Goal: Task Accomplishment & Management: Use online tool/utility

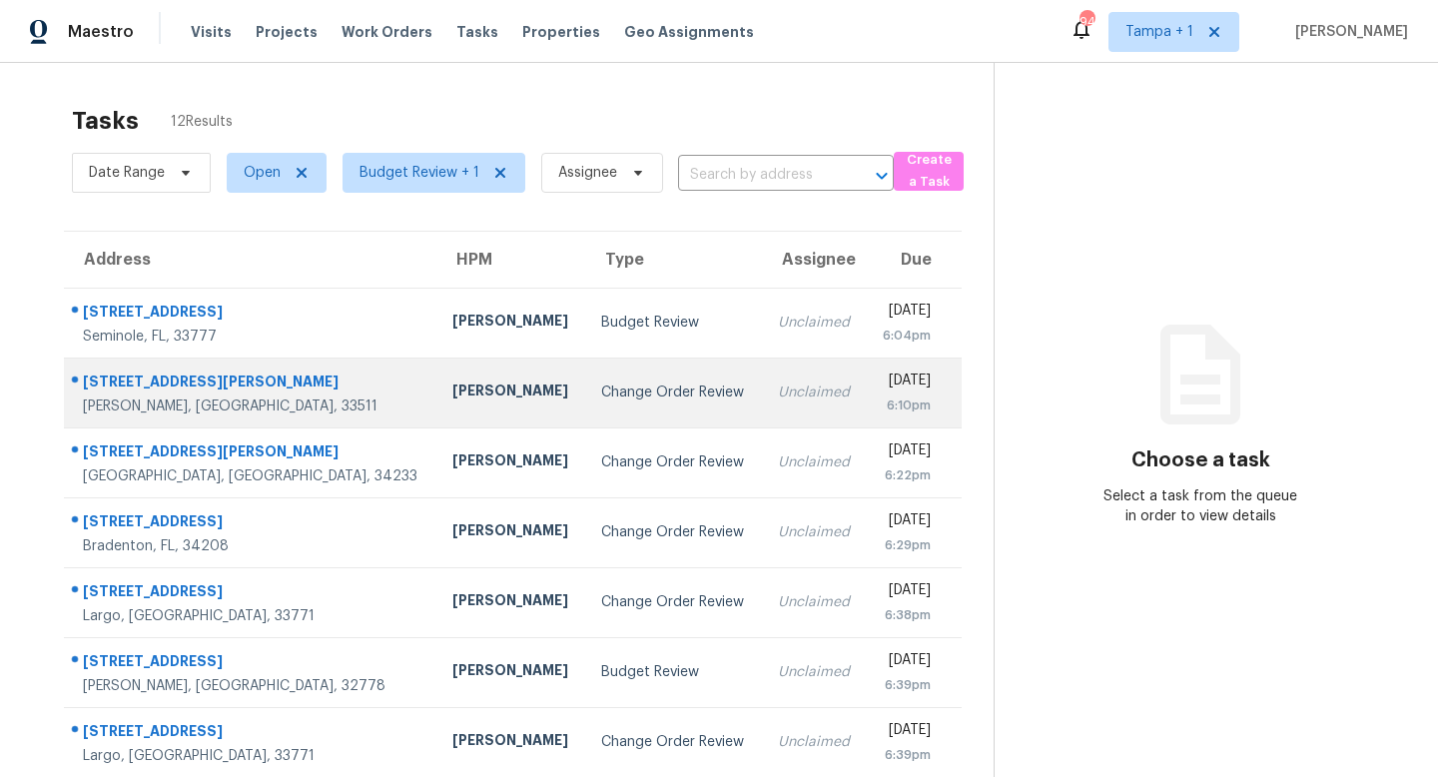
click at [629, 390] on td "Change Order Review" at bounding box center [673, 393] width 176 height 70
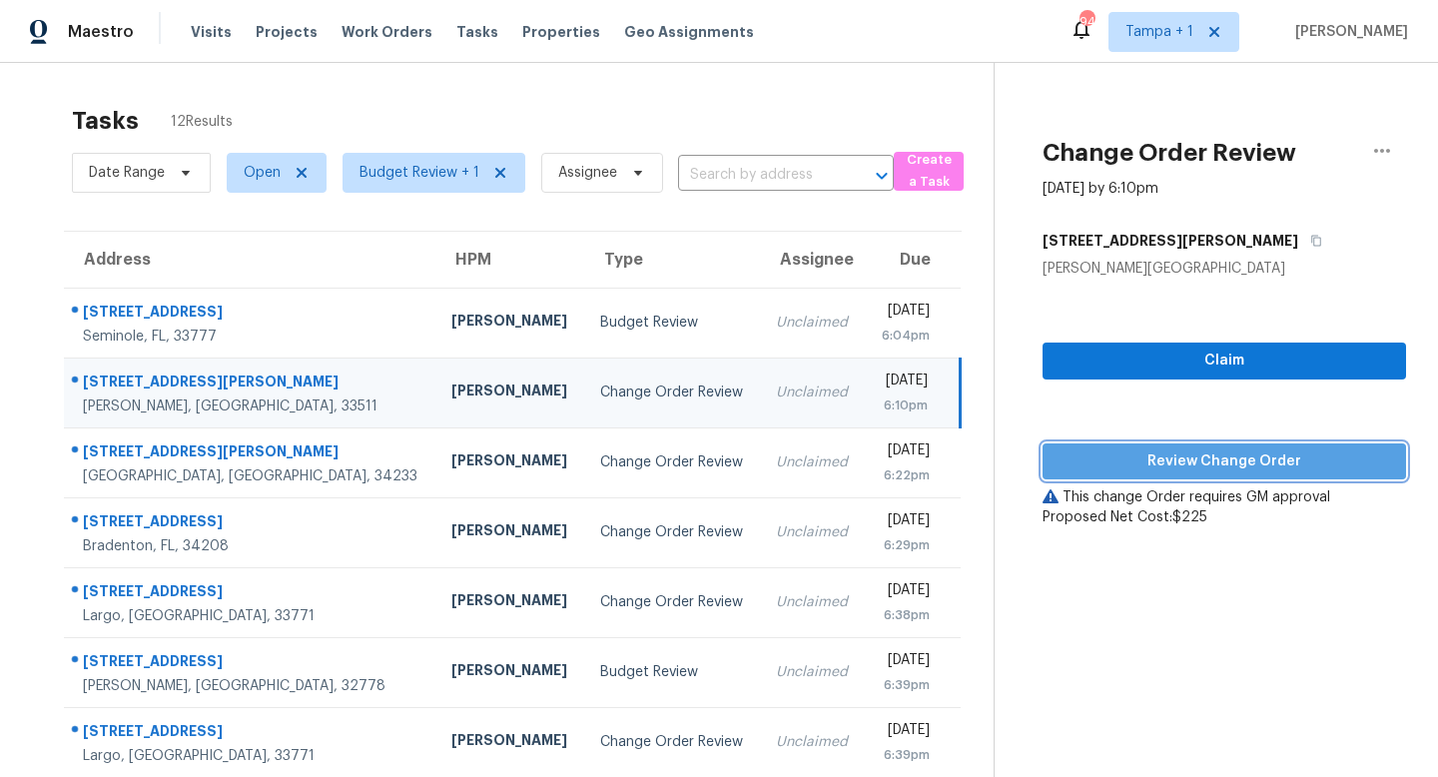
click at [1200, 462] on span "Review Change Order" at bounding box center [1225, 461] width 332 height 25
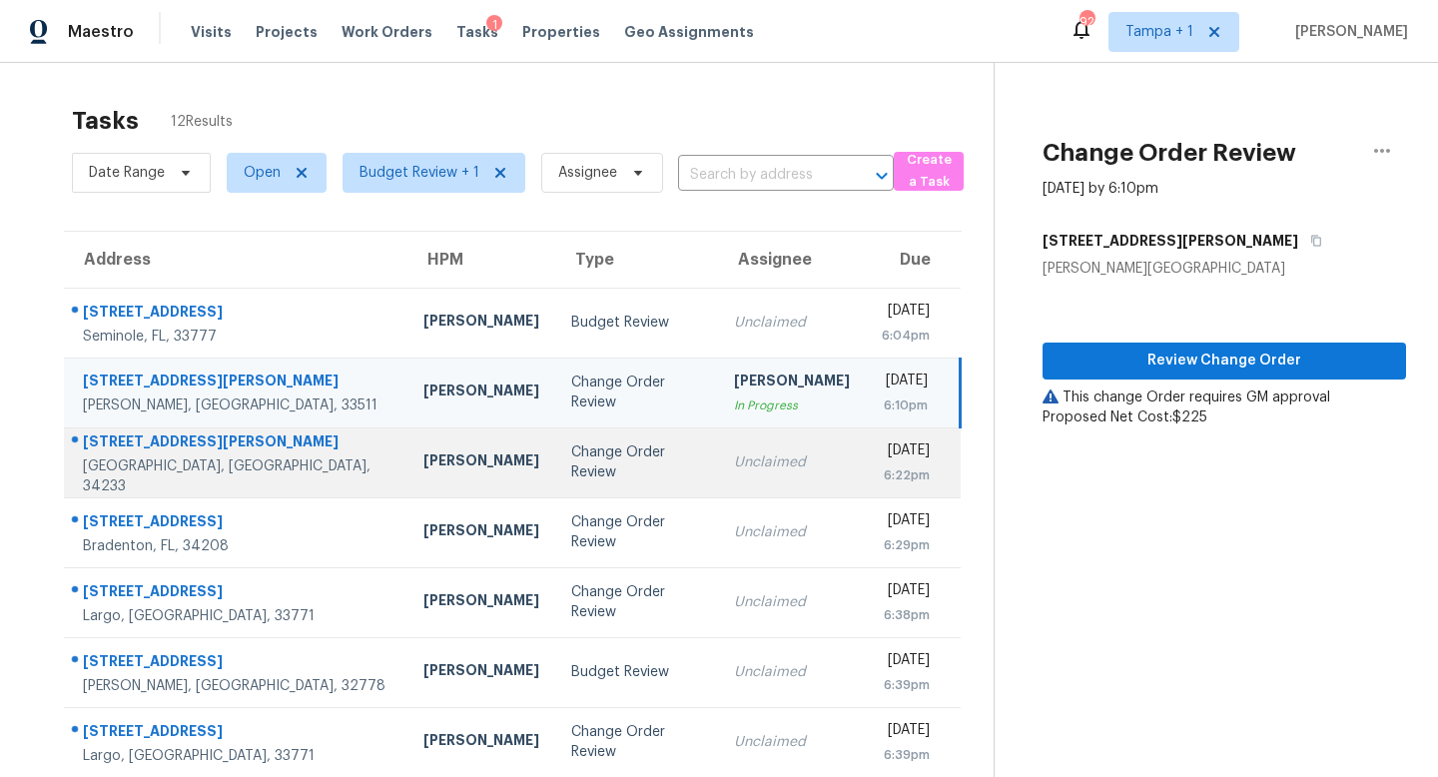
click at [571, 456] on div "Change Order Review" at bounding box center [636, 462] width 131 height 40
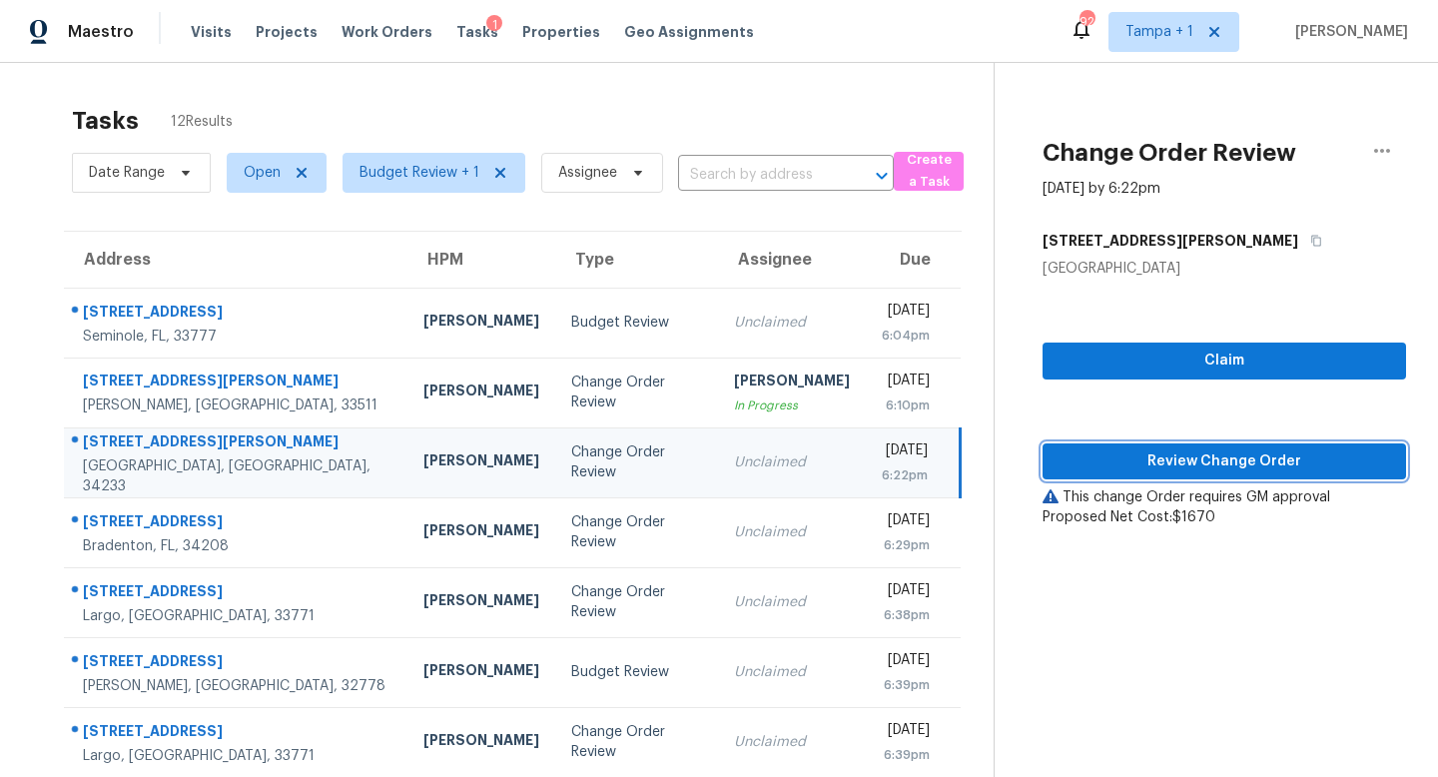
click at [1212, 466] on span "Review Change Order" at bounding box center [1225, 461] width 332 height 25
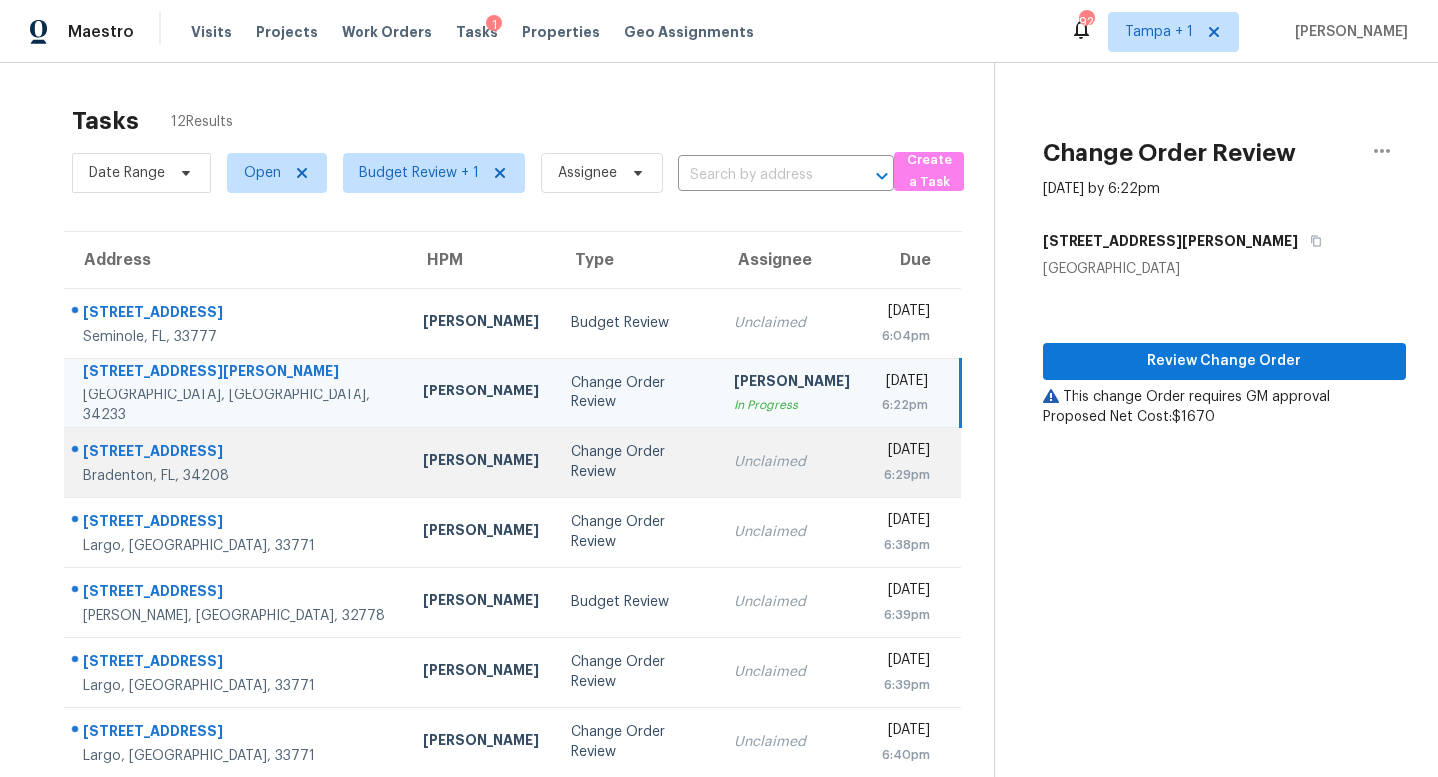
click at [571, 466] on div "Change Order Review" at bounding box center [636, 462] width 131 height 40
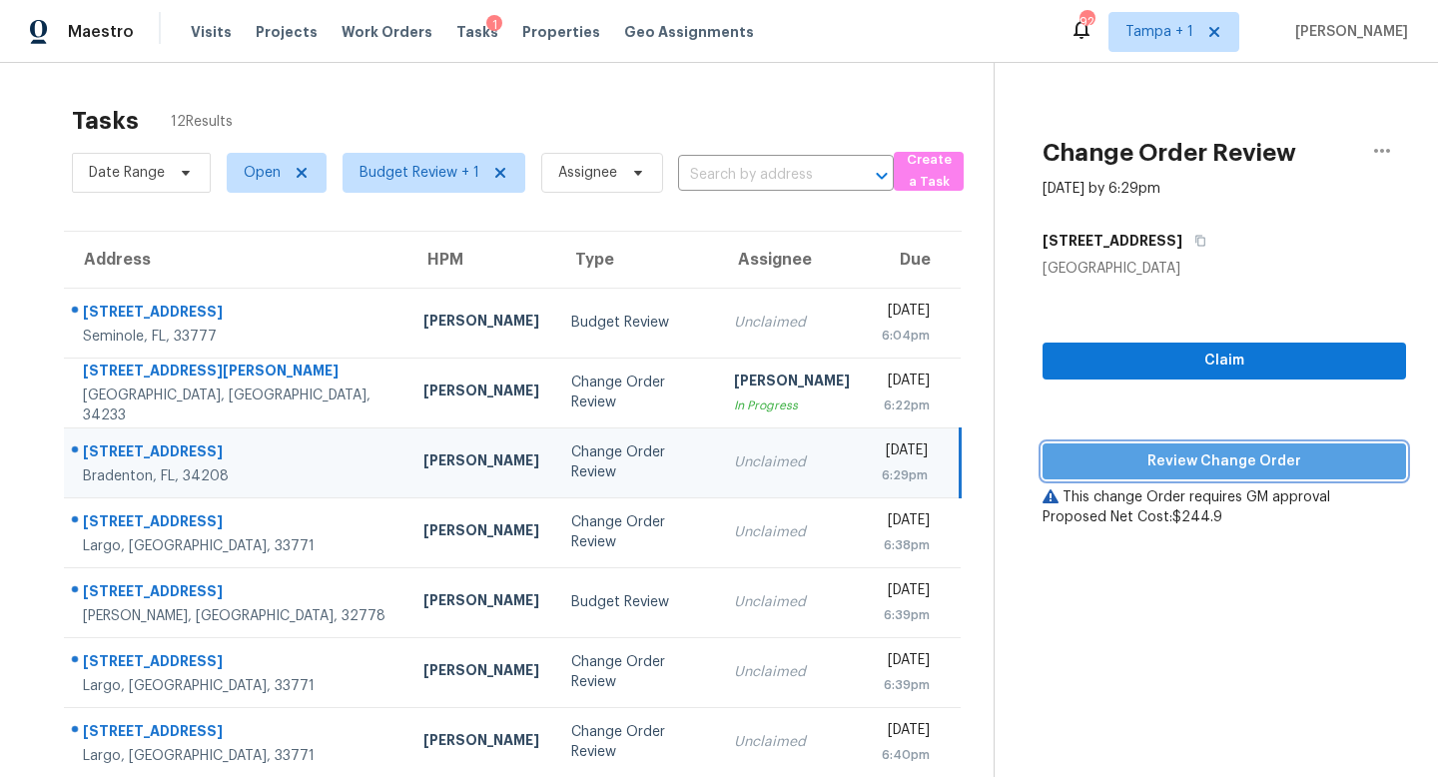
click at [1261, 467] on span "Review Change Order" at bounding box center [1225, 461] width 332 height 25
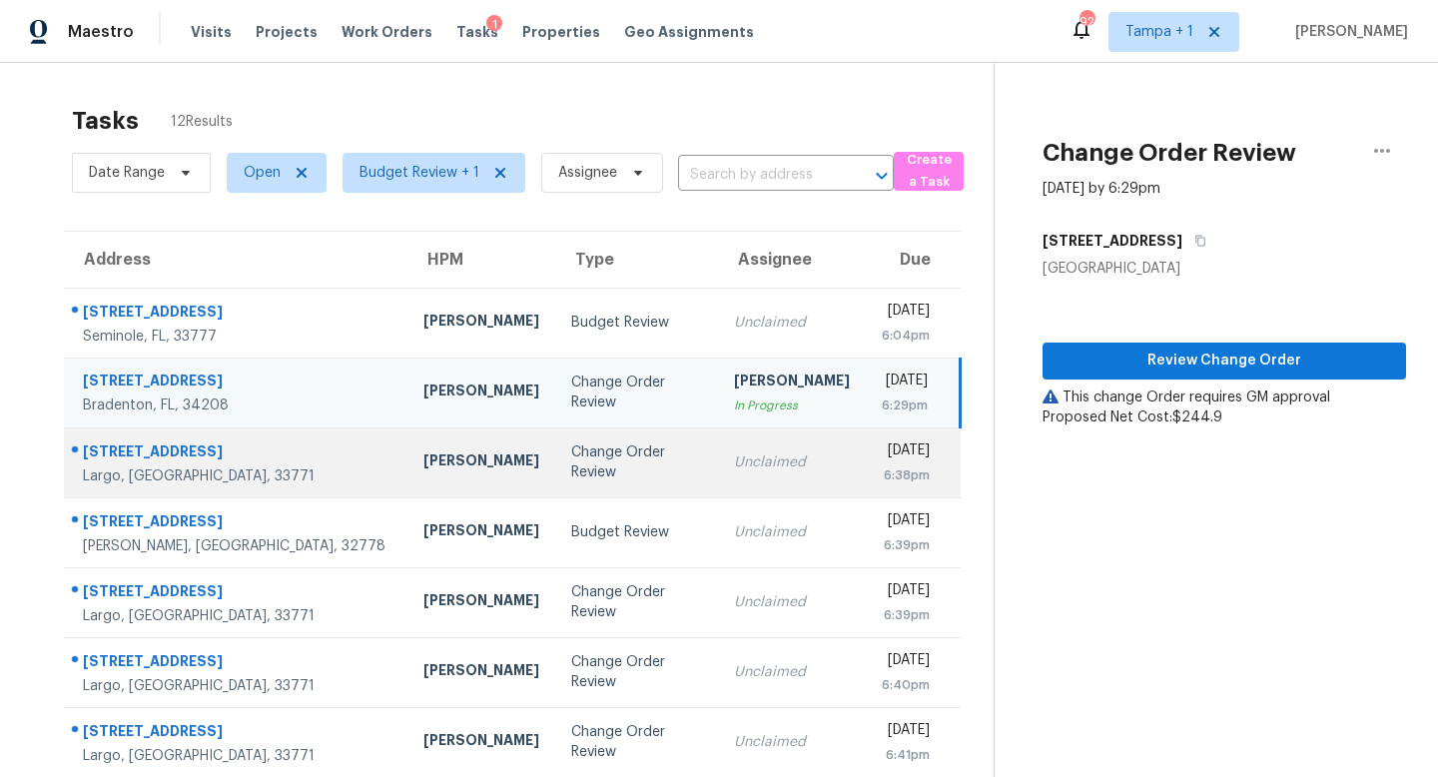
click at [718, 446] on td "Unclaimed" at bounding box center [792, 462] width 148 height 70
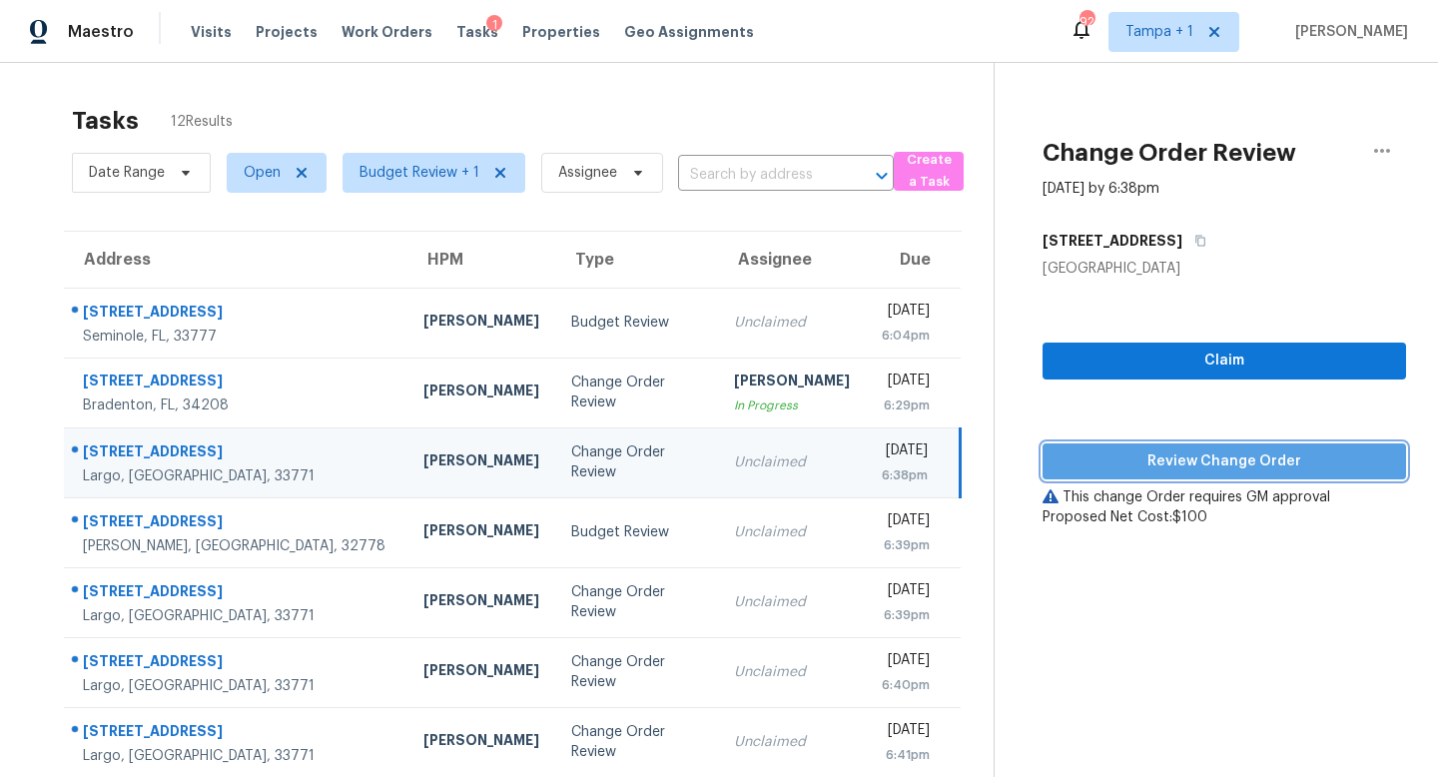
click at [1253, 469] on span "Review Change Order" at bounding box center [1225, 461] width 332 height 25
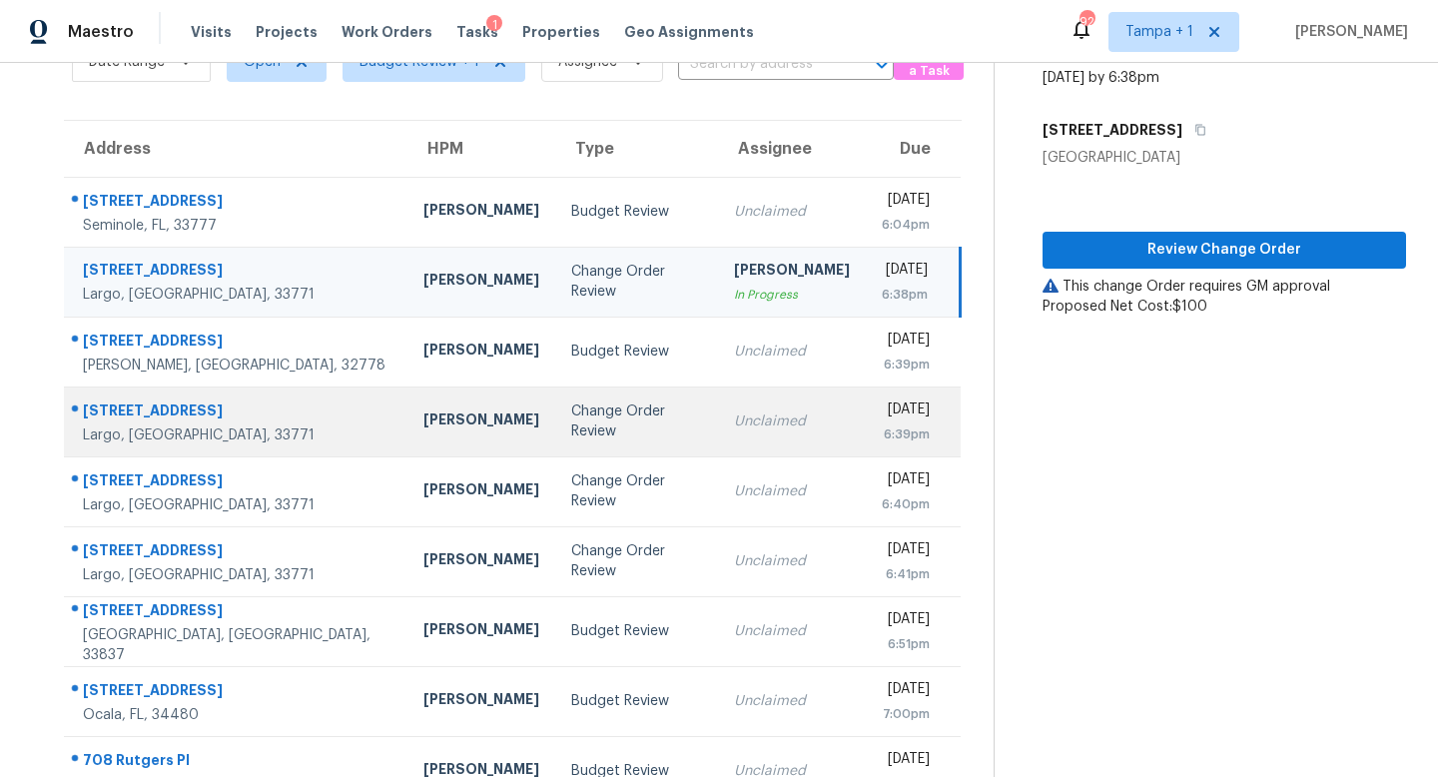
scroll to position [113, 0]
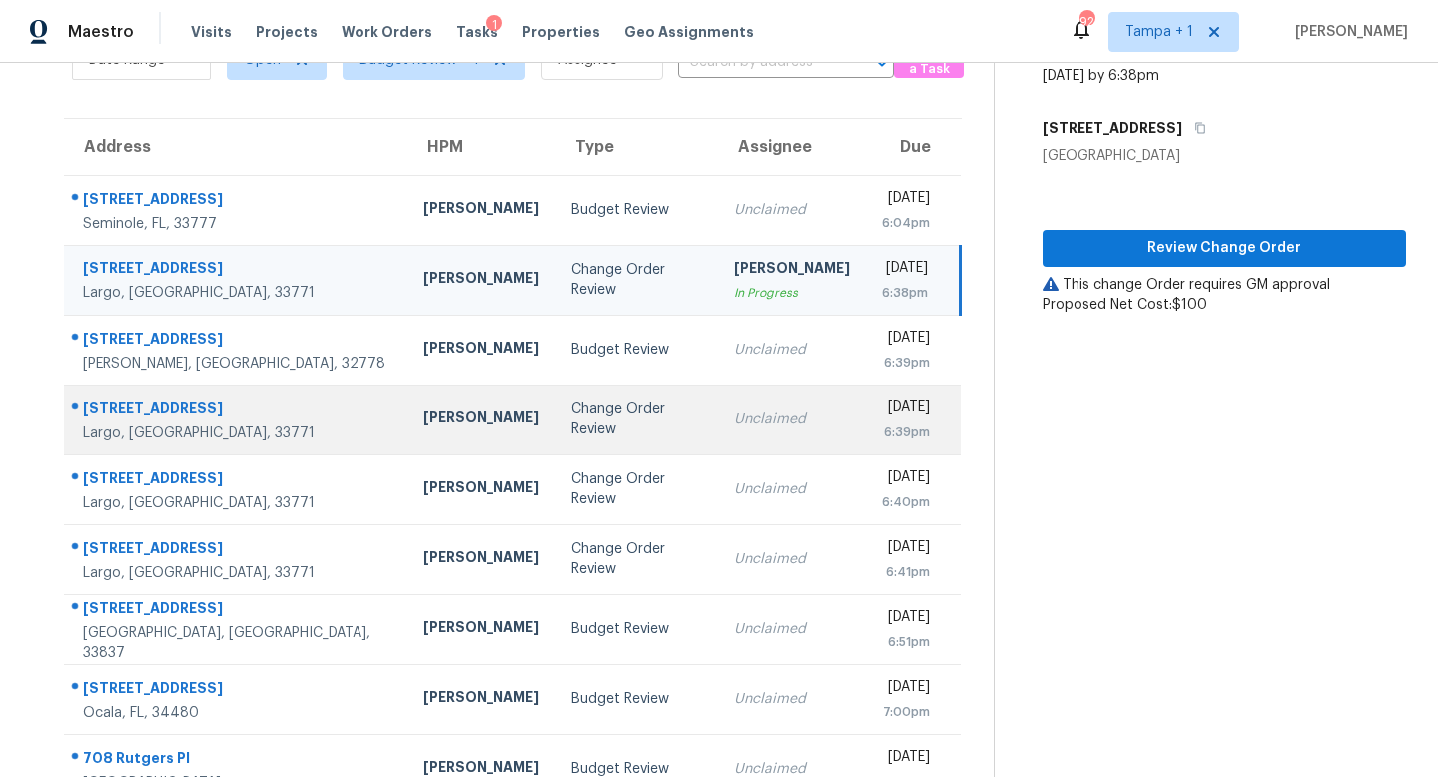
click at [609, 418] on div "Change Order Review" at bounding box center [636, 420] width 131 height 40
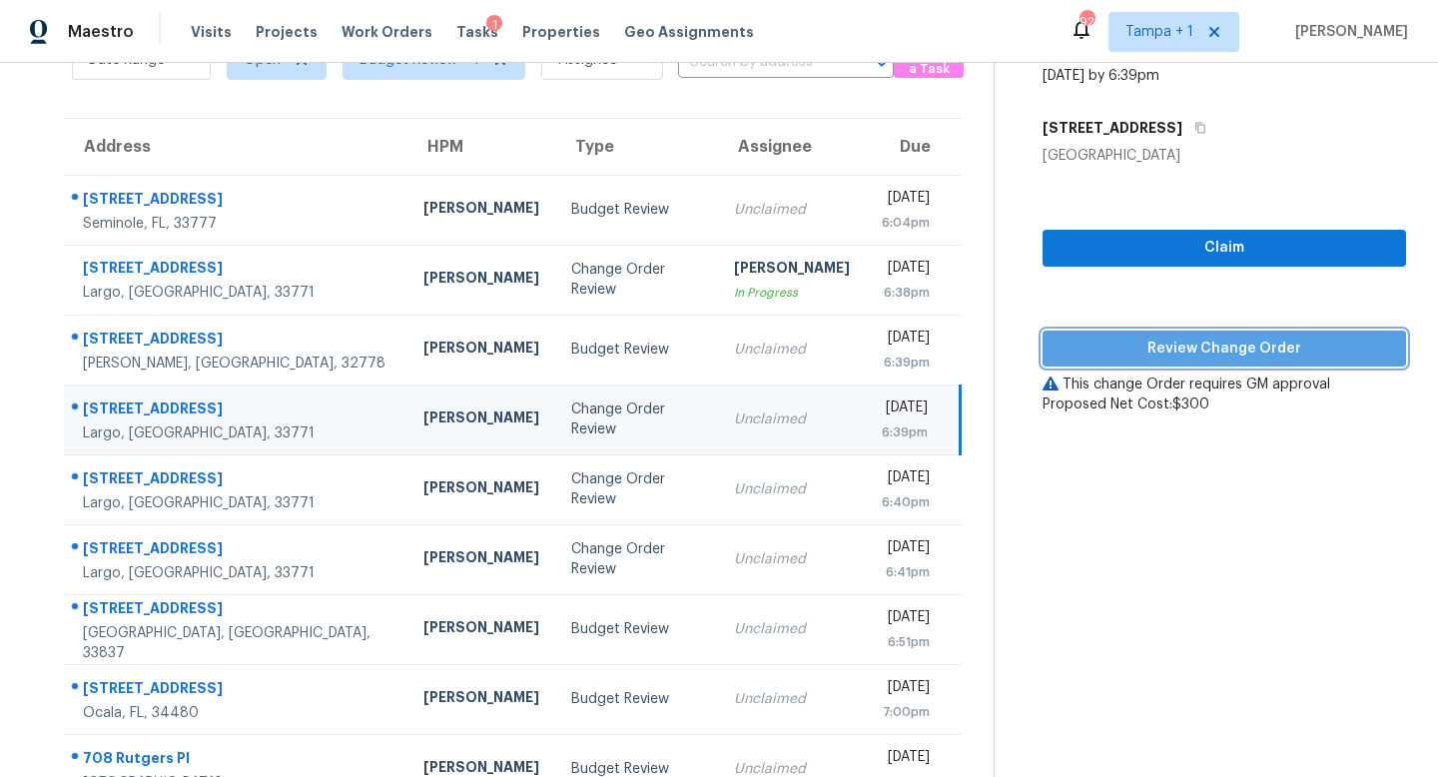
click at [1231, 354] on span "Review Change Order" at bounding box center [1225, 349] width 332 height 25
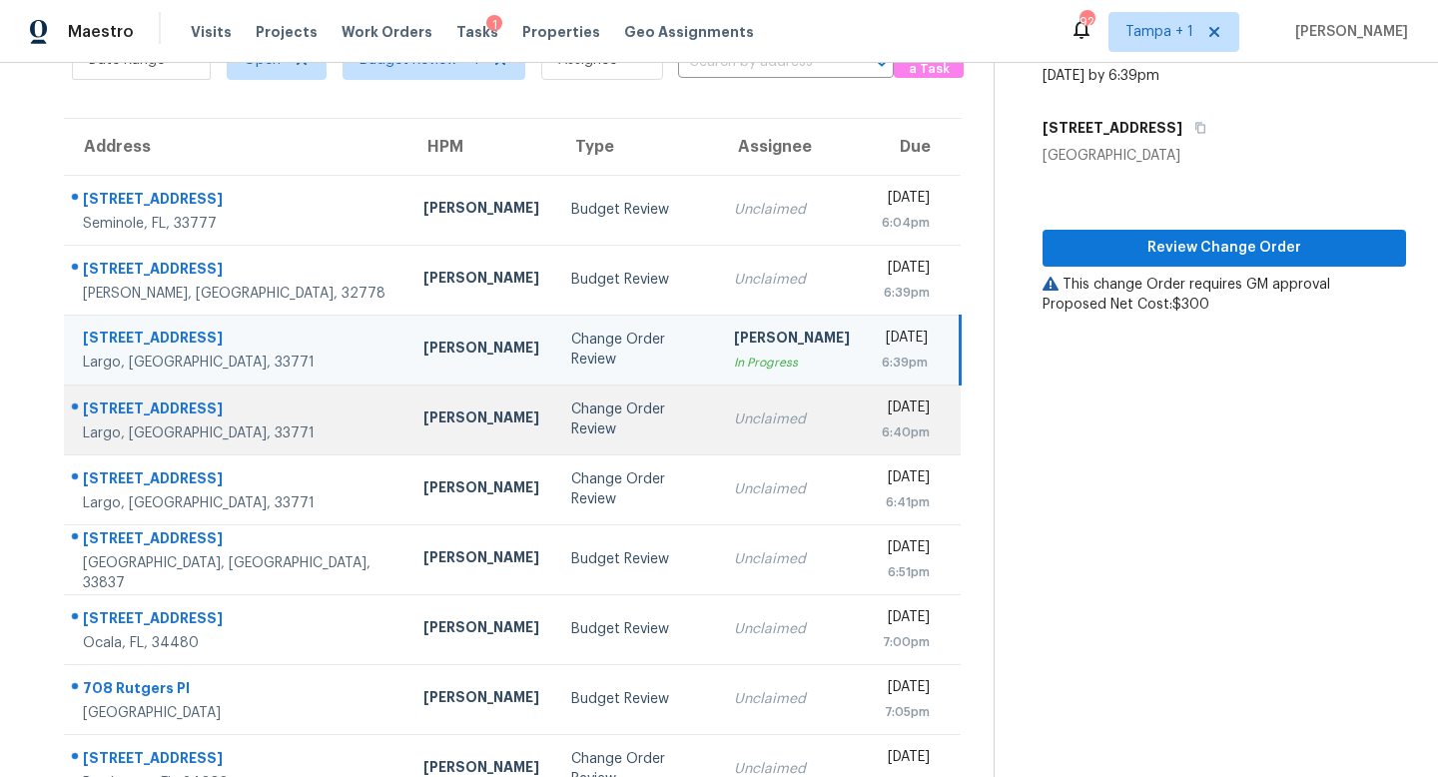
click at [718, 420] on td "Unclaimed" at bounding box center [792, 420] width 148 height 70
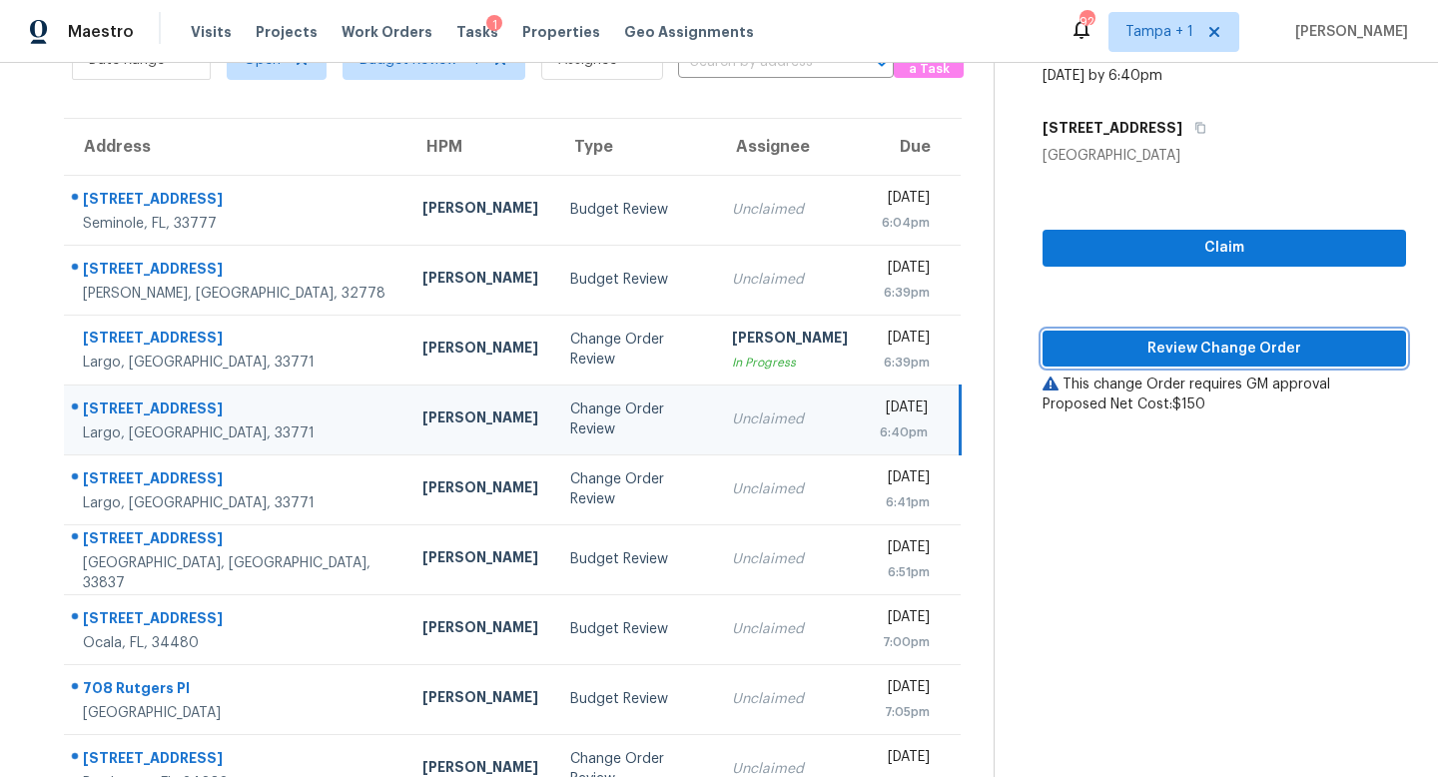
click at [1260, 348] on span "Review Change Order" at bounding box center [1225, 349] width 332 height 25
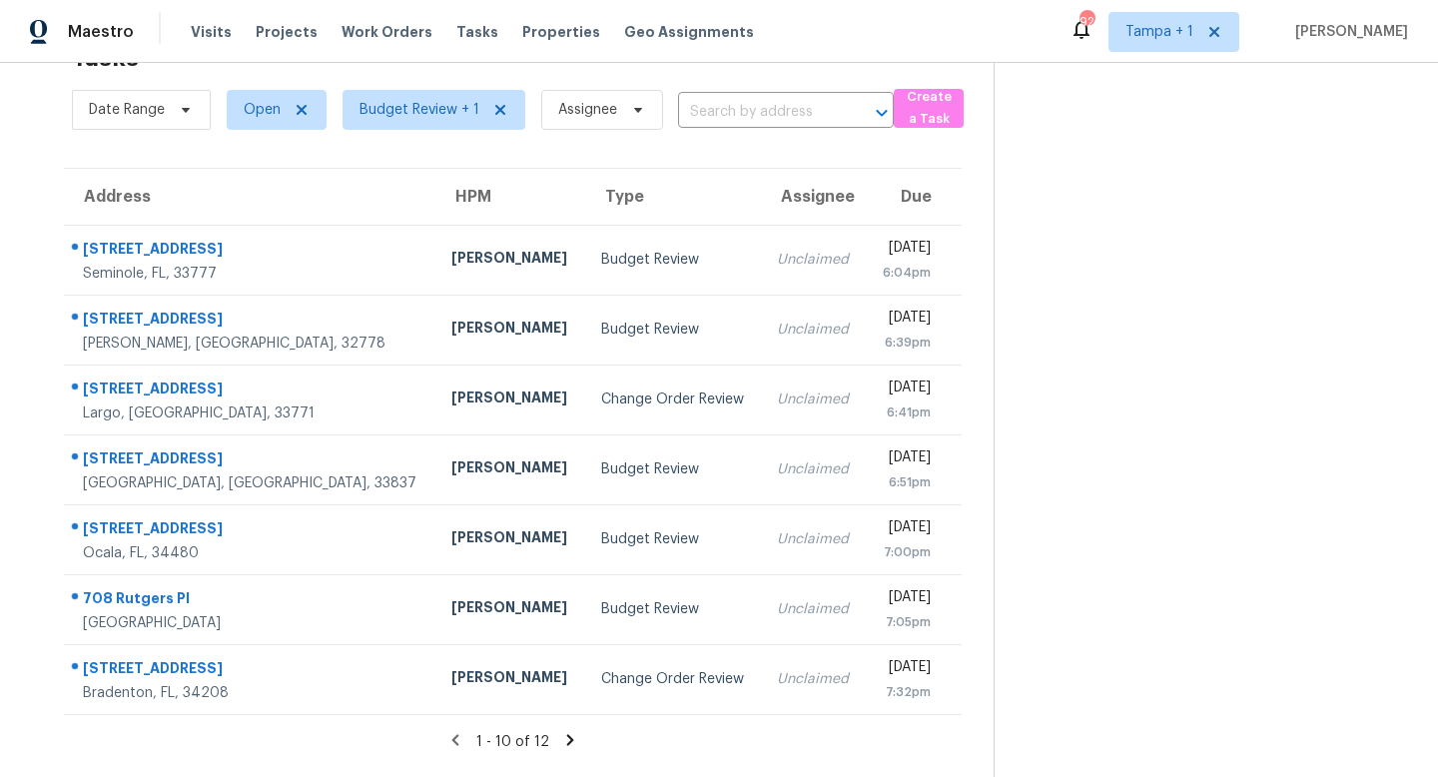
scroll to position [63, 0]
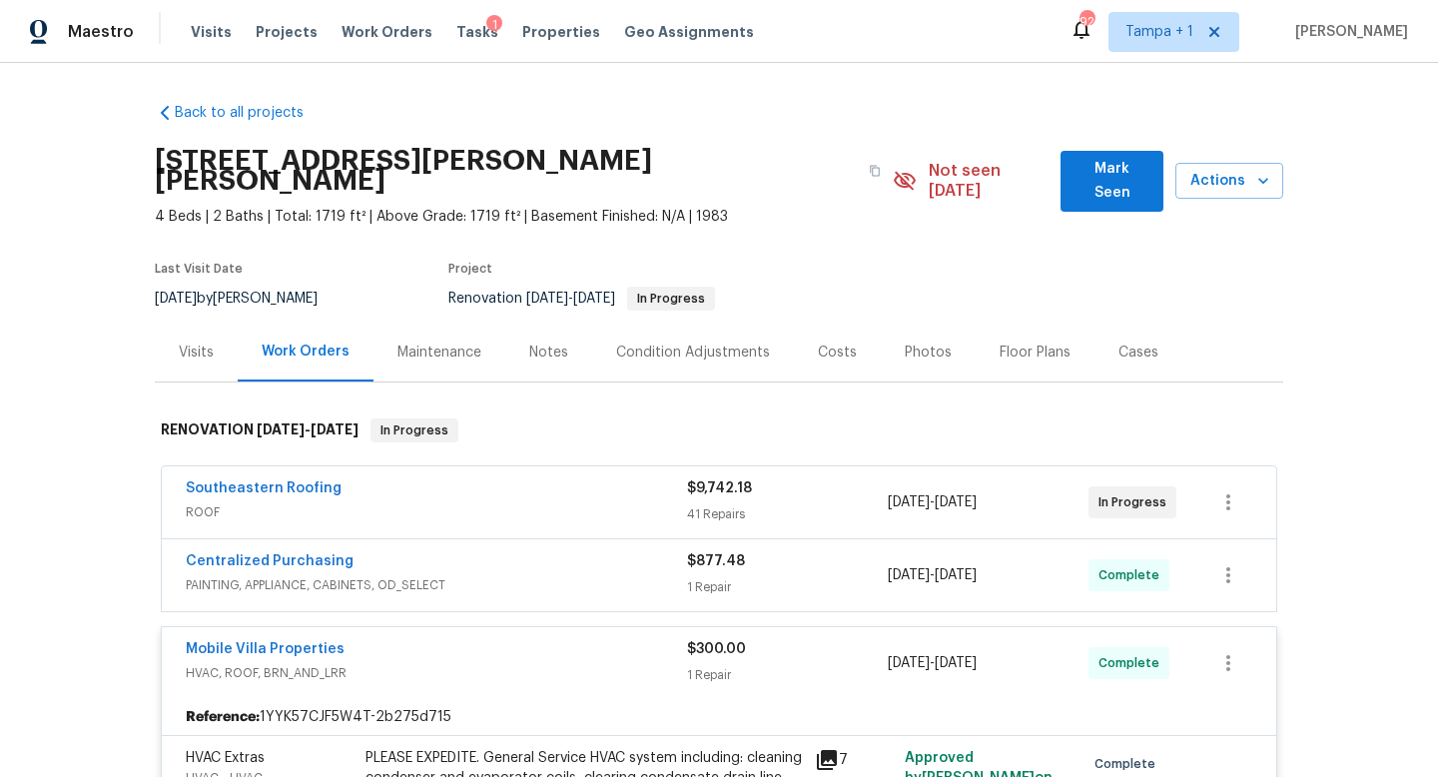
click at [592, 663] on span "HVAC, ROOF, BRN_AND_LRR" at bounding box center [436, 673] width 501 height 20
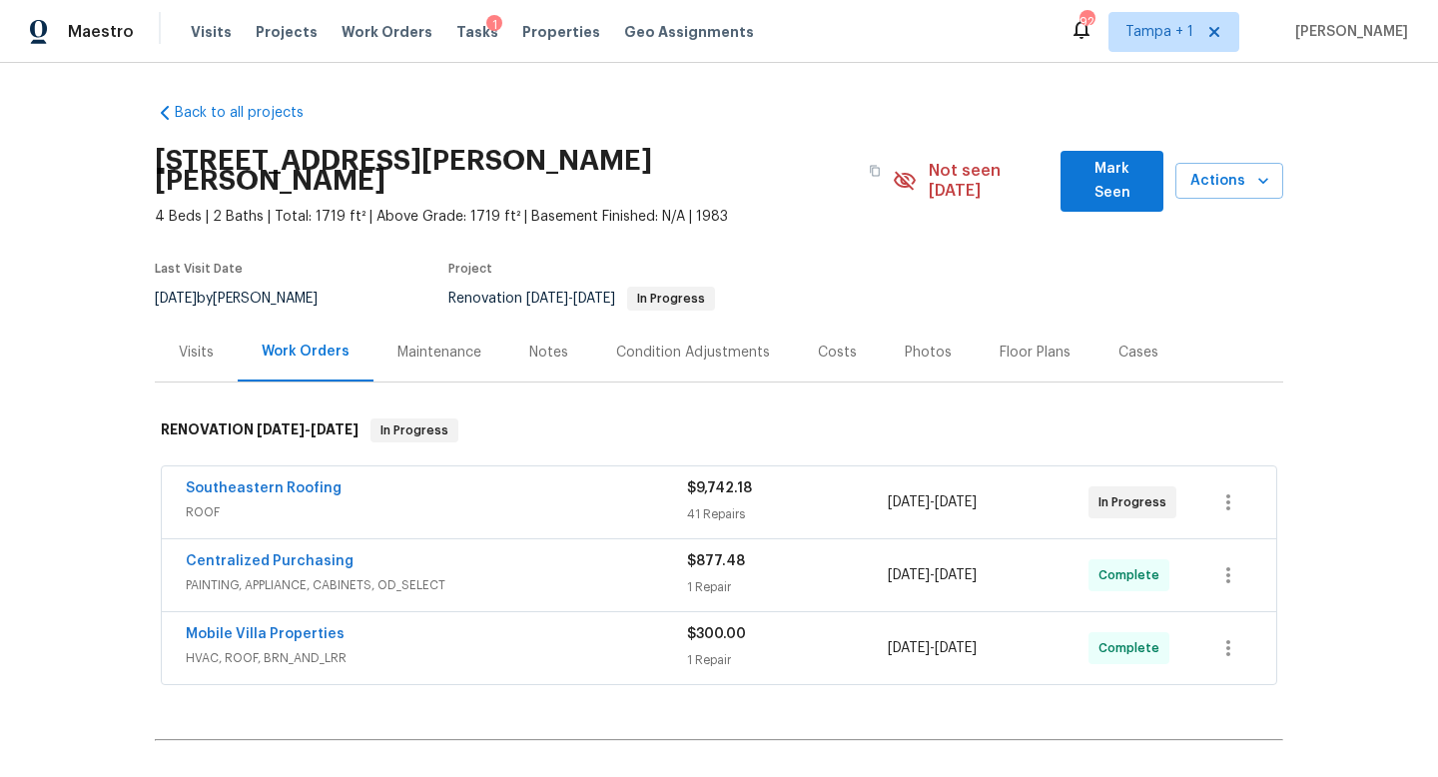
click at [612, 648] on span "HVAC, ROOF, BRN_AND_LRR" at bounding box center [436, 658] width 501 height 20
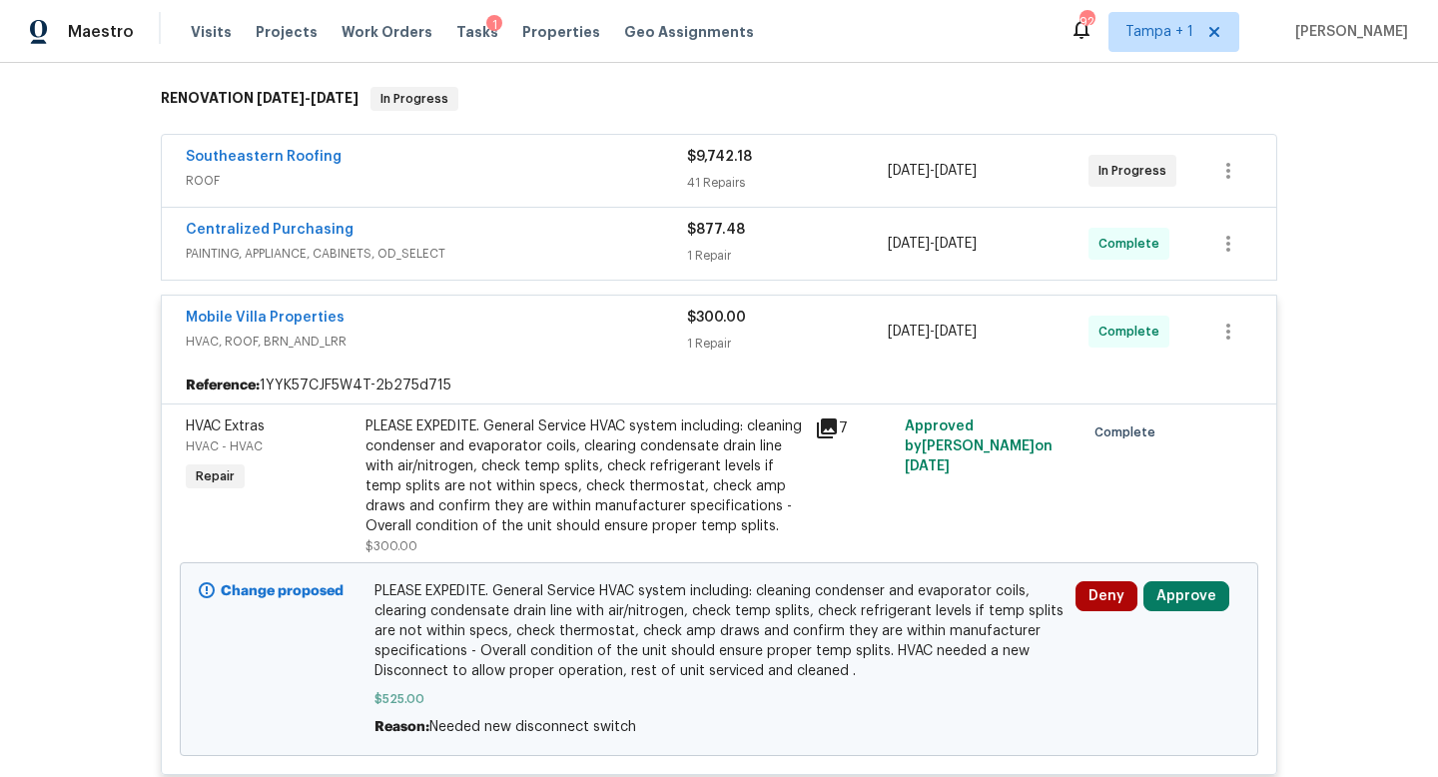
scroll to position [357, 0]
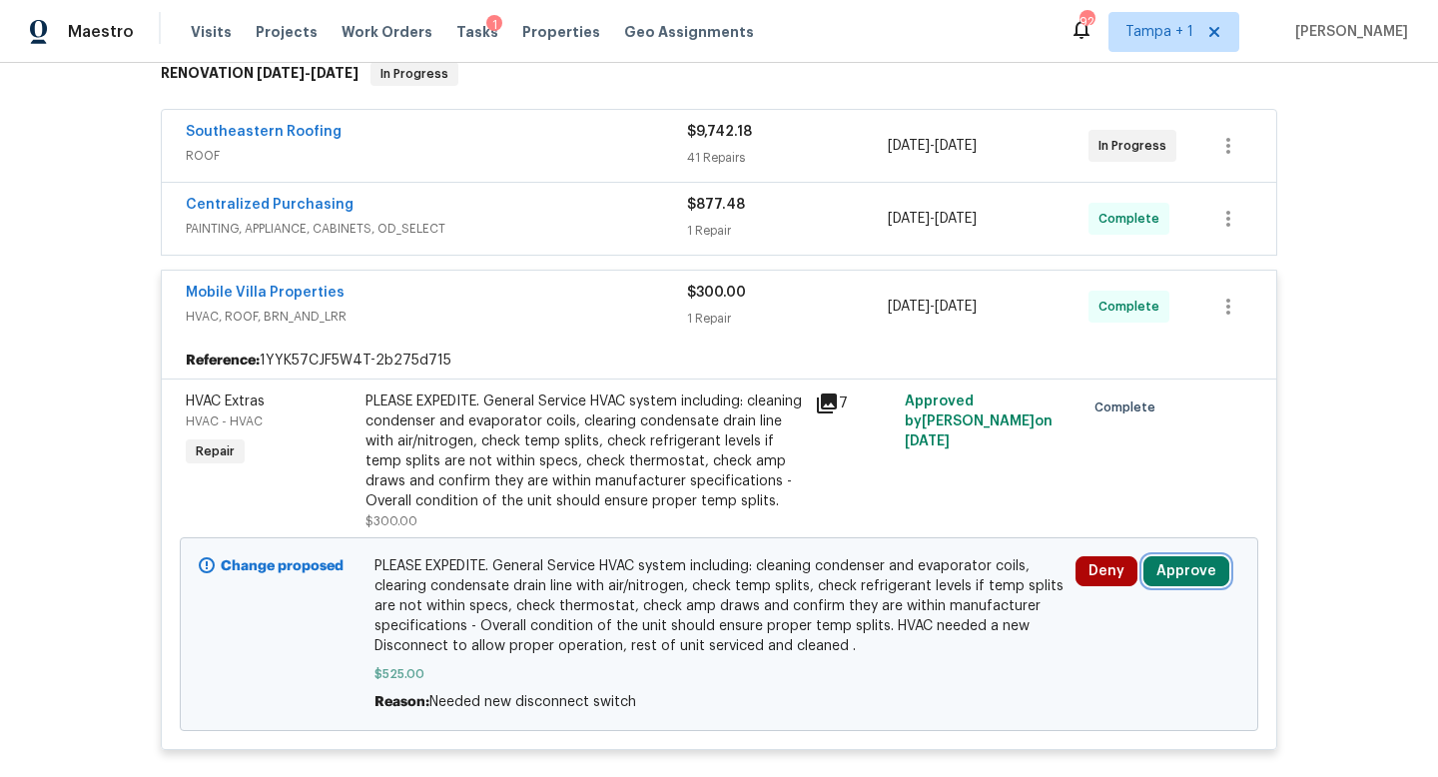
click at [1195, 571] on button "Approve" at bounding box center [1187, 571] width 86 height 30
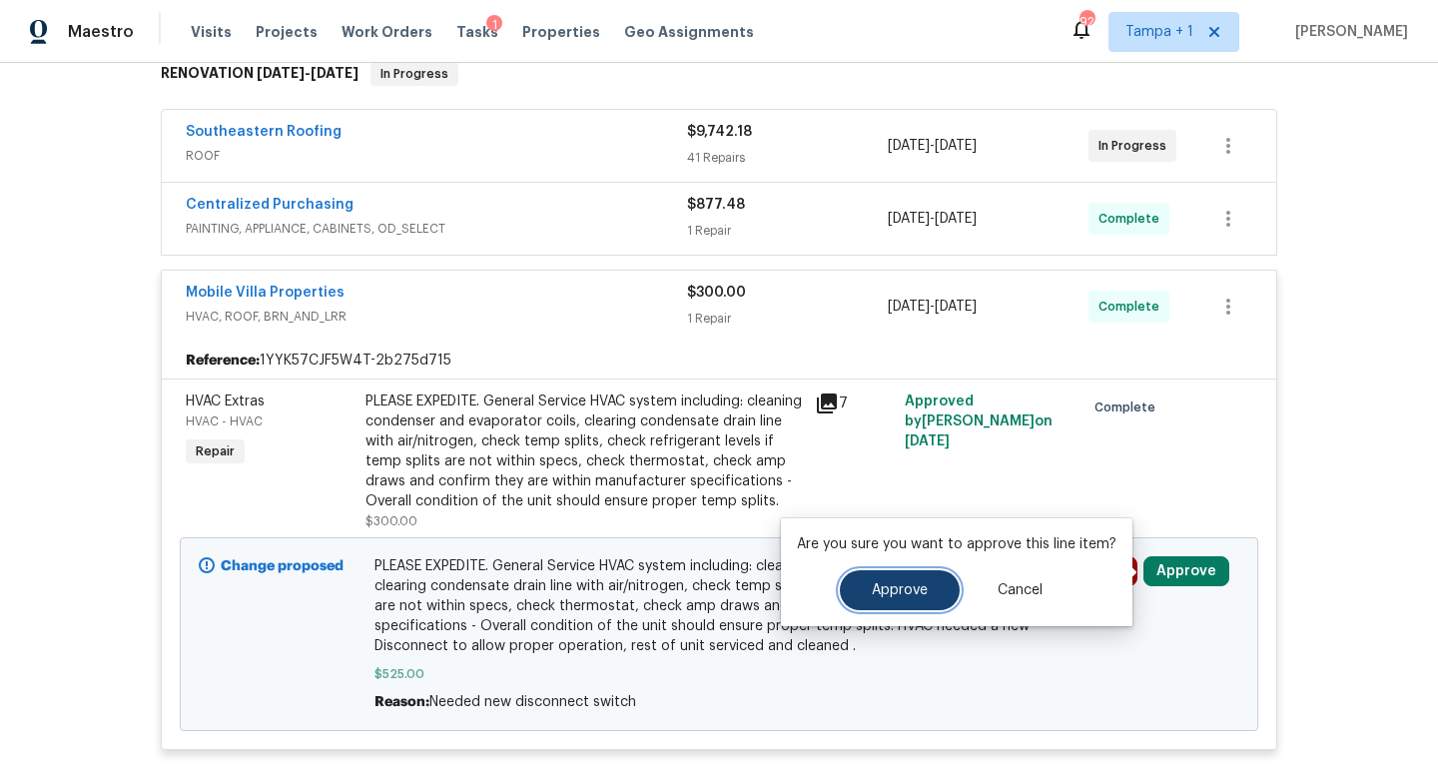
click at [880, 588] on span "Approve" at bounding box center [900, 590] width 56 height 15
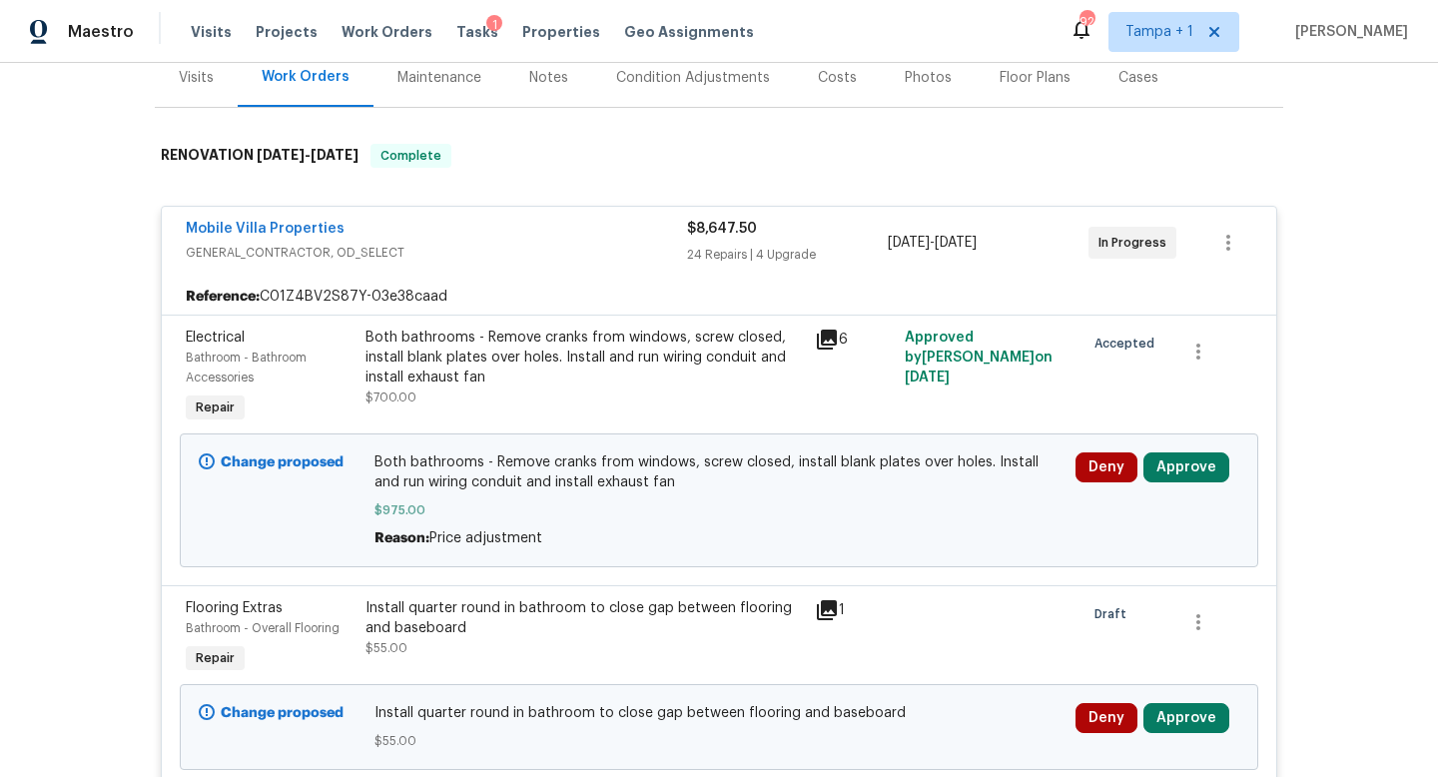
scroll to position [253, 0]
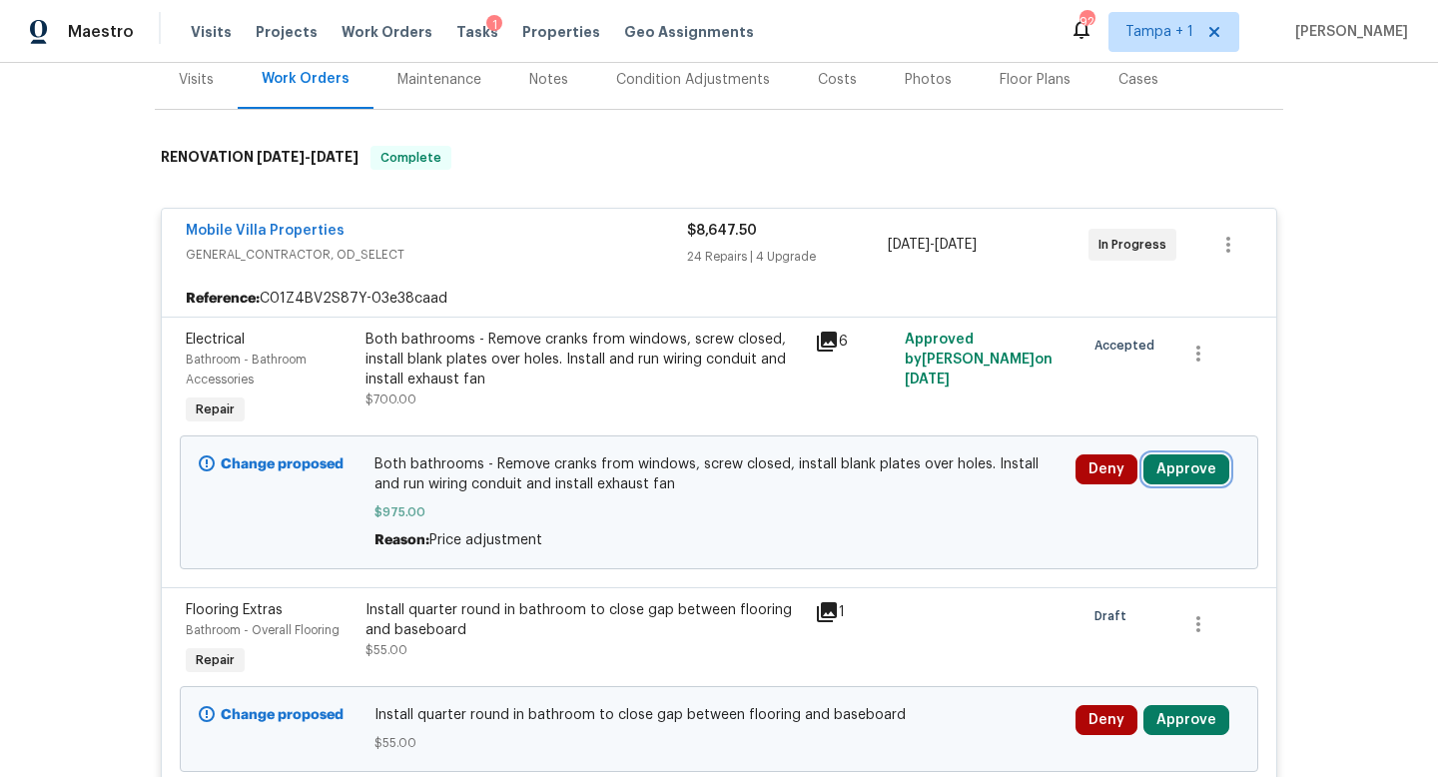
click at [1192, 474] on button "Approve" at bounding box center [1187, 469] width 86 height 30
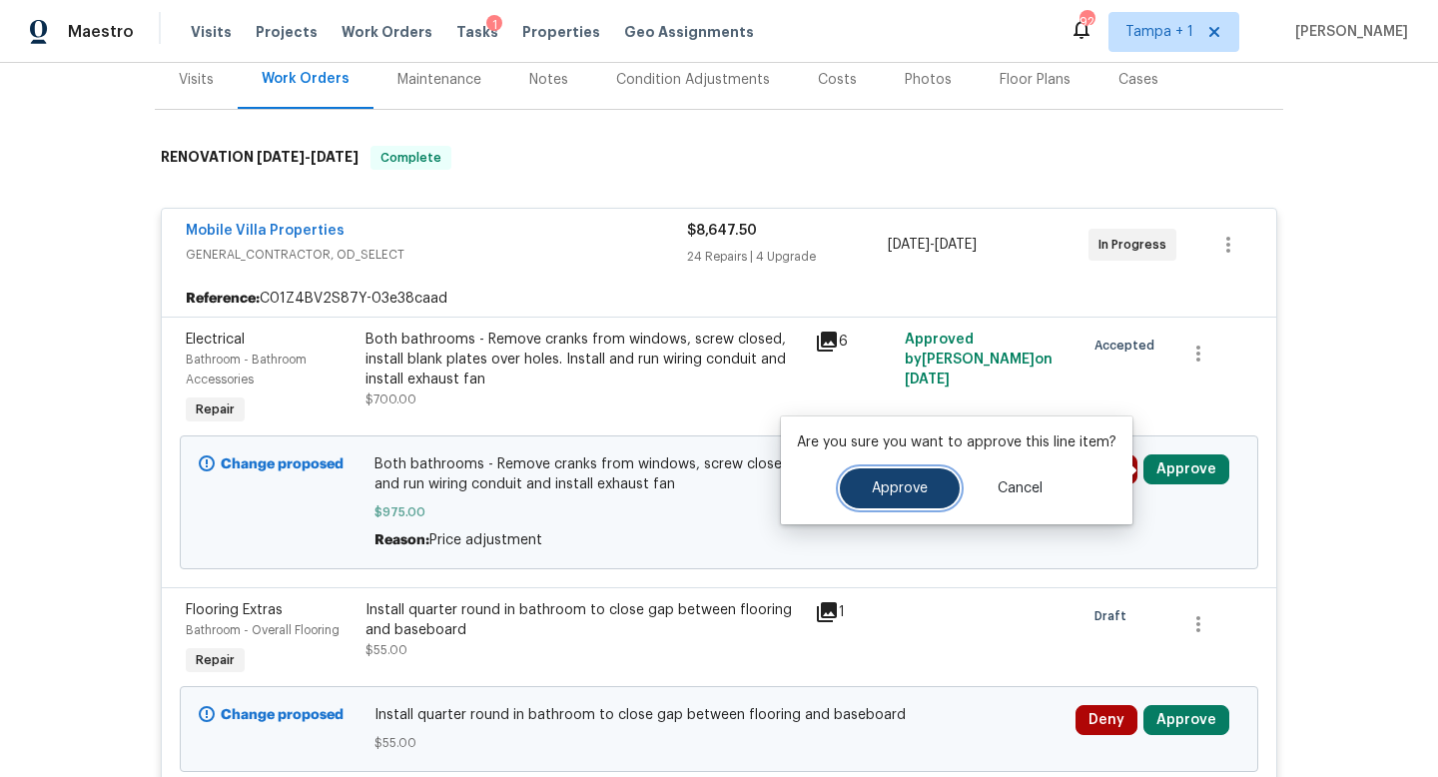
click at [903, 483] on span "Approve" at bounding box center [900, 488] width 56 height 15
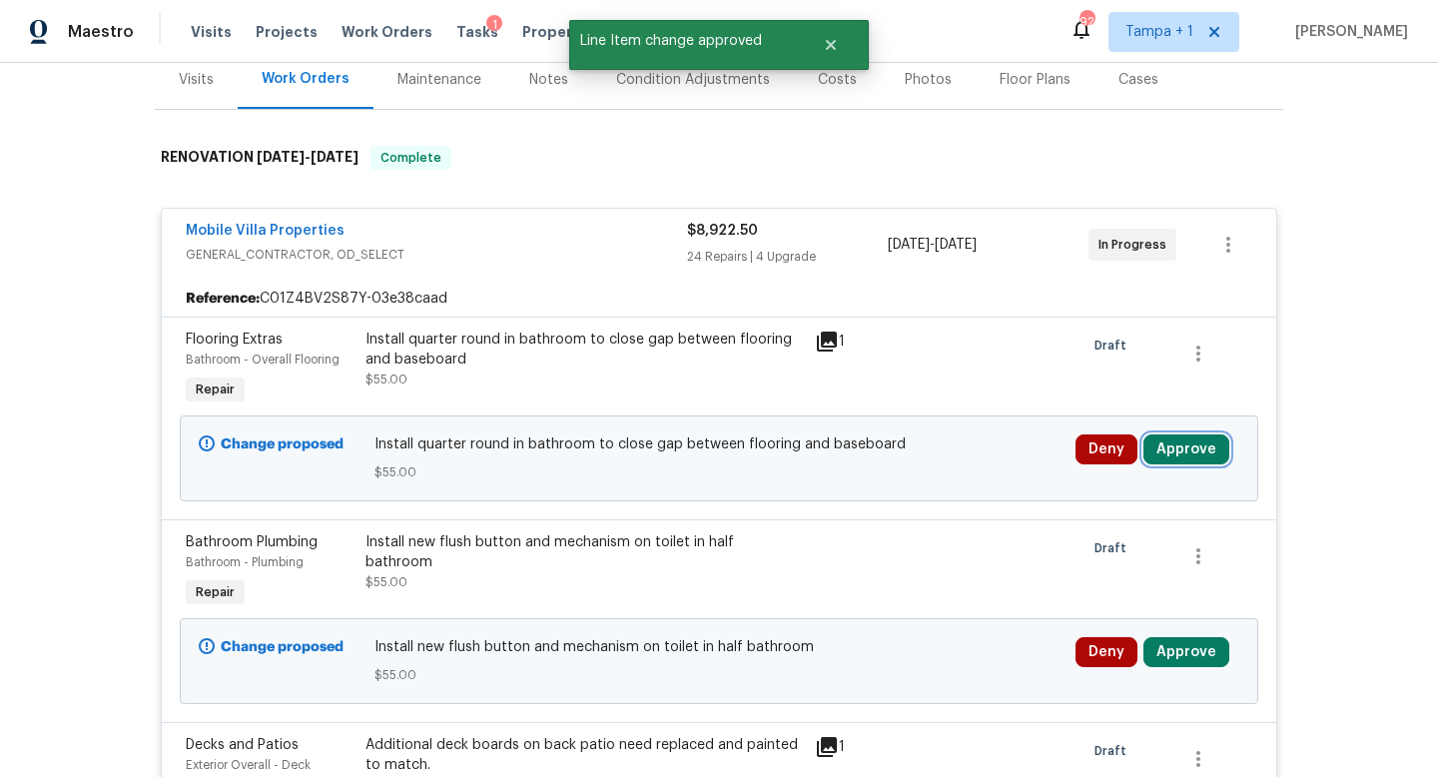
click at [1196, 460] on button "Approve" at bounding box center [1187, 449] width 86 height 30
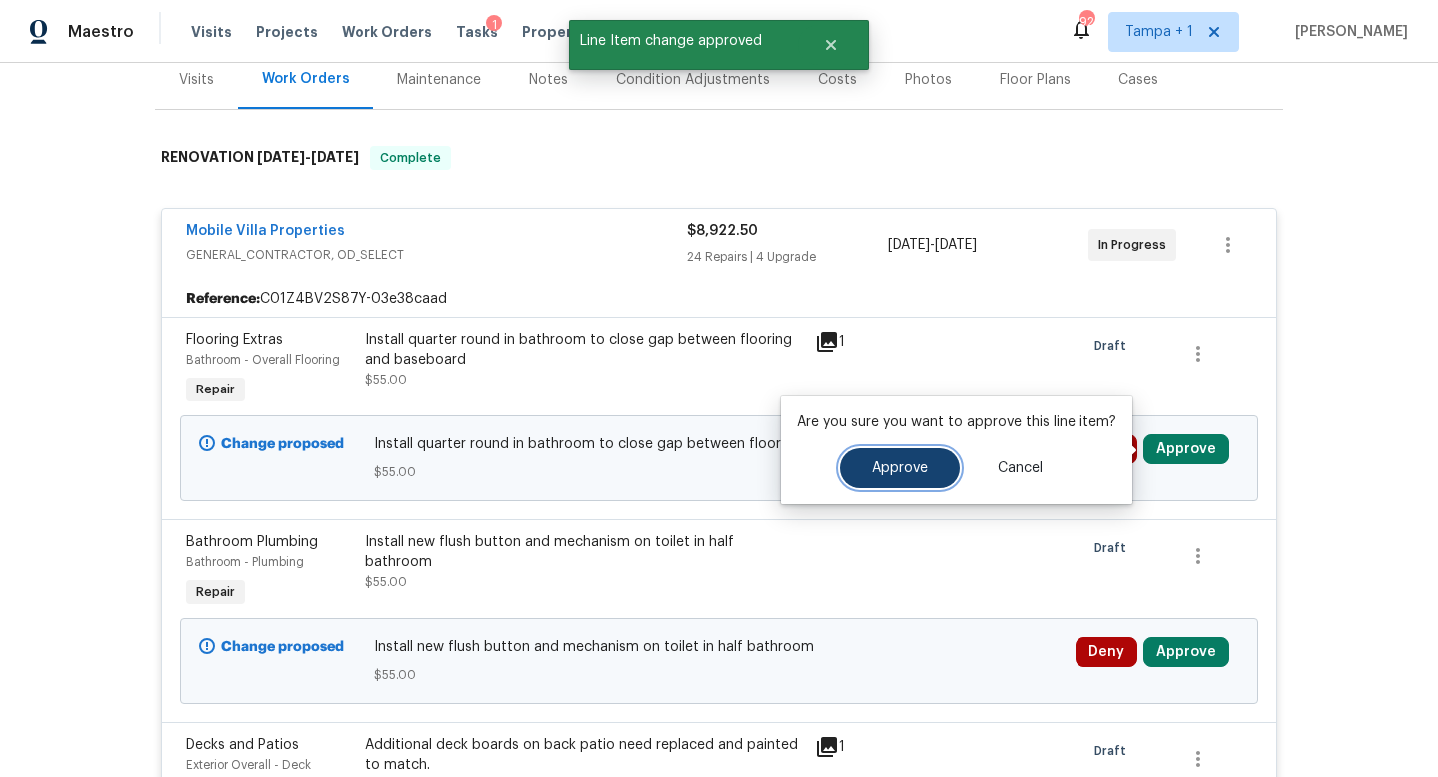
click at [894, 457] on button "Approve" at bounding box center [900, 468] width 120 height 40
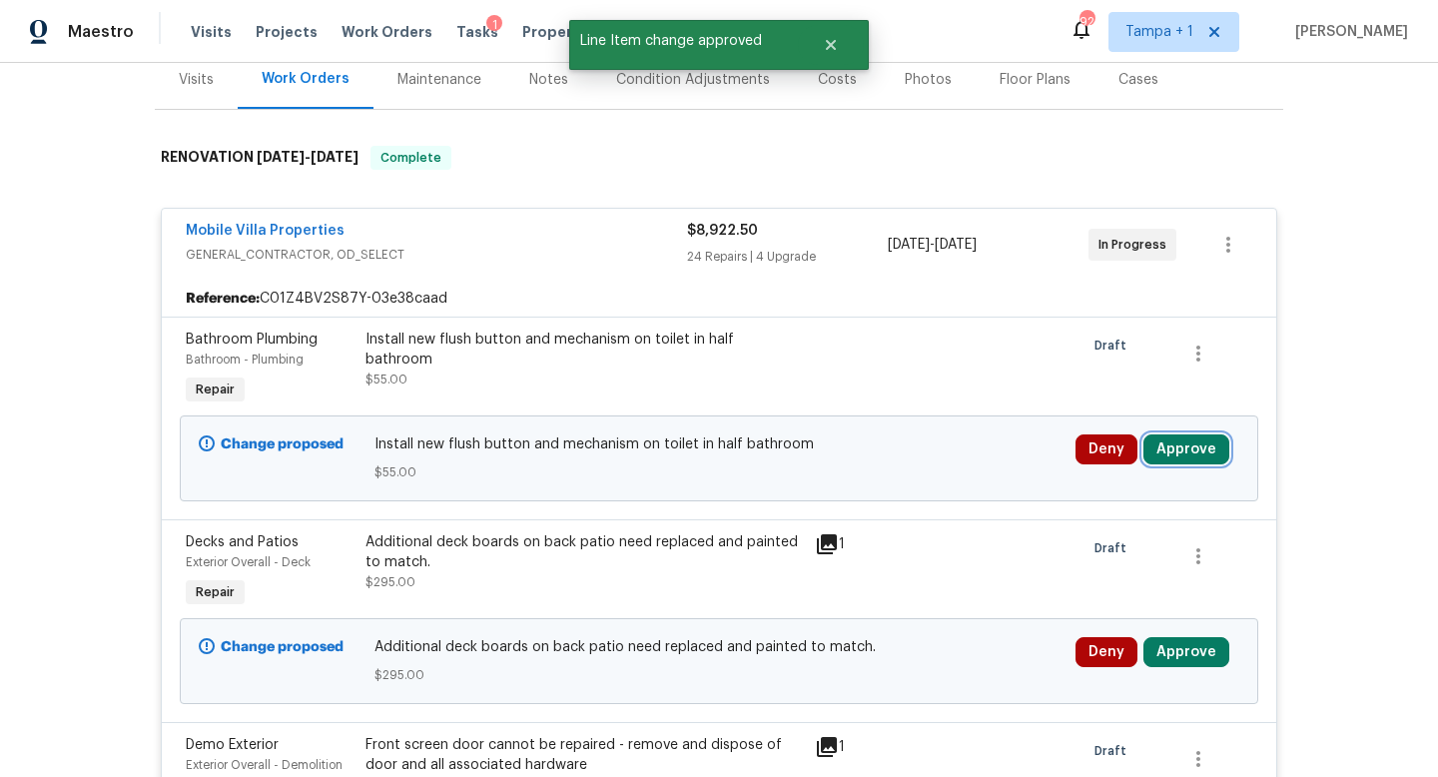
click at [1177, 457] on button "Approve" at bounding box center [1187, 449] width 86 height 30
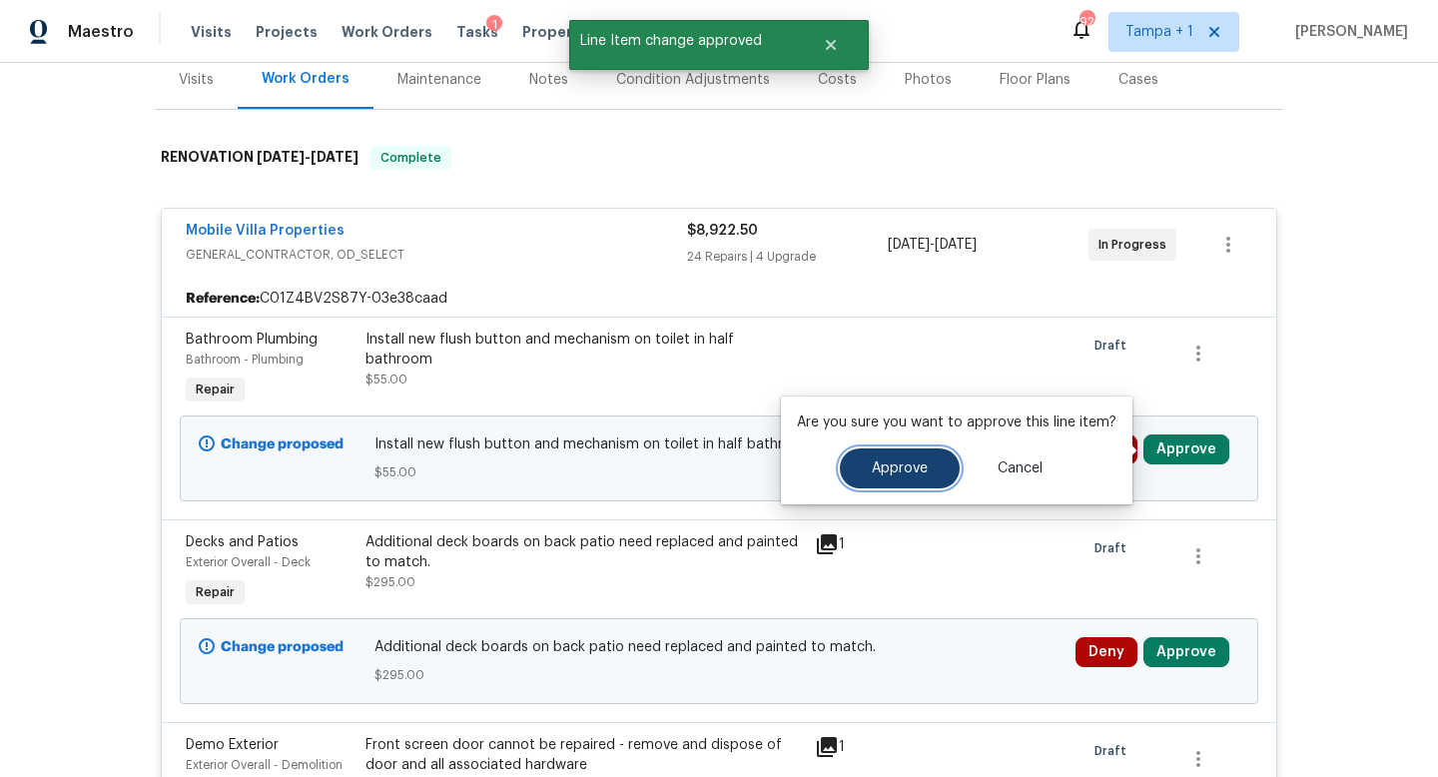
click at [894, 461] on span "Approve" at bounding box center [900, 468] width 56 height 15
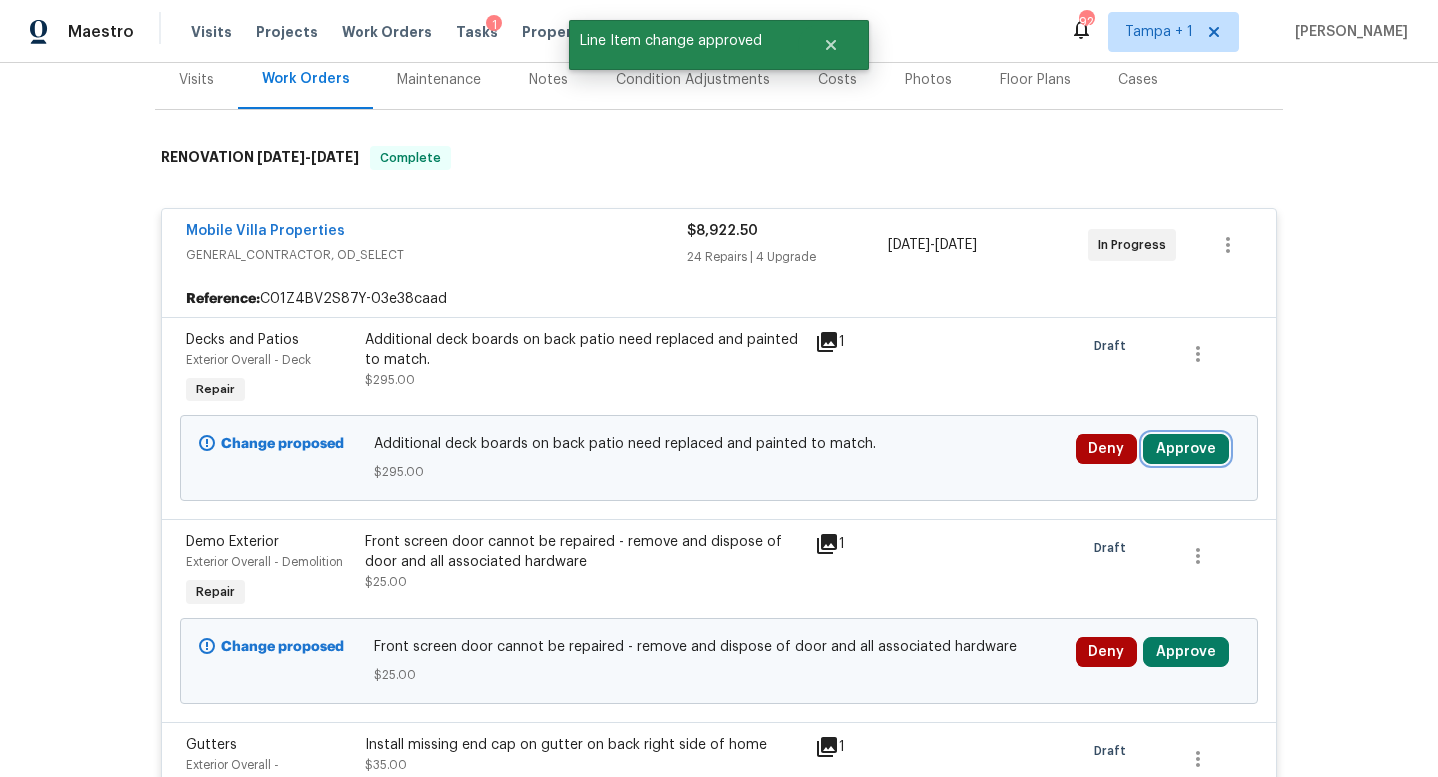
click at [1185, 447] on button "Approve" at bounding box center [1187, 449] width 86 height 30
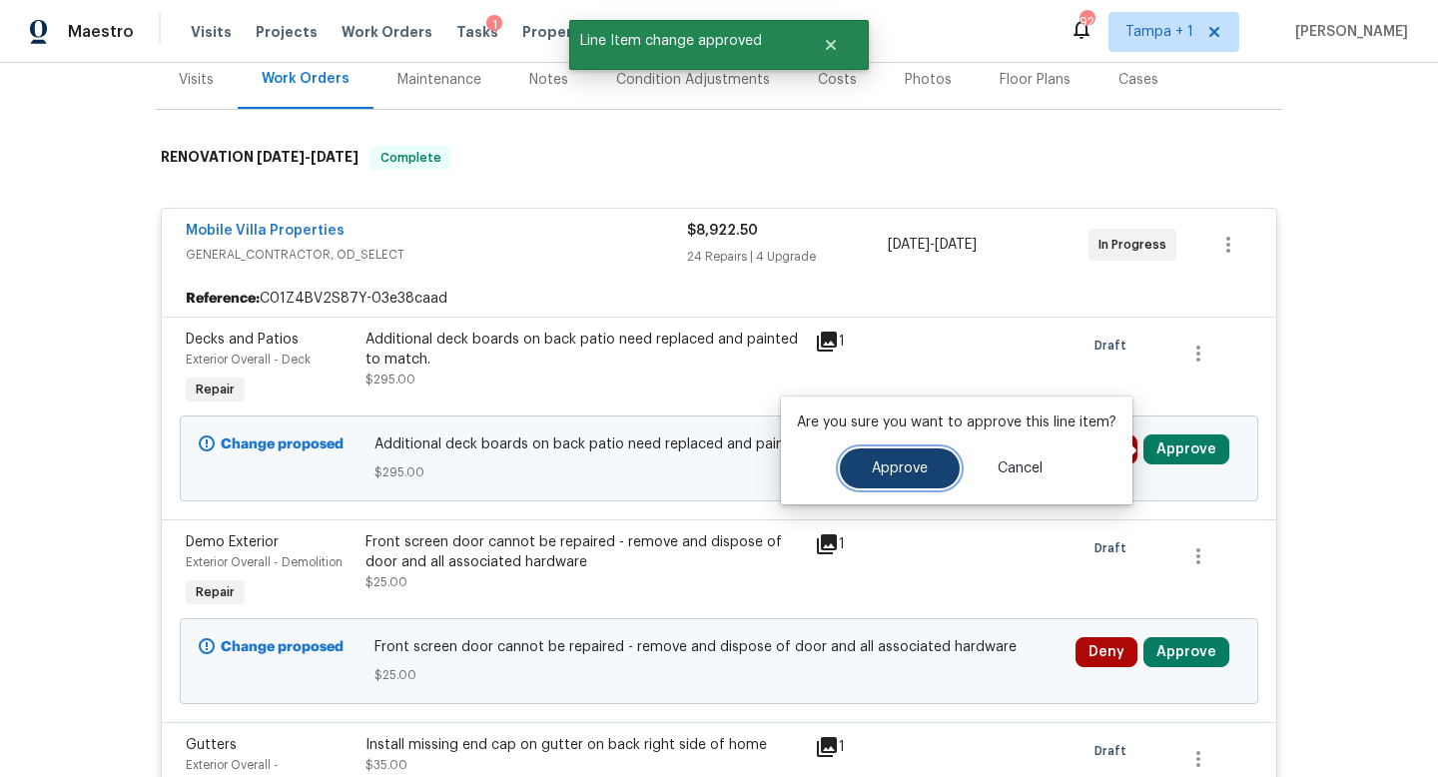
click at [894, 464] on span "Approve" at bounding box center [900, 468] width 56 height 15
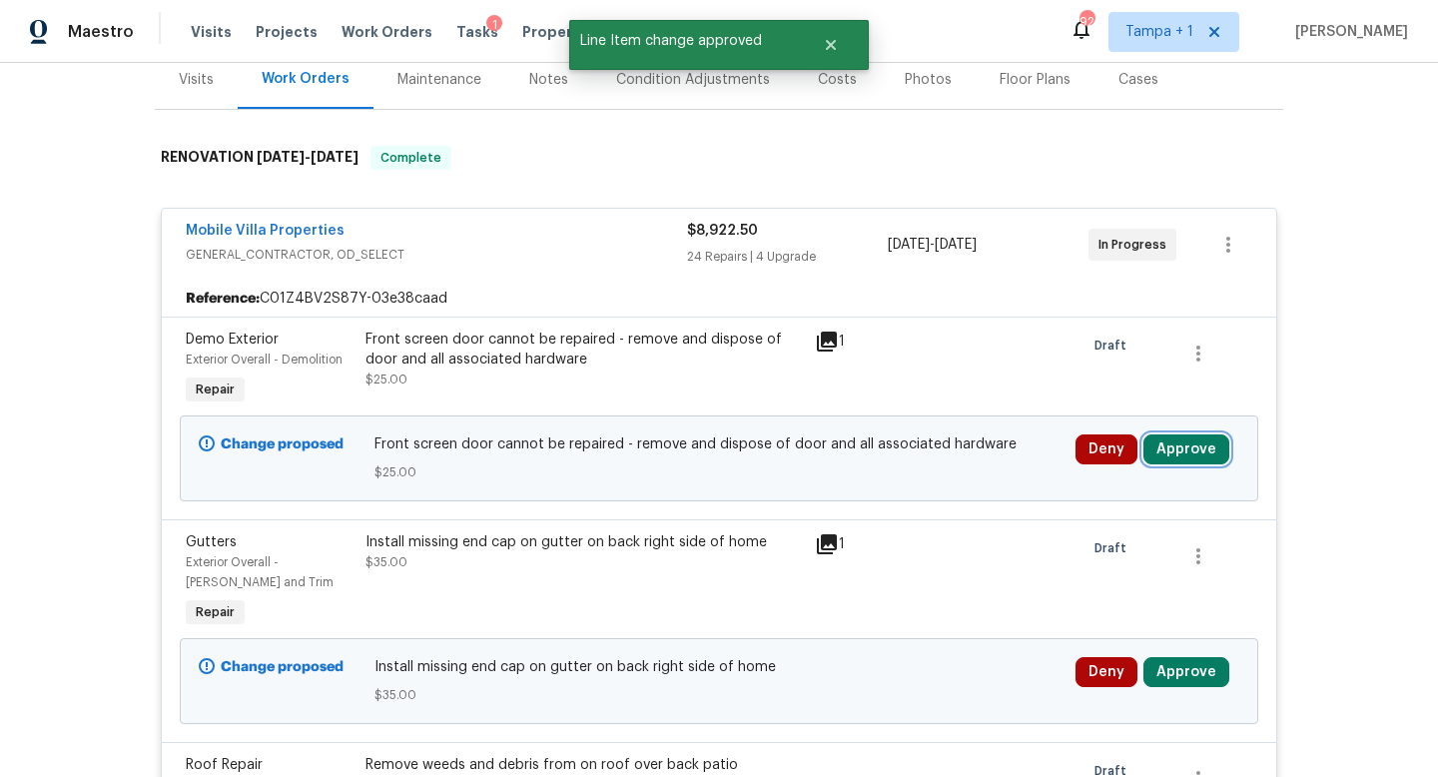
click at [1207, 458] on button "Approve" at bounding box center [1187, 449] width 86 height 30
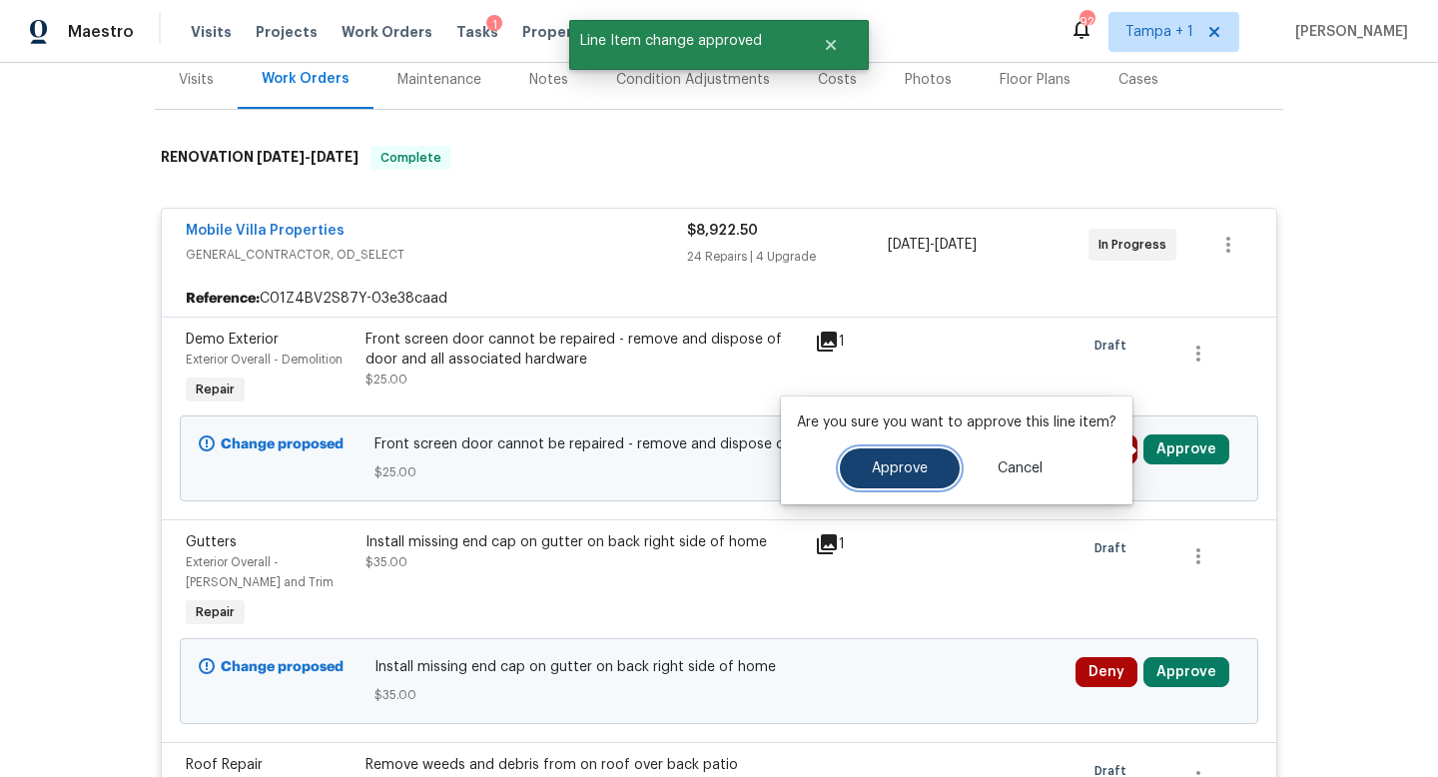
click at [910, 461] on span "Approve" at bounding box center [900, 468] width 56 height 15
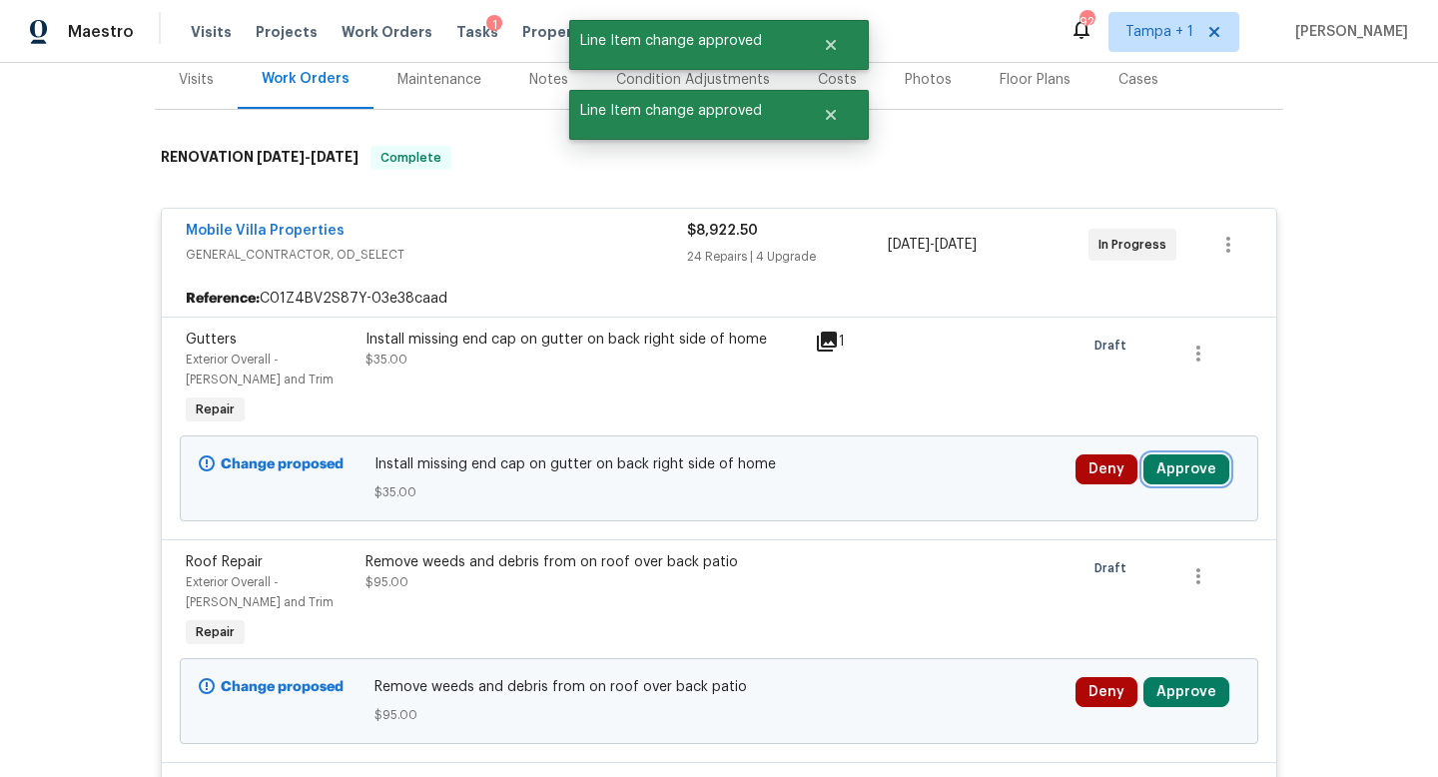
click at [1177, 480] on button "Approve" at bounding box center [1187, 469] width 86 height 30
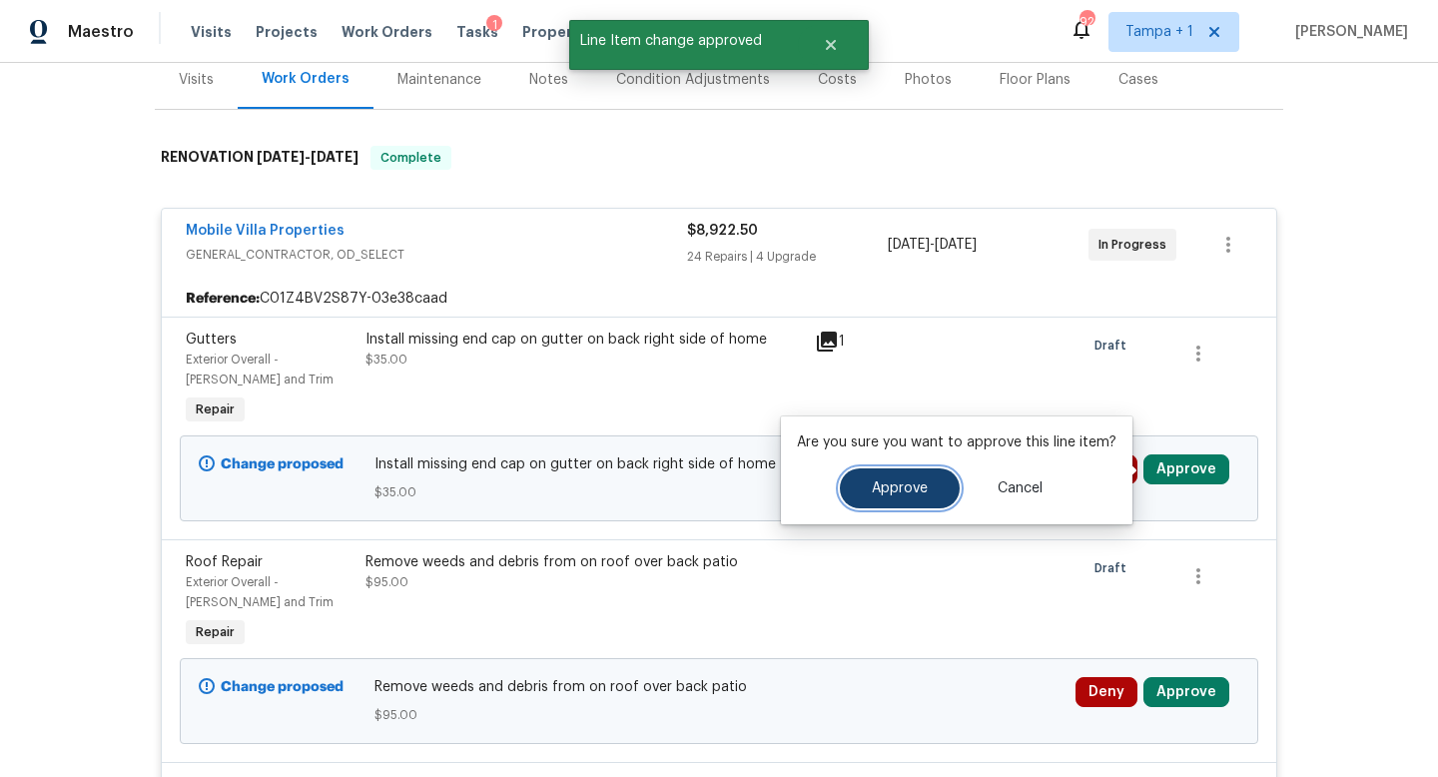
click at [880, 481] on span "Approve" at bounding box center [900, 488] width 56 height 15
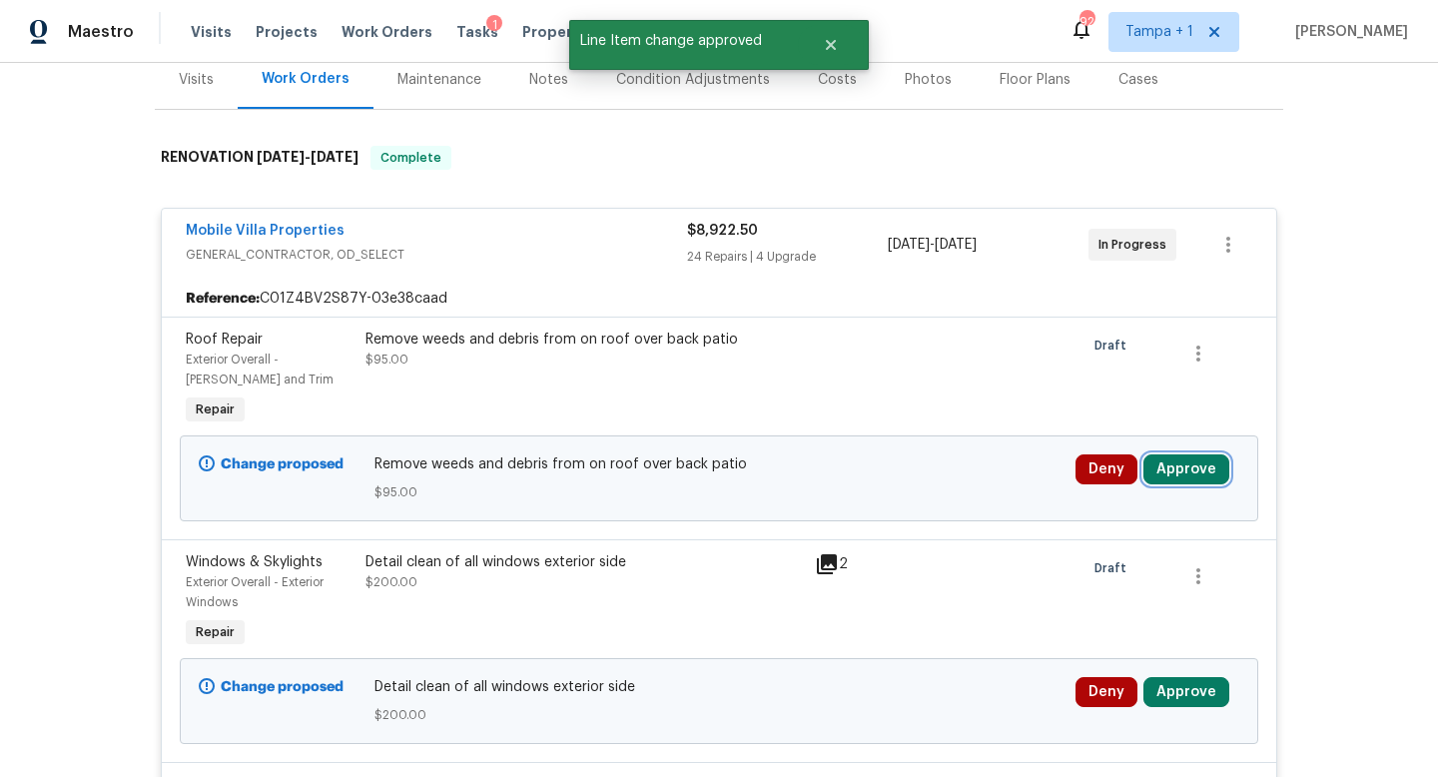
click at [1193, 476] on button "Approve" at bounding box center [1187, 469] width 86 height 30
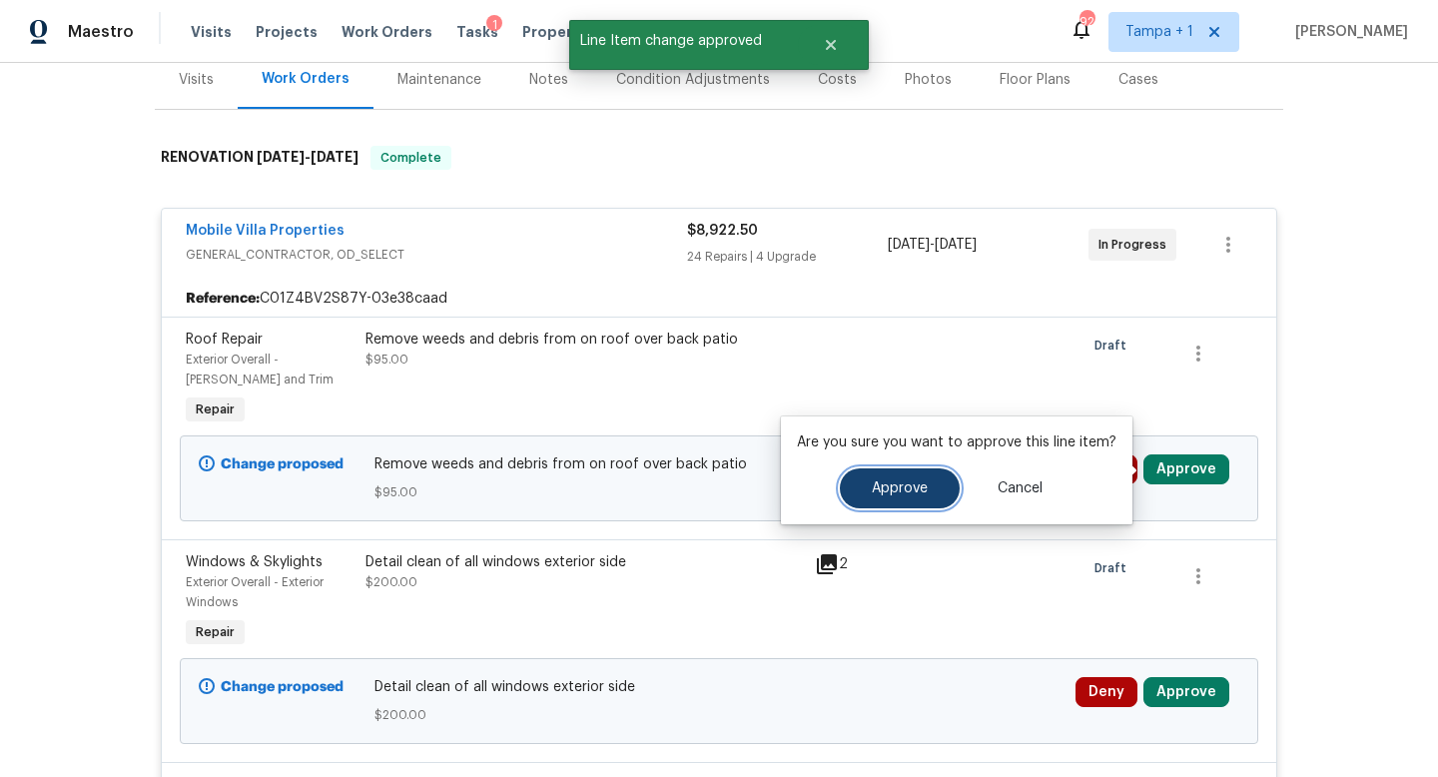
click at [913, 489] on span "Approve" at bounding box center [900, 488] width 56 height 15
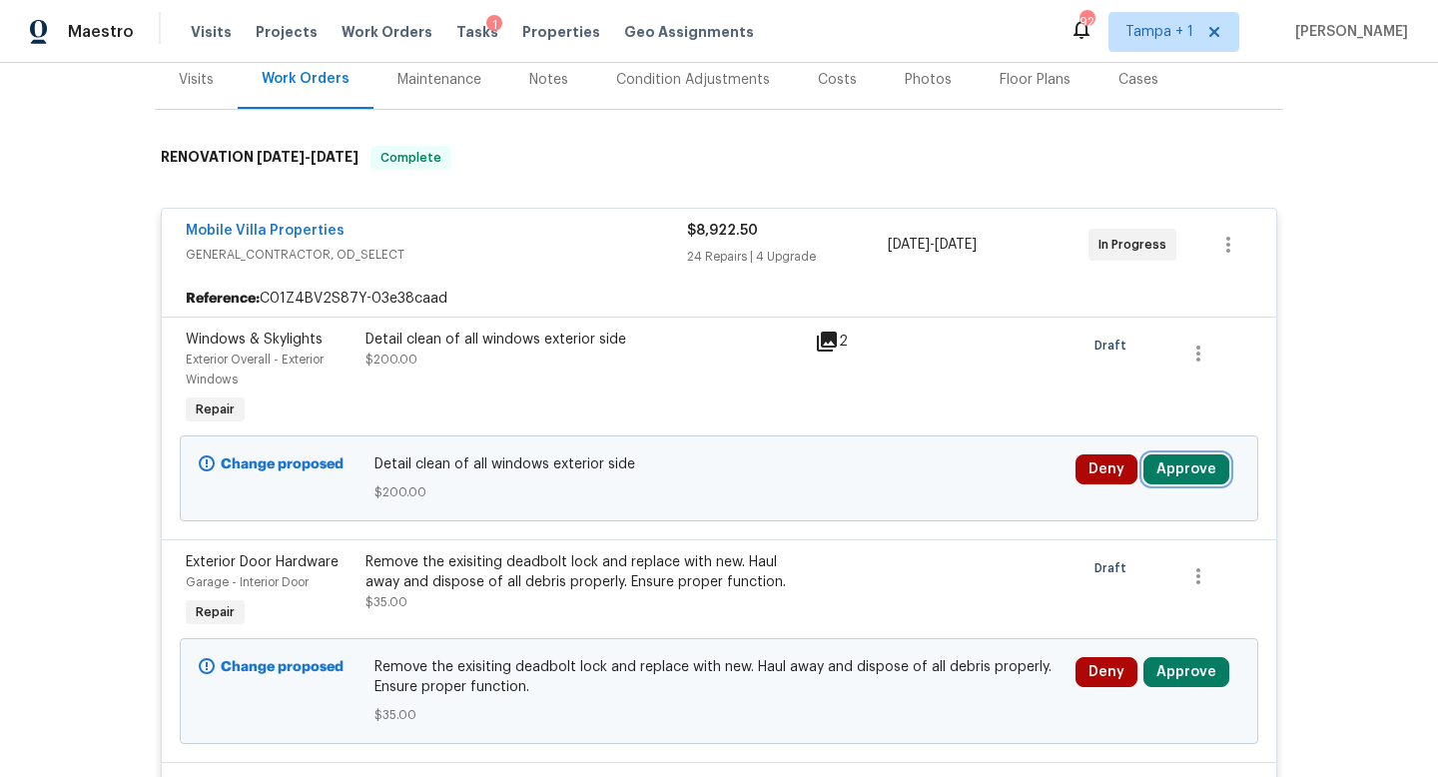
click at [1193, 471] on button "Approve" at bounding box center [1187, 469] width 86 height 30
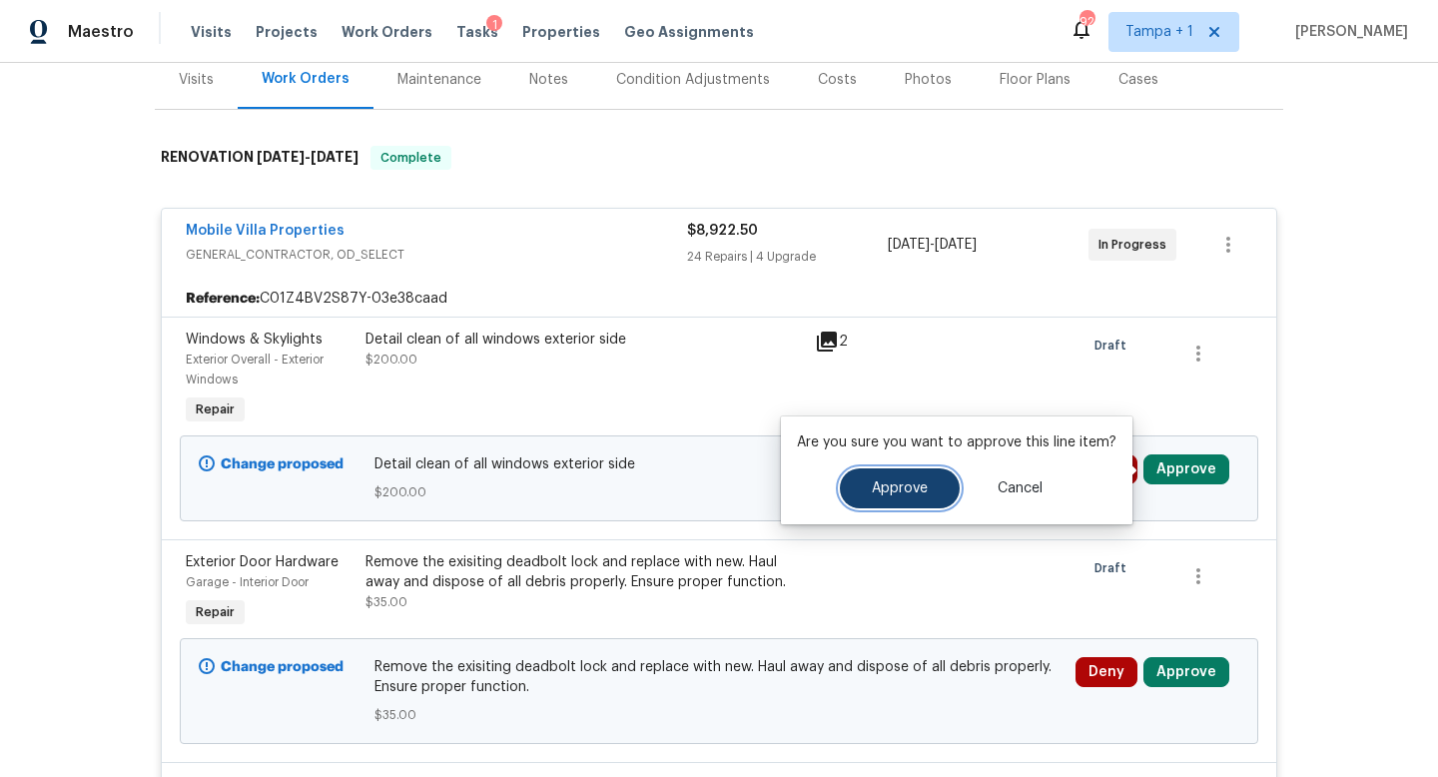
click at [898, 476] on button "Approve" at bounding box center [900, 488] width 120 height 40
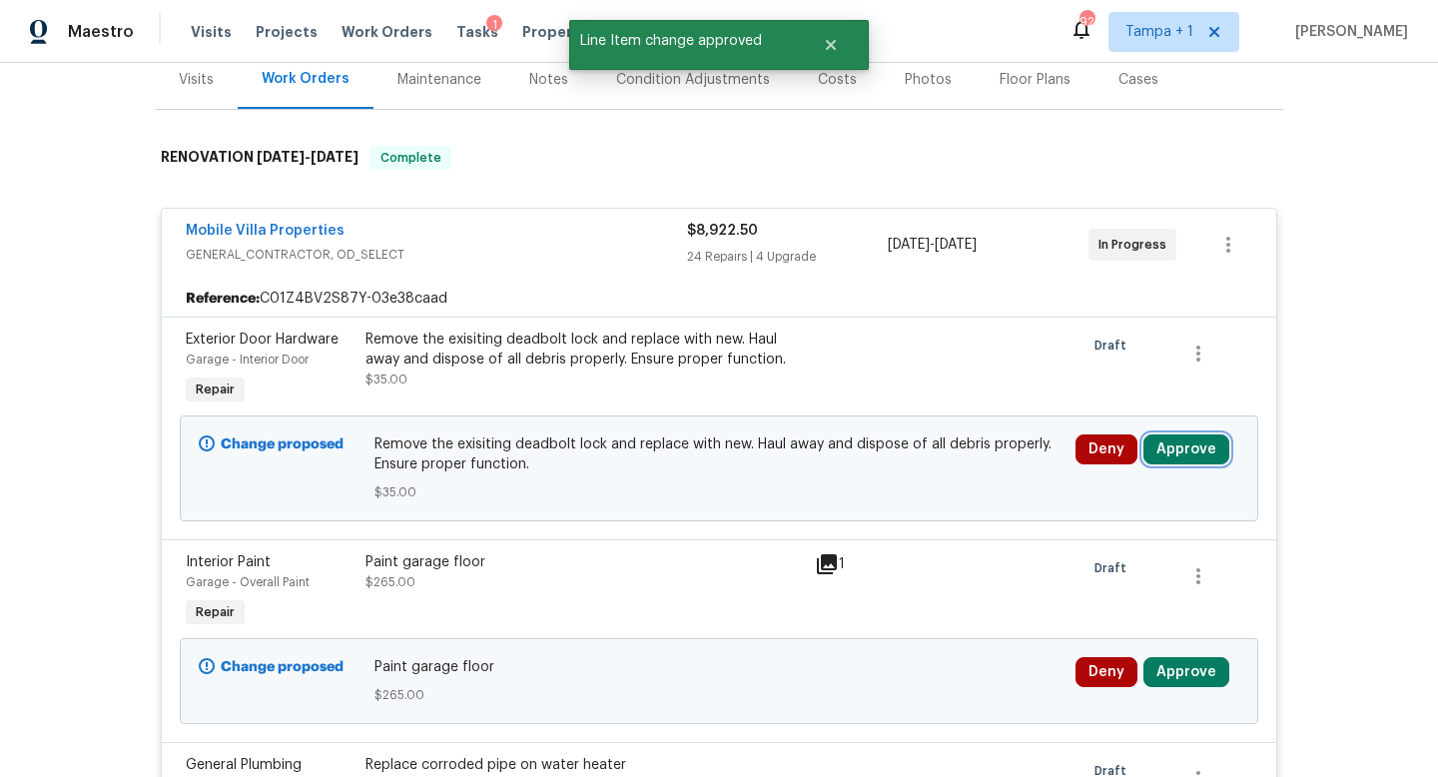
click at [1204, 452] on button "Approve" at bounding box center [1187, 449] width 86 height 30
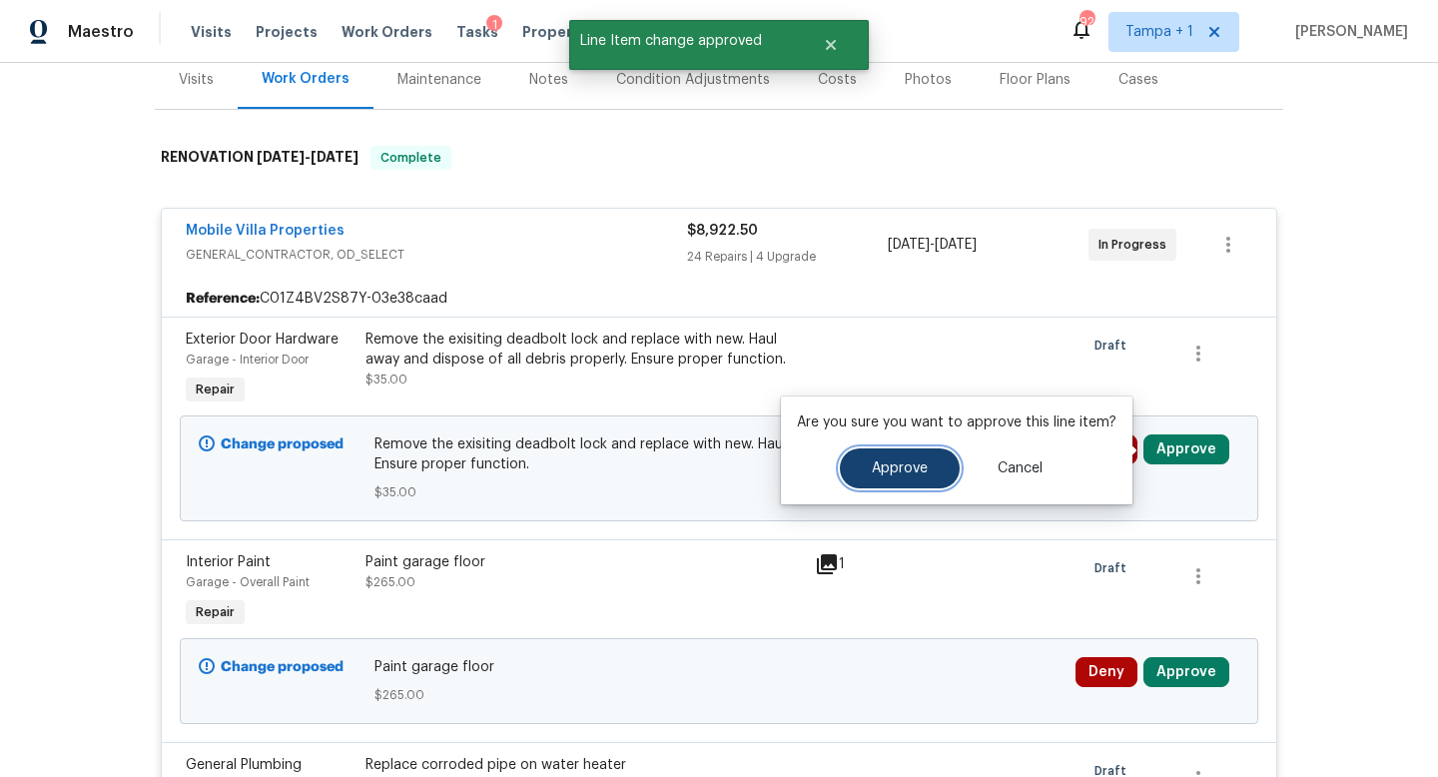
click at [894, 478] on button "Approve" at bounding box center [900, 468] width 120 height 40
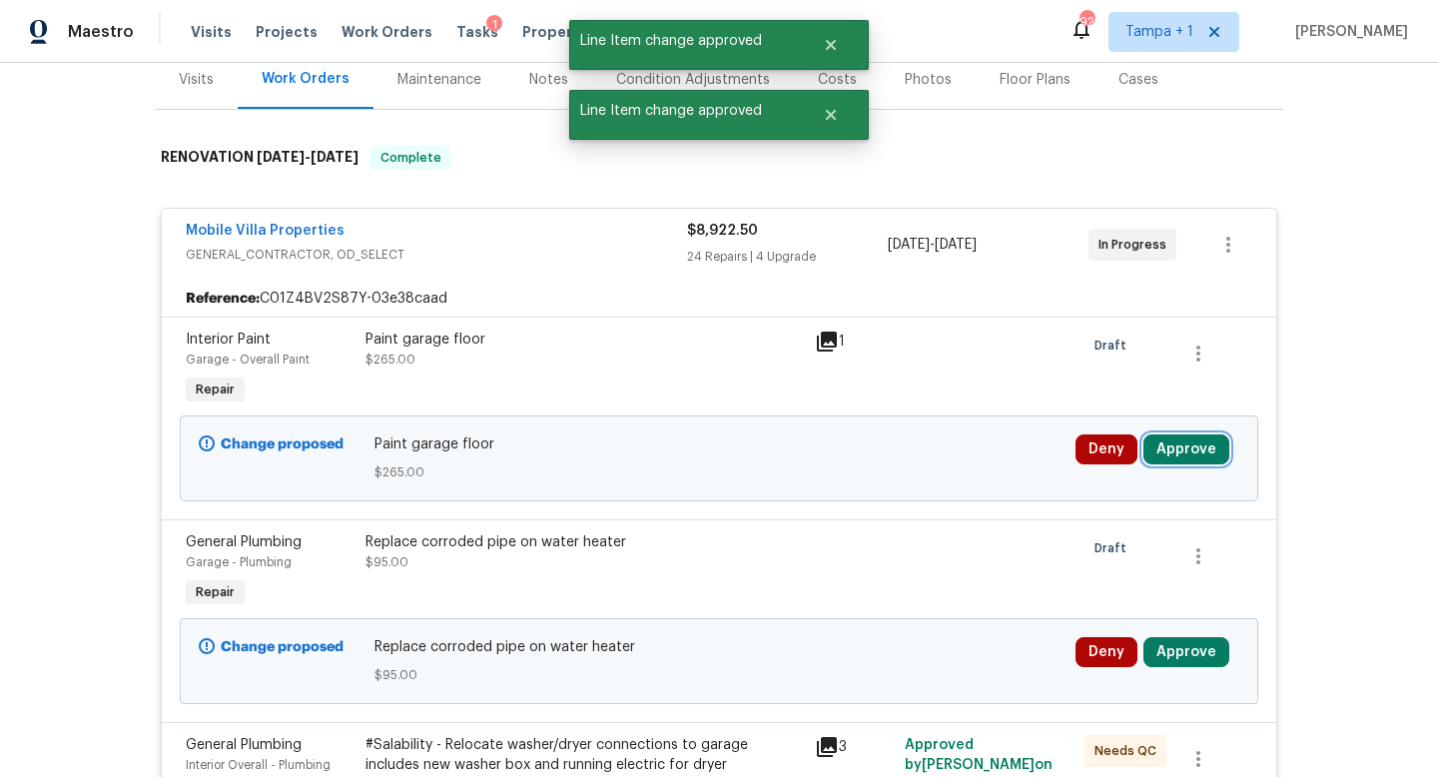
click at [1196, 462] on button "Approve" at bounding box center [1187, 449] width 86 height 30
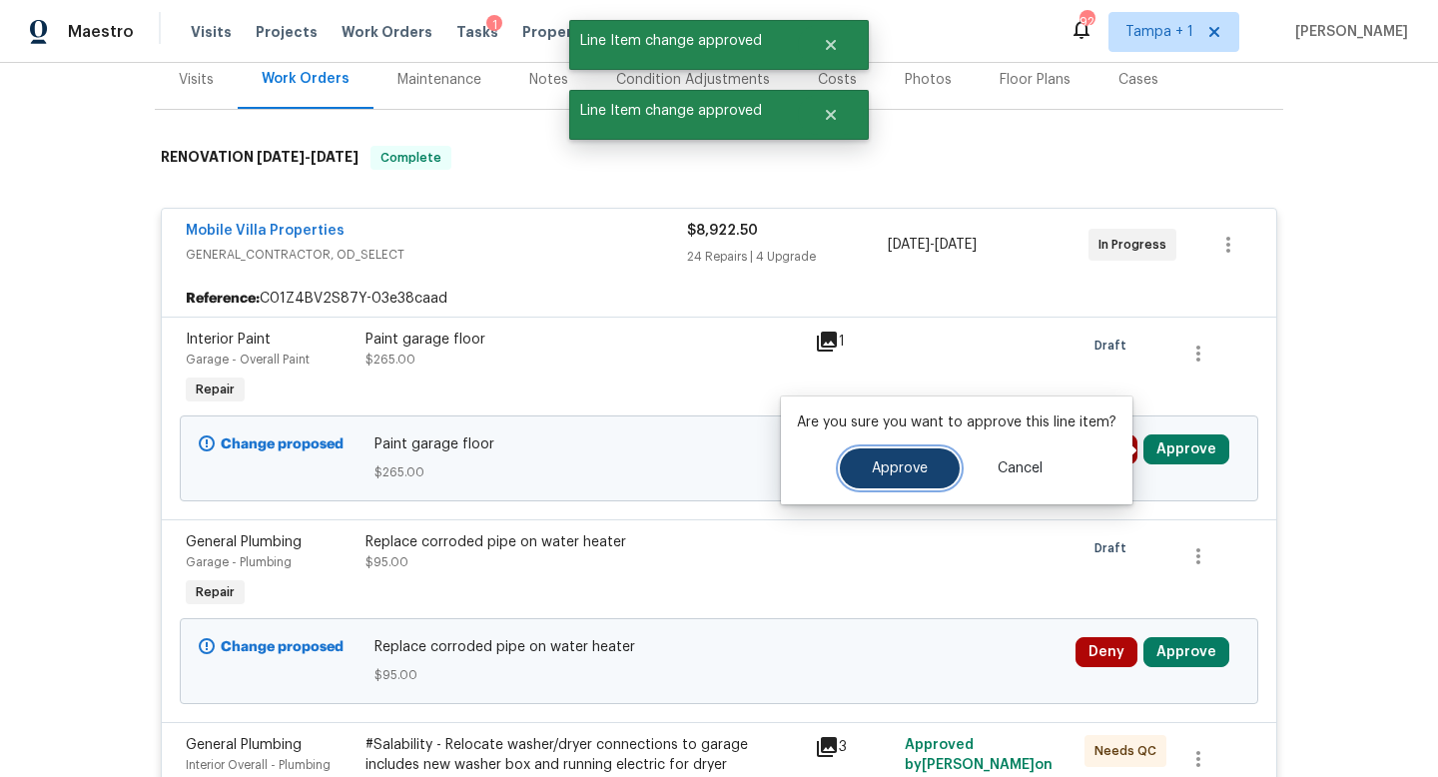
click at [899, 477] on button "Approve" at bounding box center [900, 468] width 120 height 40
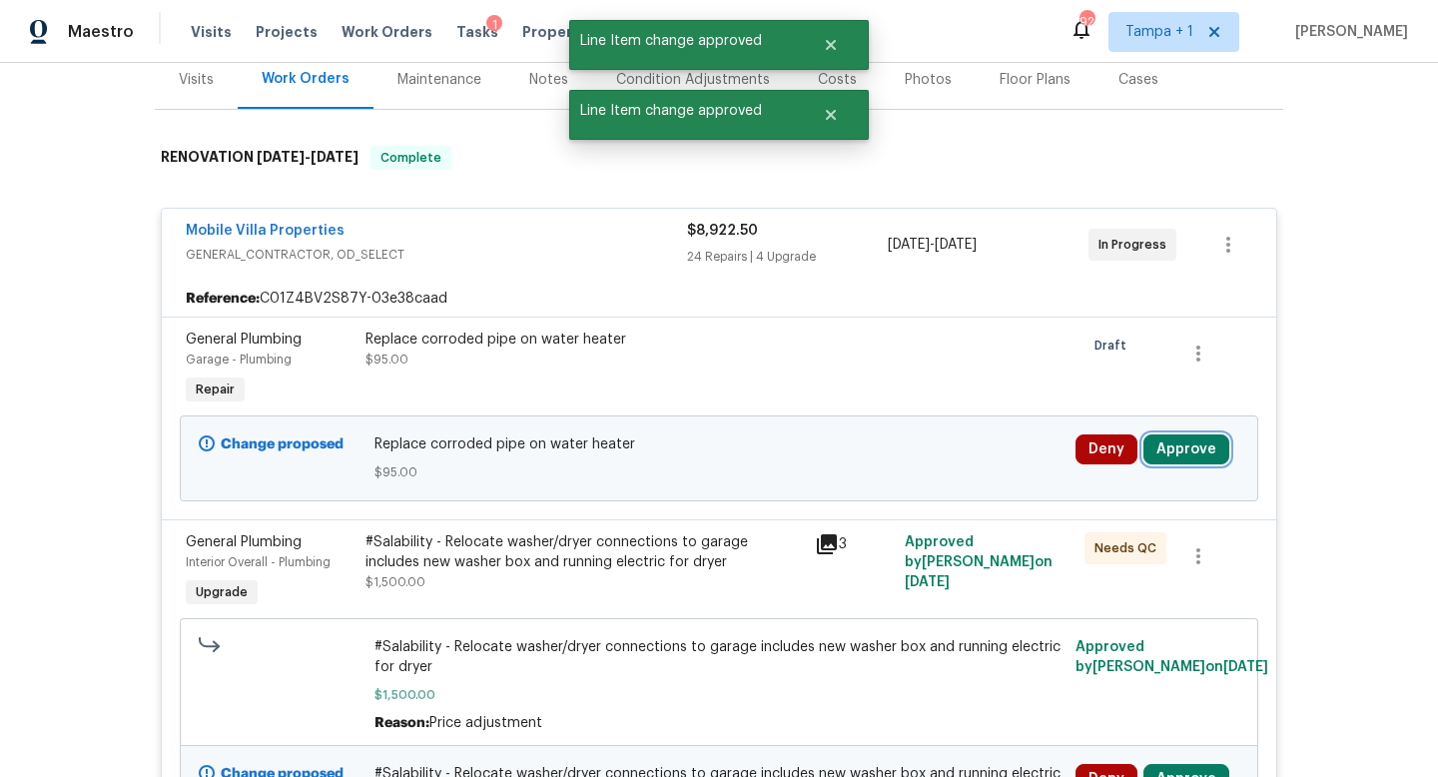
click at [1174, 449] on button "Approve" at bounding box center [1187, 449] width 86 height 30
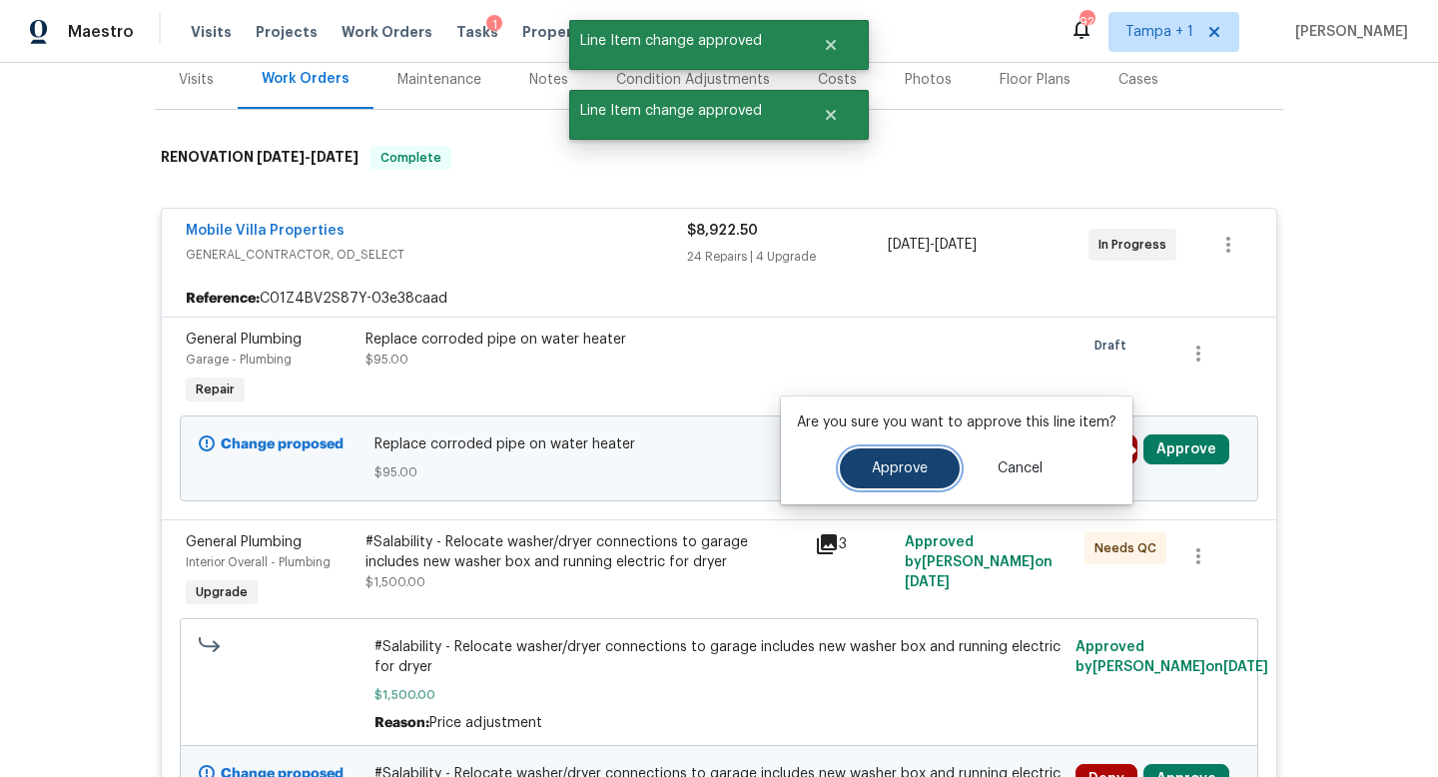
click at [881, 462] on span "Approve" at bounding box center [900, 468] width 56 height 15
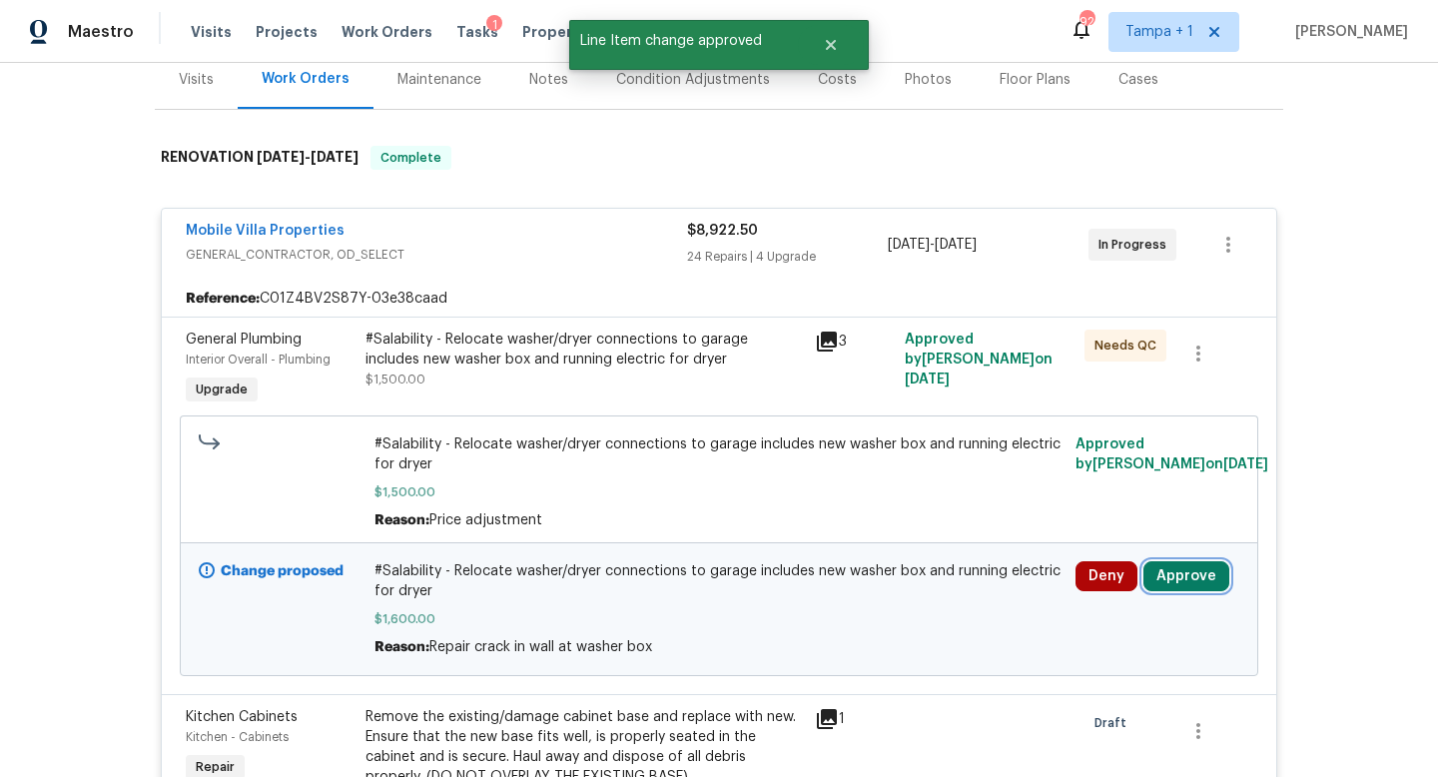
click at [1186, 578] on button "Approve" at bounding box center [1187, 576] width 86 height 30
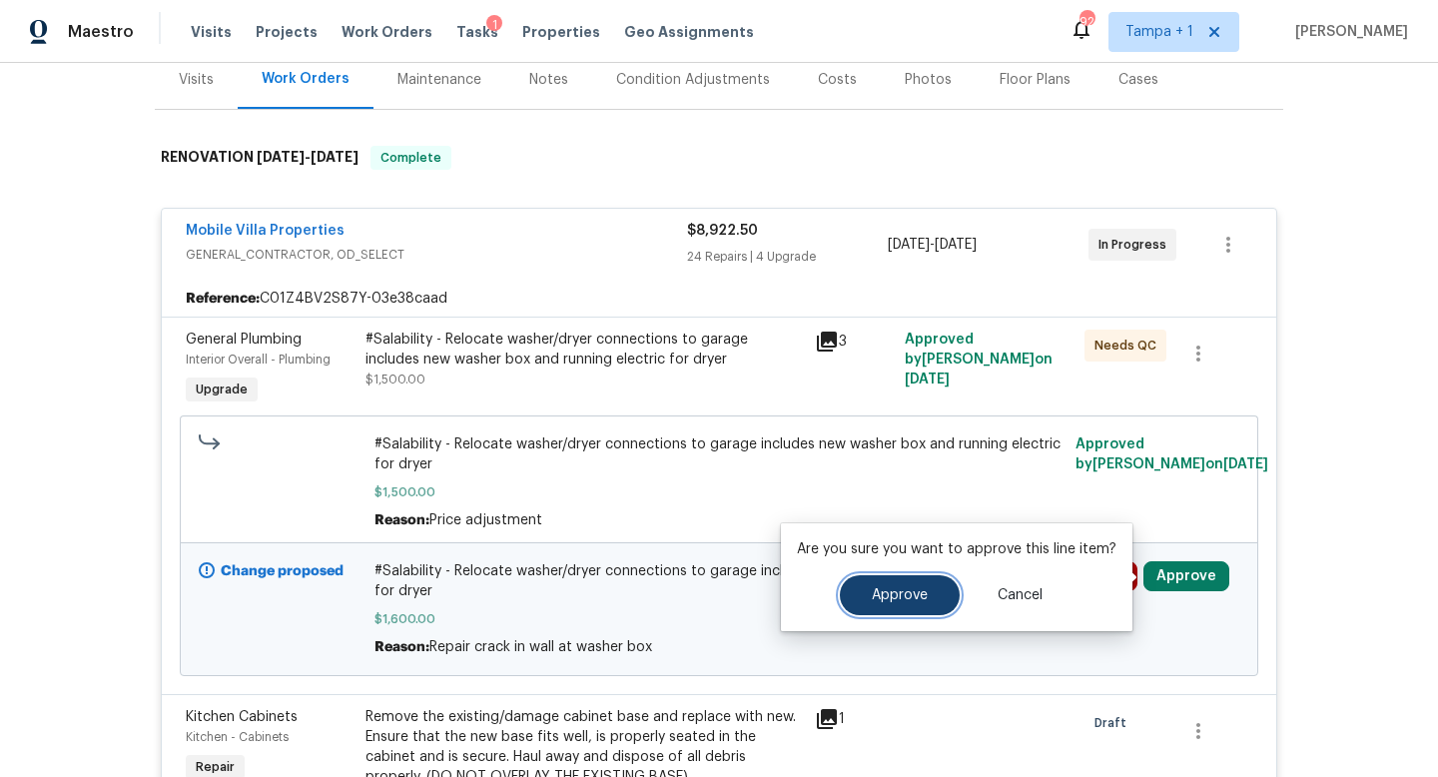
click at [872, 596] on span "Approve" at bounding box center [900, 595] width 56 height 15
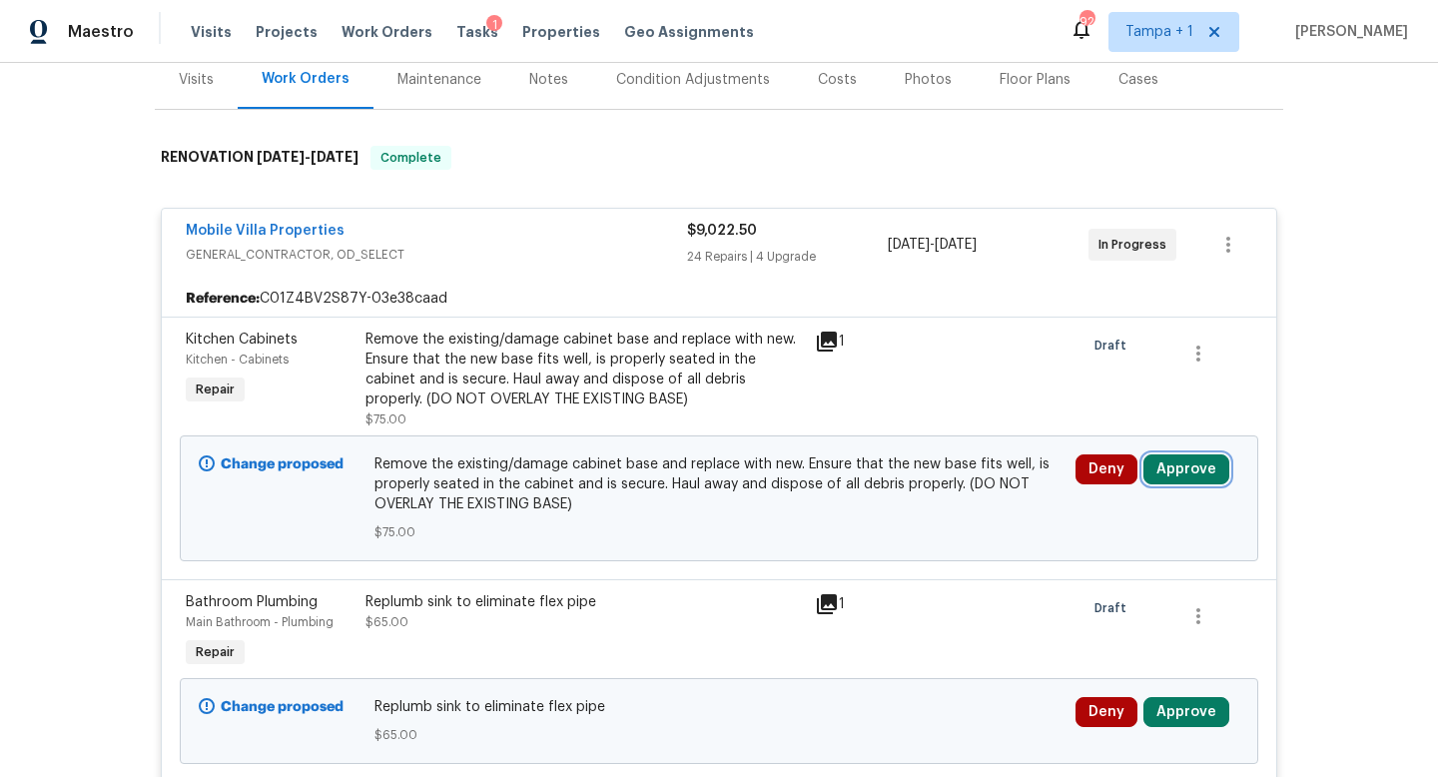
click at [1171, 461] on button "Approve" at bounding box center [1187, 469] width 86 height 30
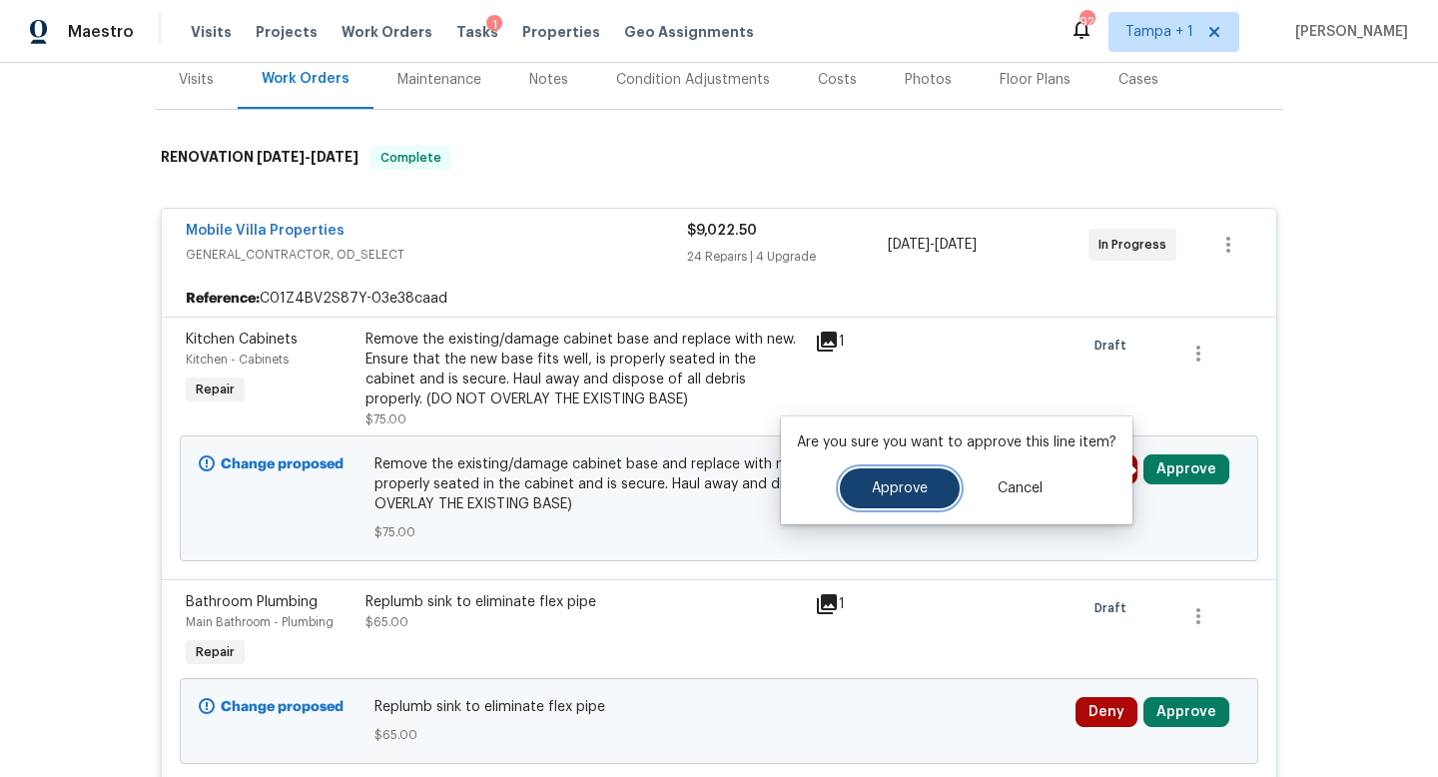
click at [882, 483] on span "Approve" at bounding box center [900, 488] width 56 height 15
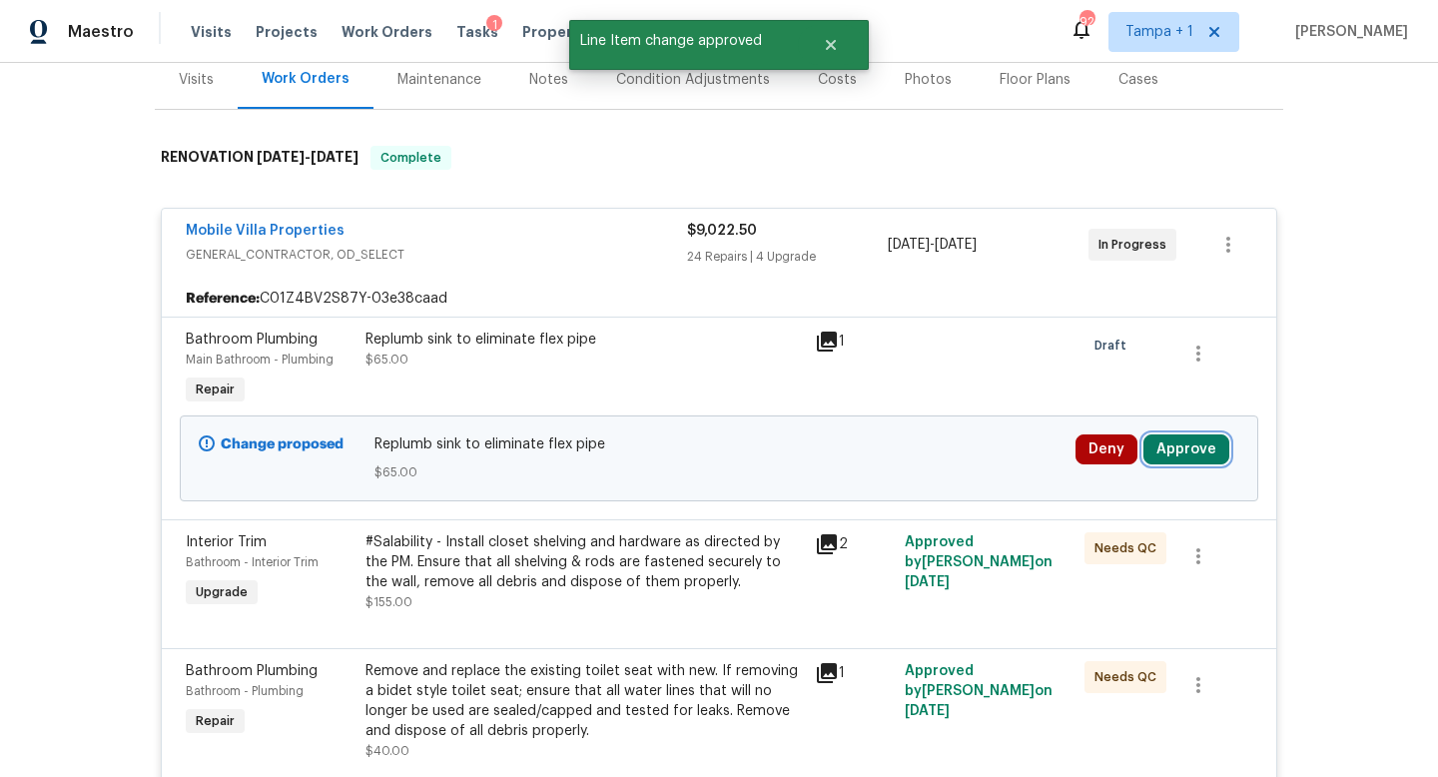
click at [1179, 458] on button "Approve" at bounding box center [1187, 449] width 86 height 30
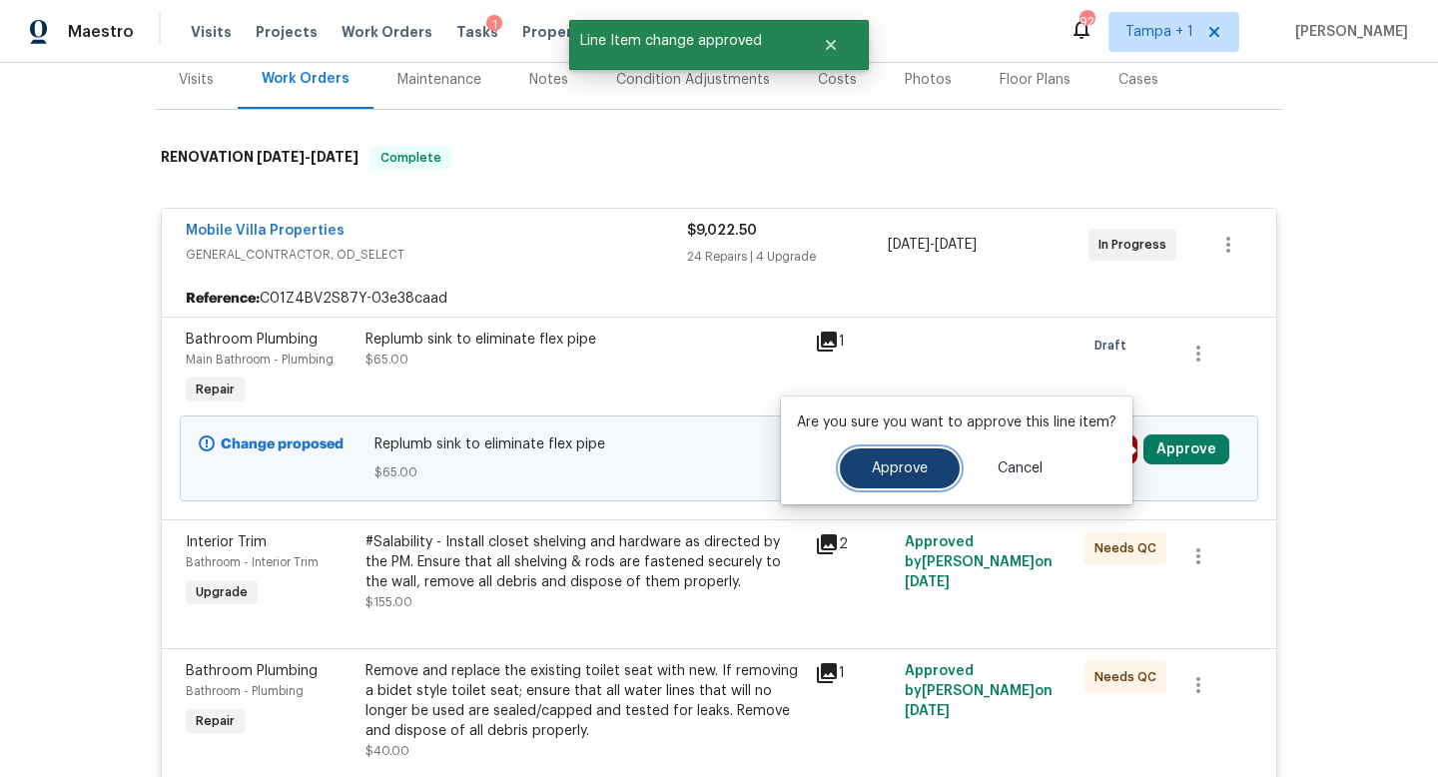
click at [877, 479] on button "Approve" at bounding box center [900, 468] width 120 height 40
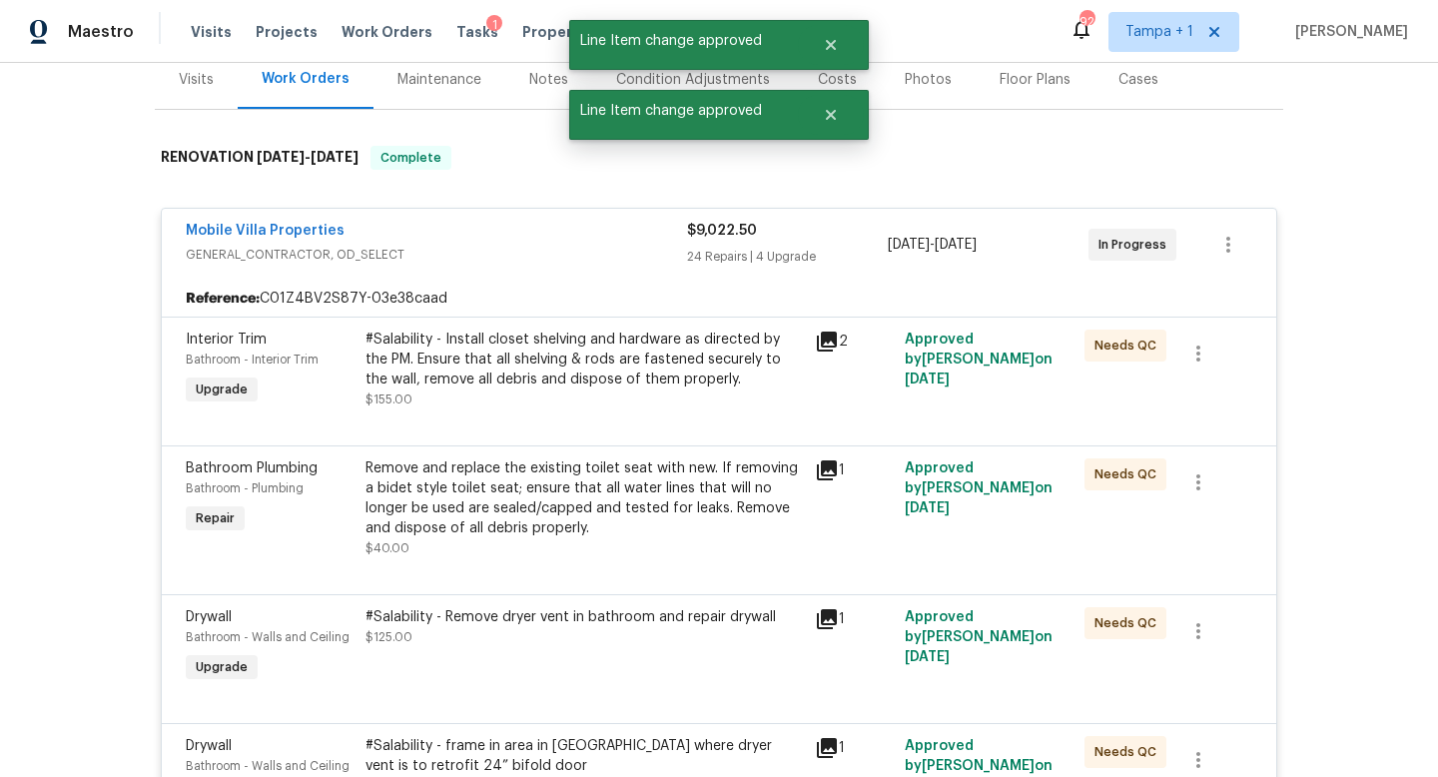
click at [562, 245] on span "GENERAL_CONTRACTOR, OD_SELECT" at bounding box center [436, 255] width 501 height 20
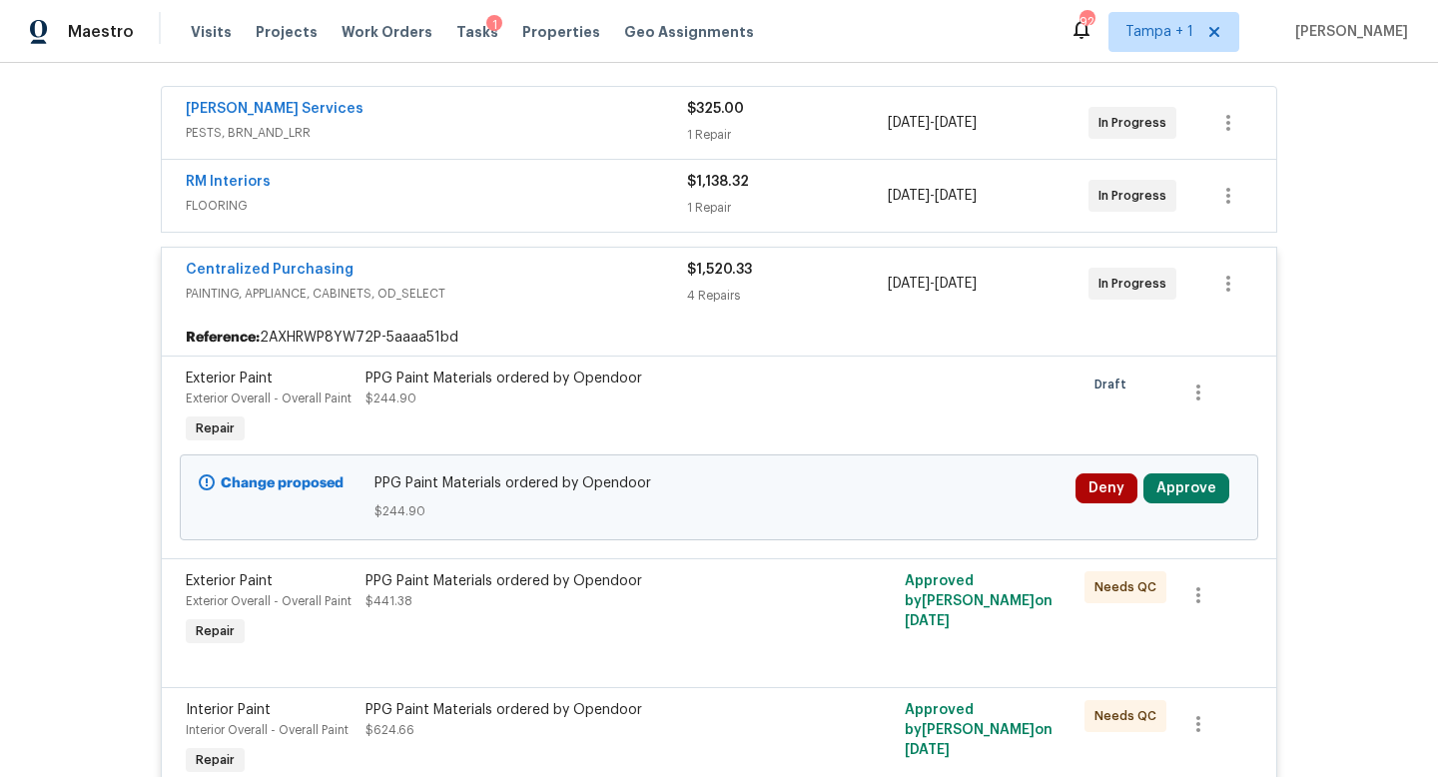
scroll to position [393, 0]
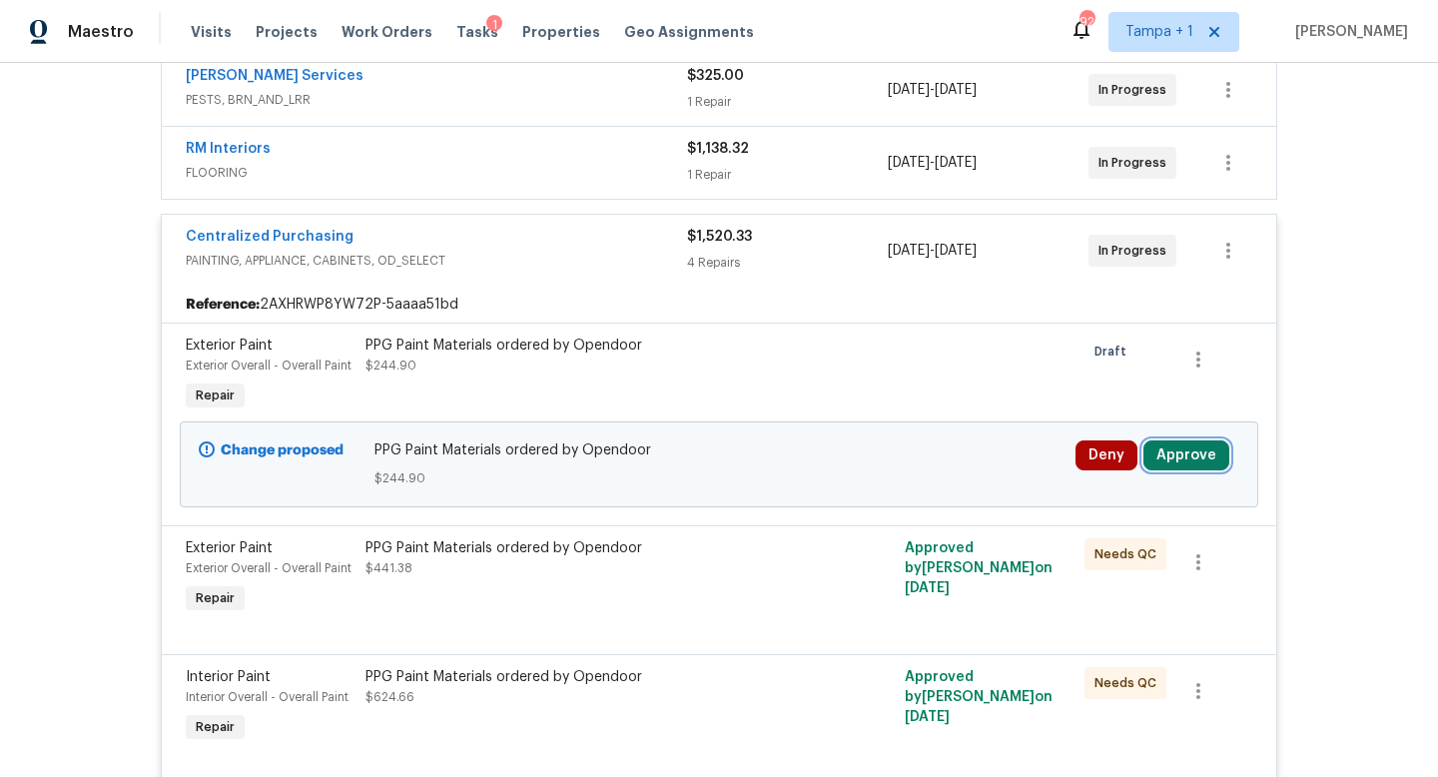
click at [1184, 452] on button "Approve" at bounding box center [1187, 455] width 86 height 30
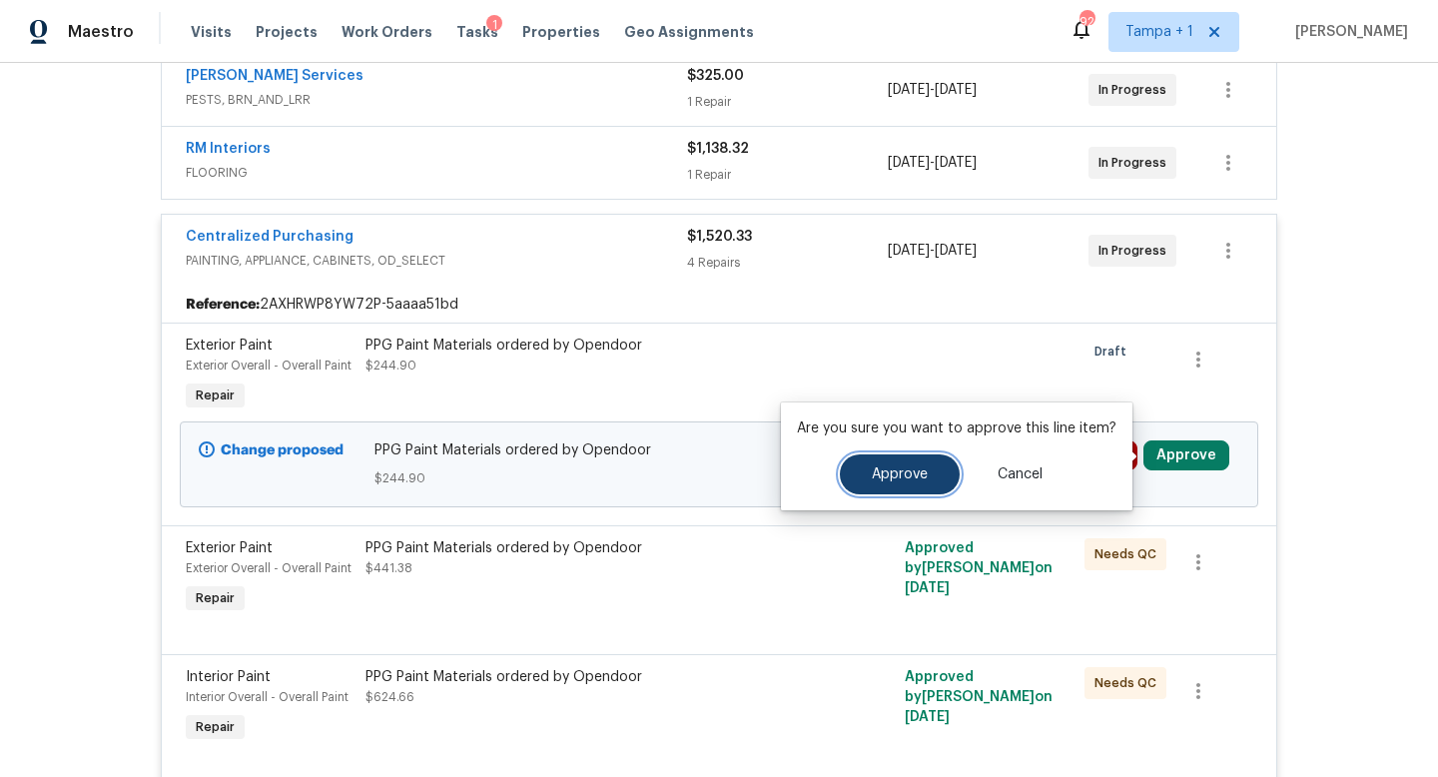
click at [885, 476] on span "Approve" at bounding box center [900, 474] width 56 height 15
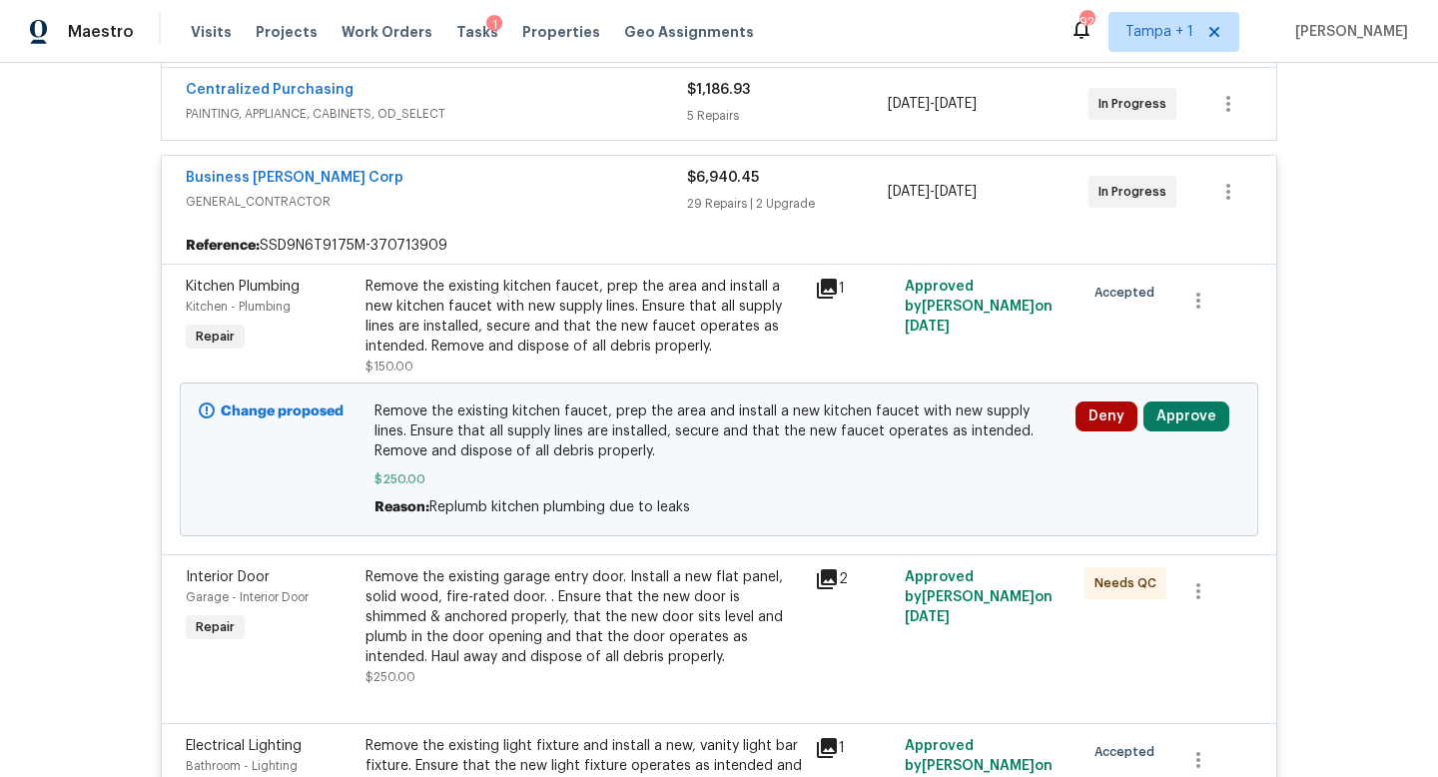
scroll to position [640, 0]
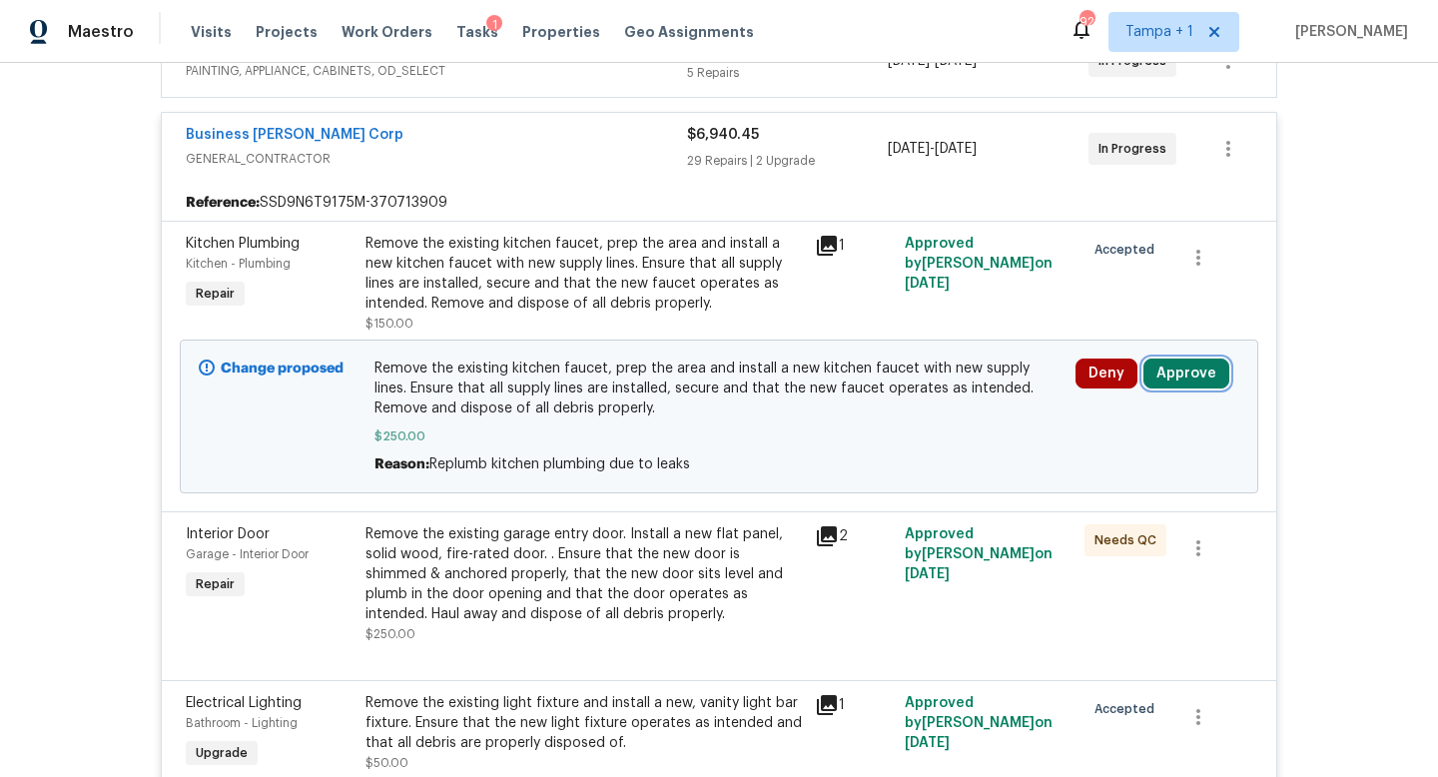
click at [1177, 375] on button "Approve" at bounding box center [1187, 374] width 86 height 30
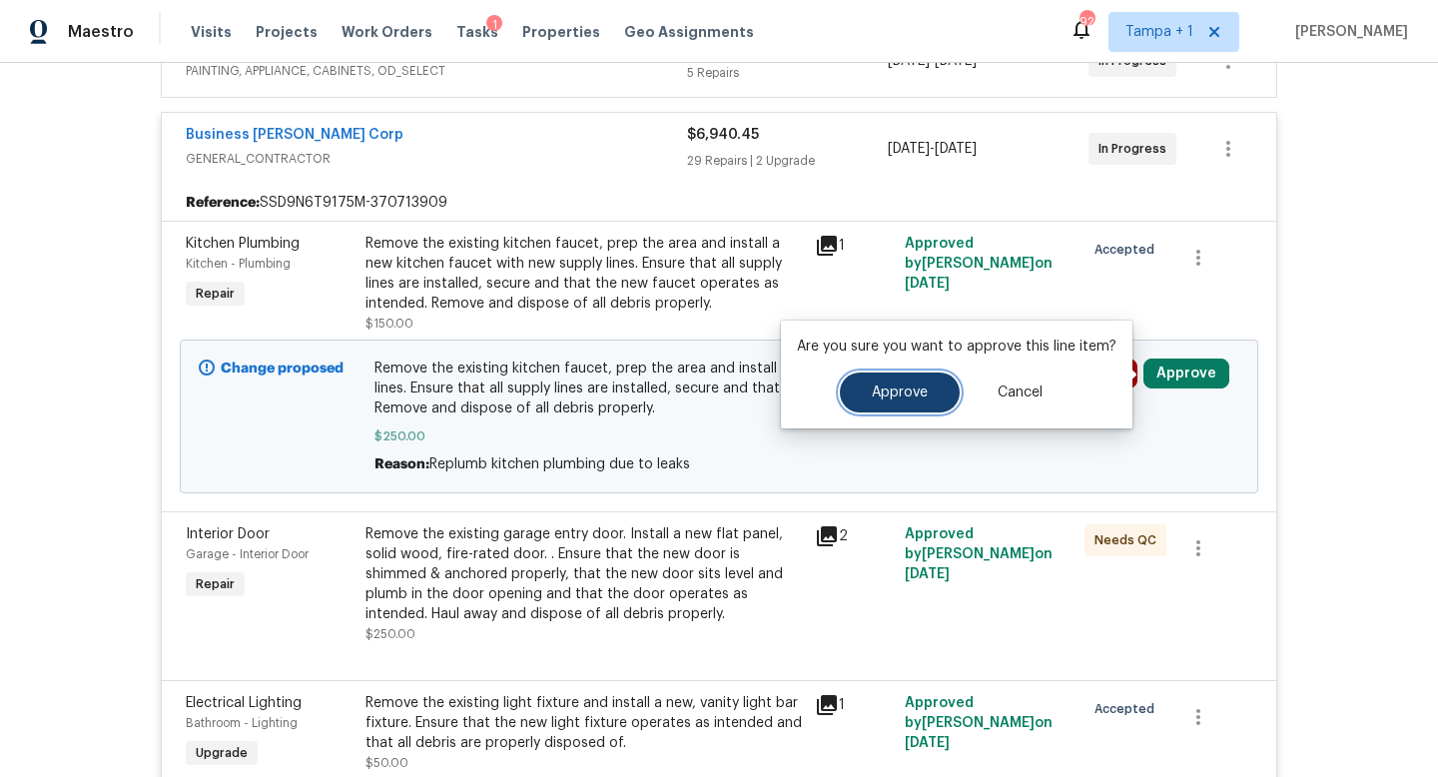
click at [897, 404] on button "Approve" at bounding box center [900, 393] width 120 height 40
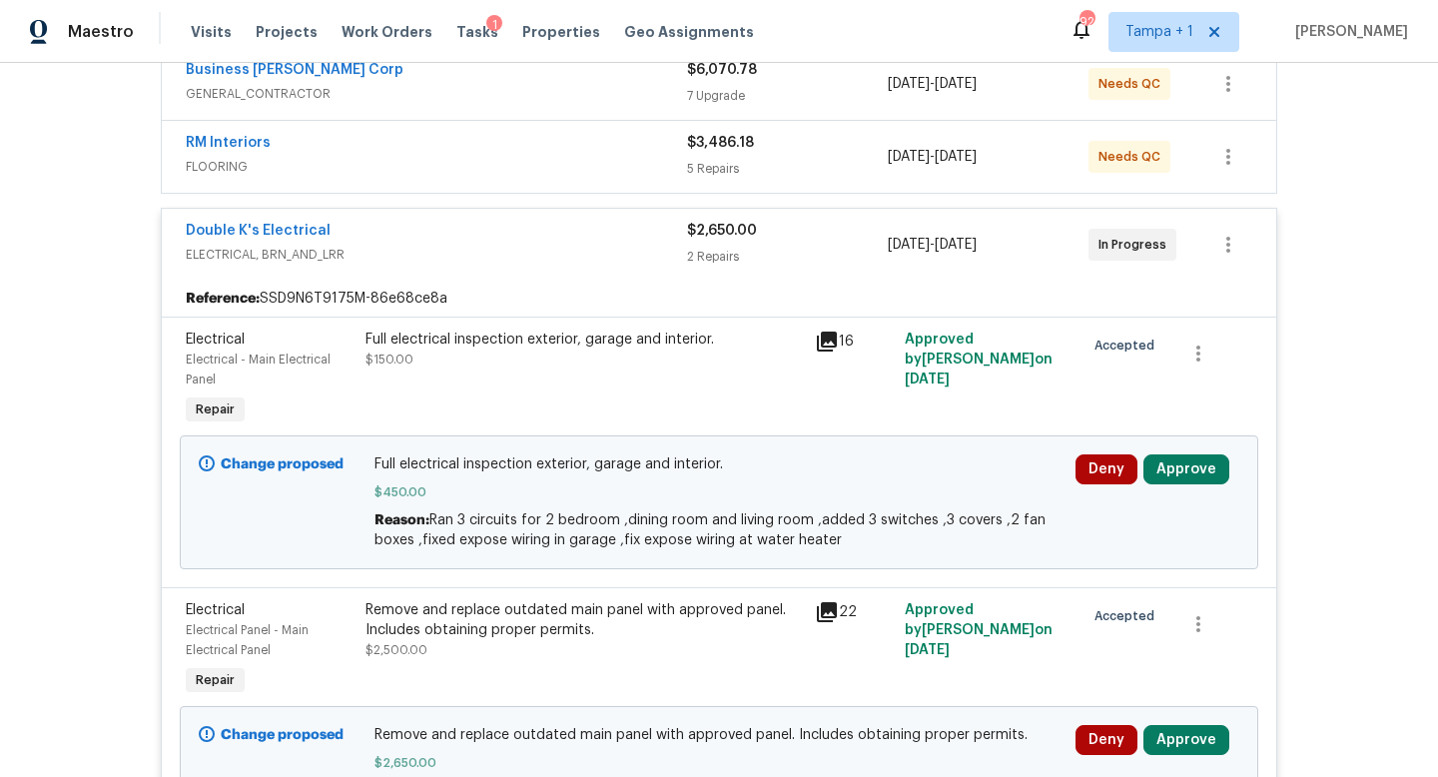
scroll to position [421, 0]
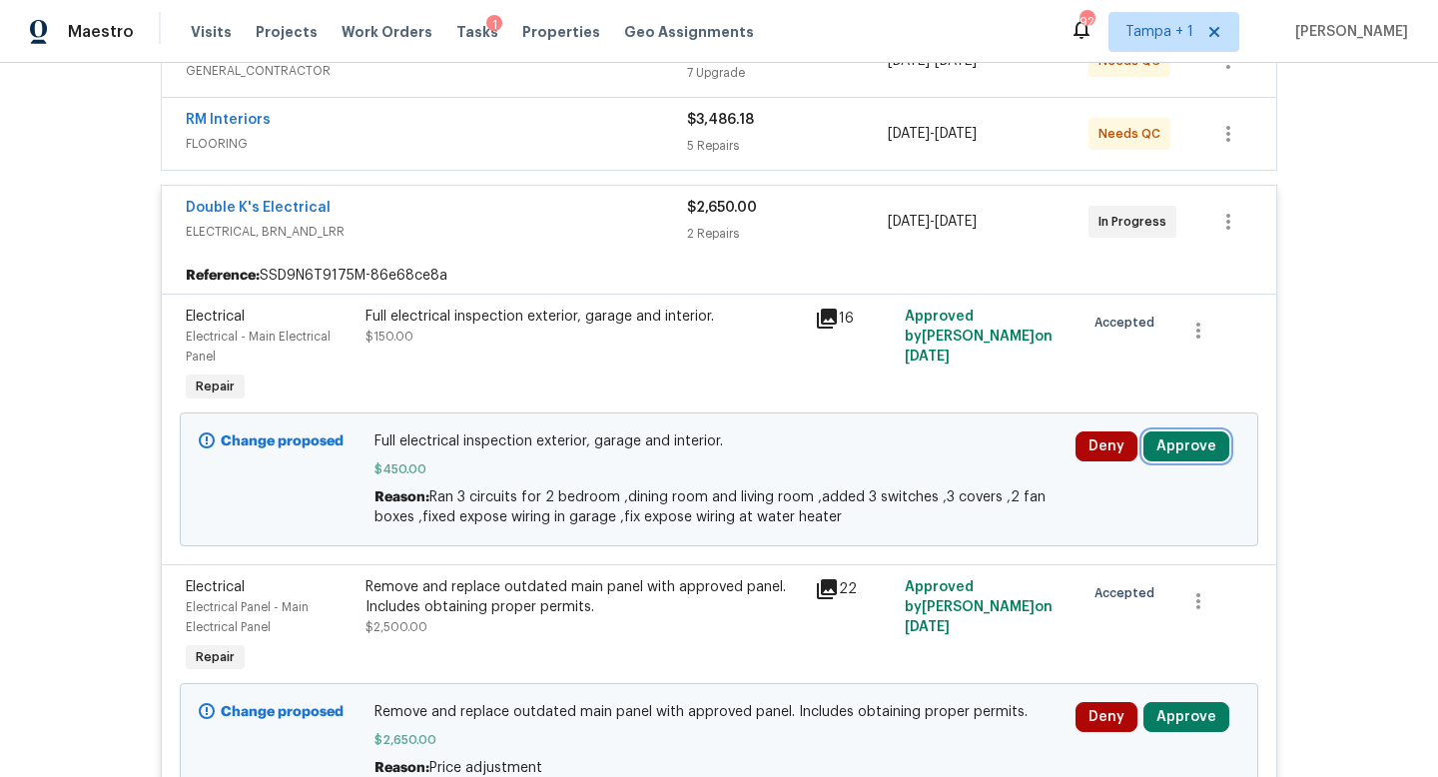
click at [1206, 441] on button "Approve" at bounding box center [1187, 446] width 86 height 30
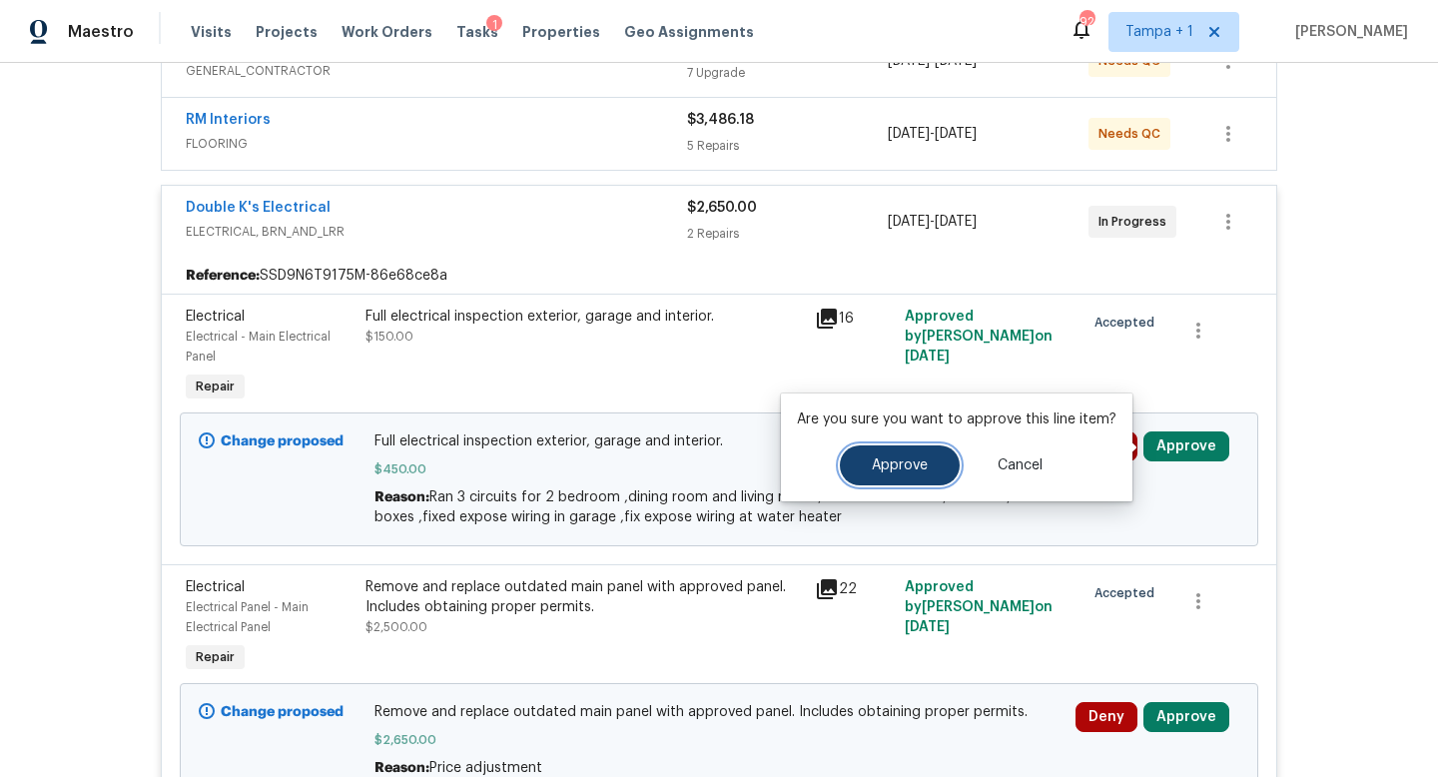
click at [923, 469] on span "Approve" at bounding box center [900, 465] width 56 height 15
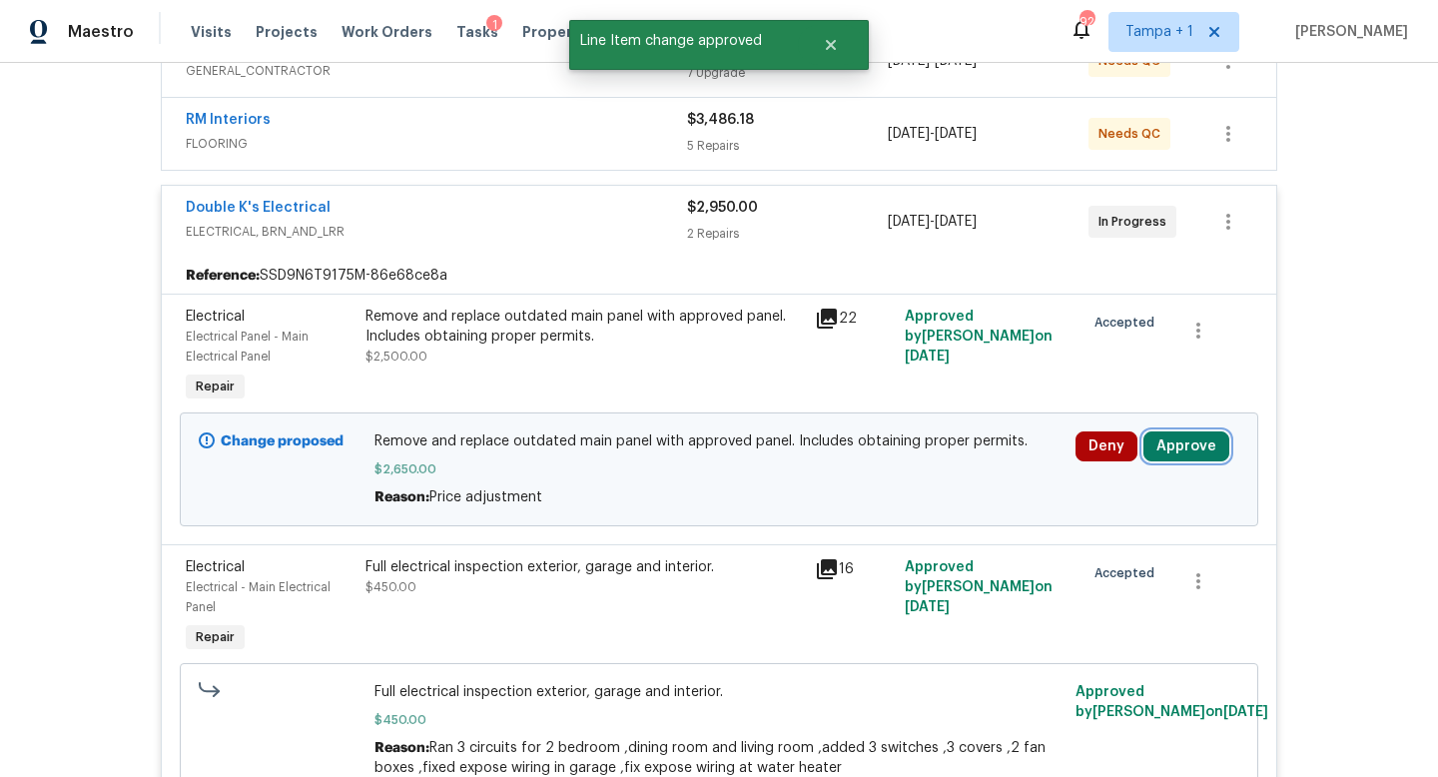
click at [1175, 445] on button "Approve" at bounding box center [1187, 446] width 86 height 30
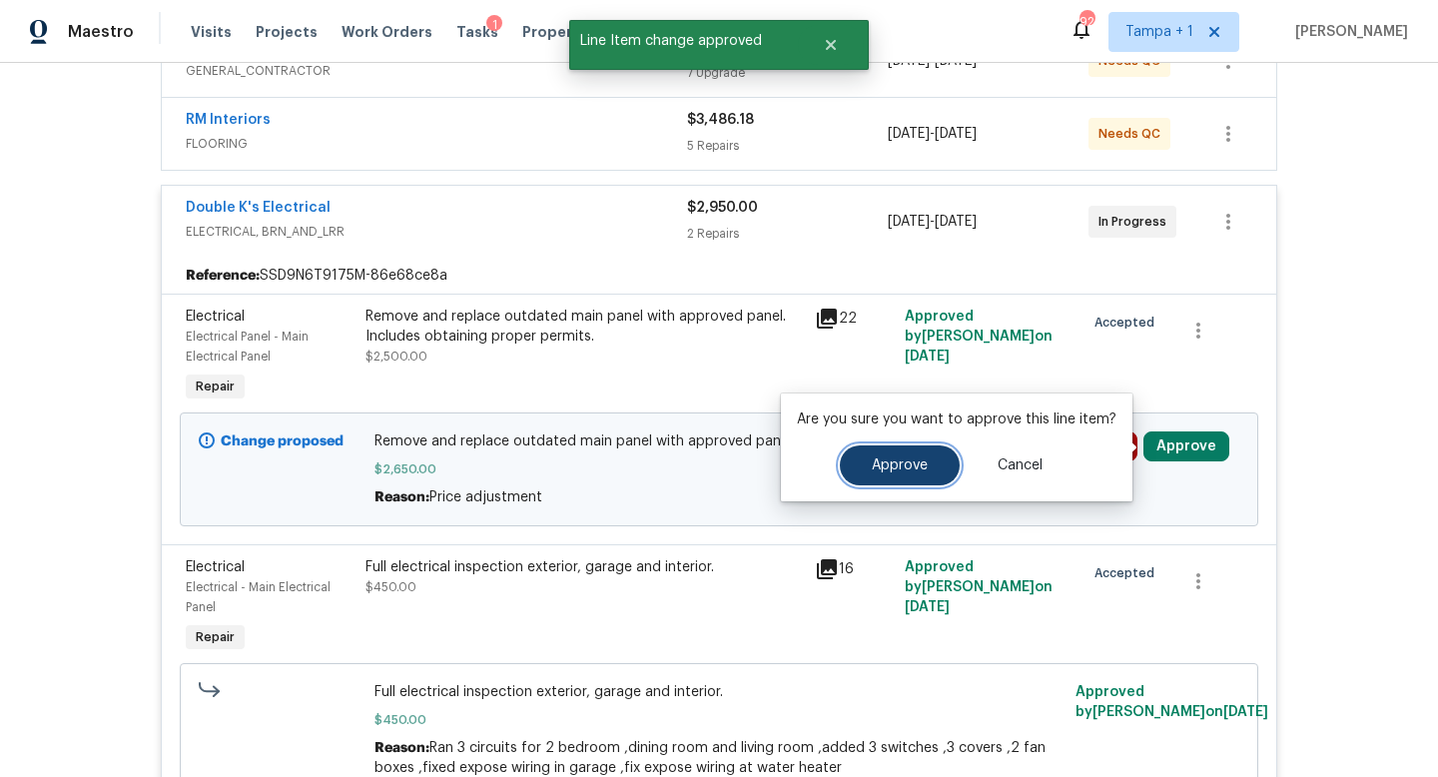
click at [878, 465] on span "Approve" at bounding box center [900, 465] width 56 height 15
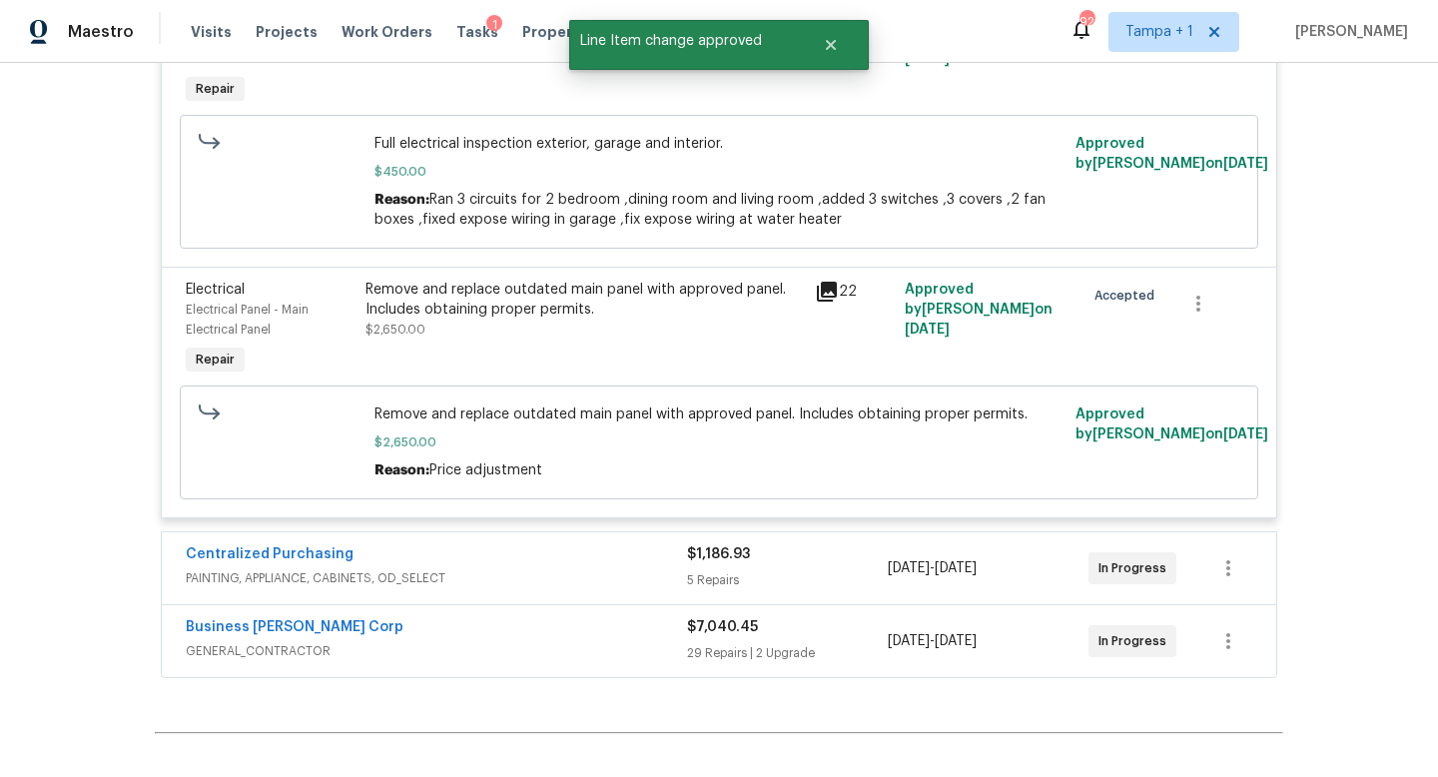
scroll to position [935, 0]
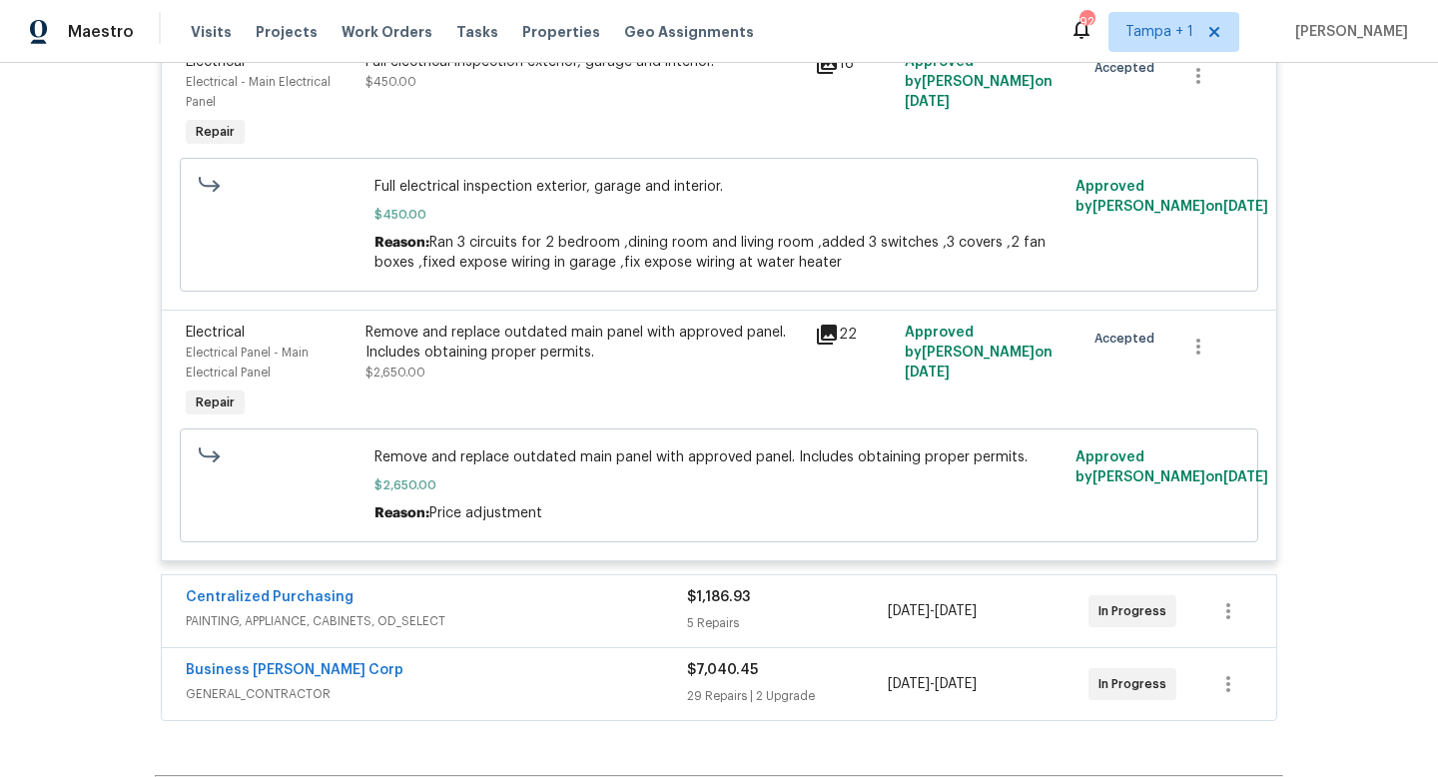
scroll to position [935, 0]
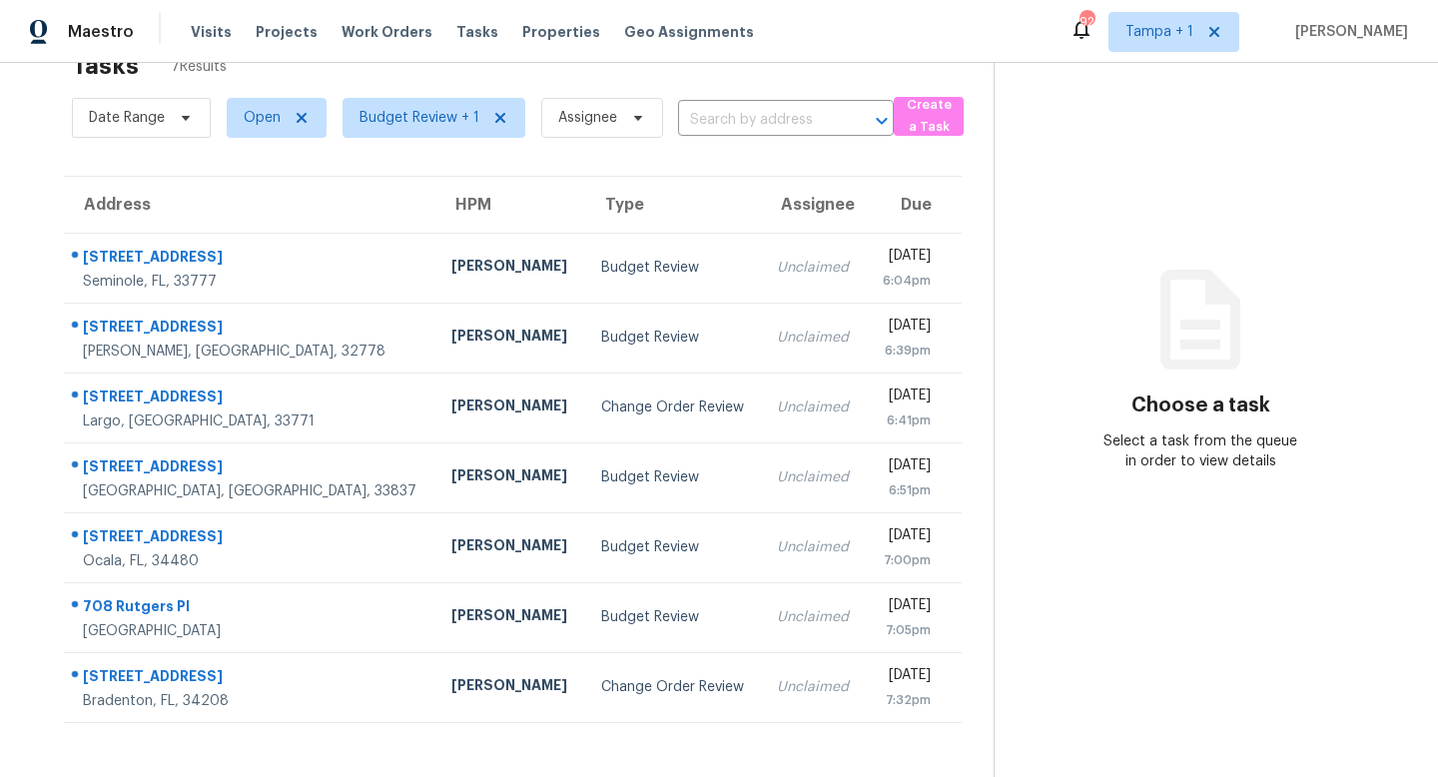
scroll to position [63, 0]
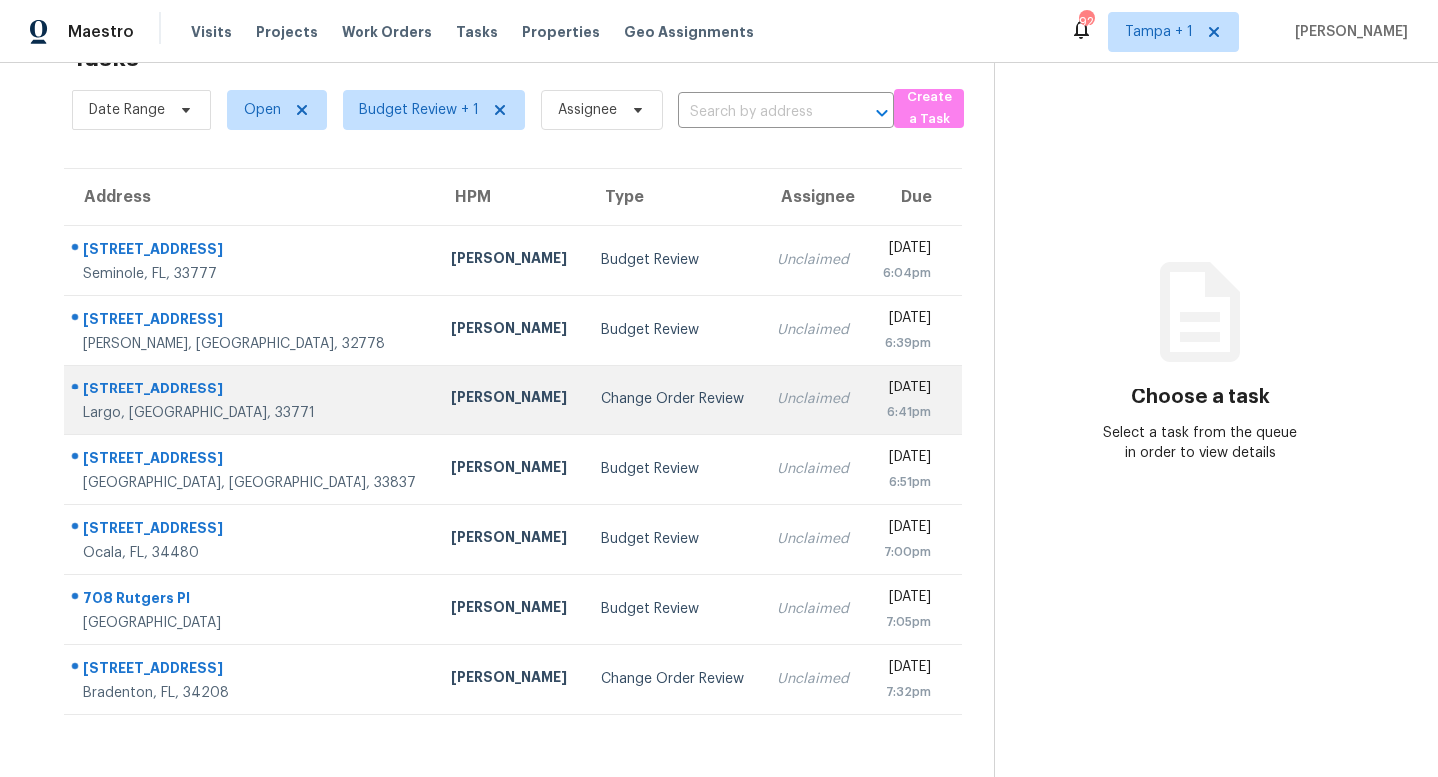
click at [761, 391] on td "Unclaimed" at bounding box center [813, 400] width 105 height 70
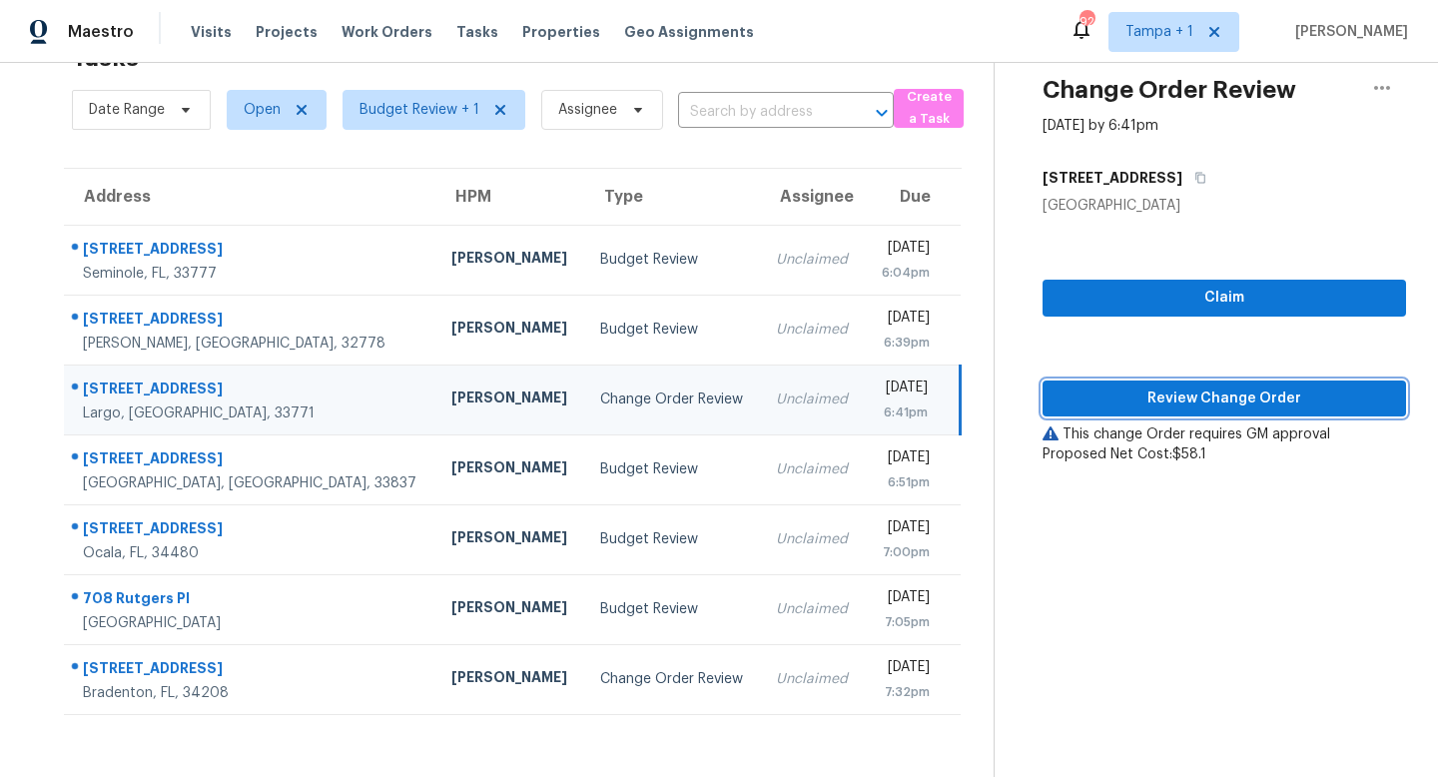
click at [1252, 399] on span "Review Change Order" at bounding box center [1225, 399] width 332 height 25
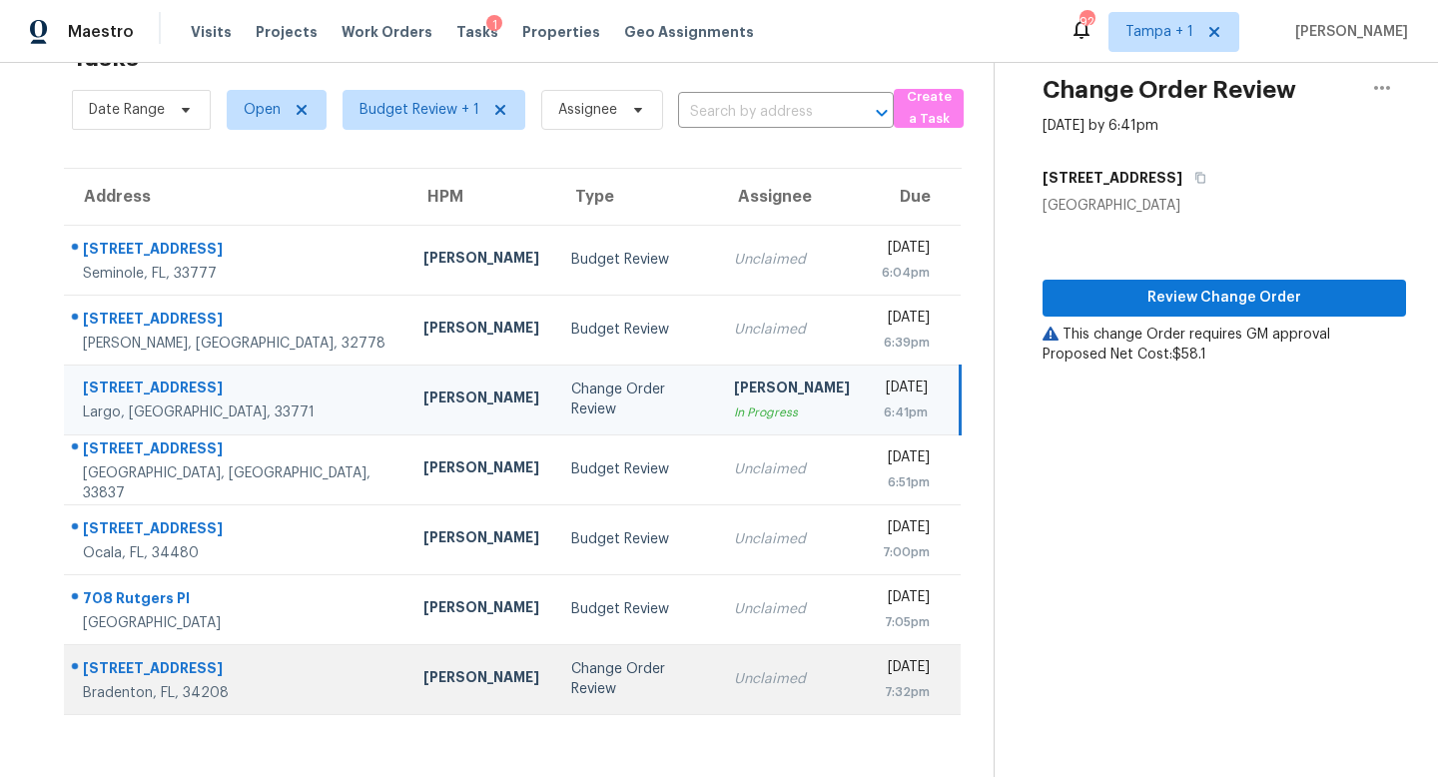
click at [571, 680] on div "Change Order Review" at bounding box center [636, 679] width 131 height 40
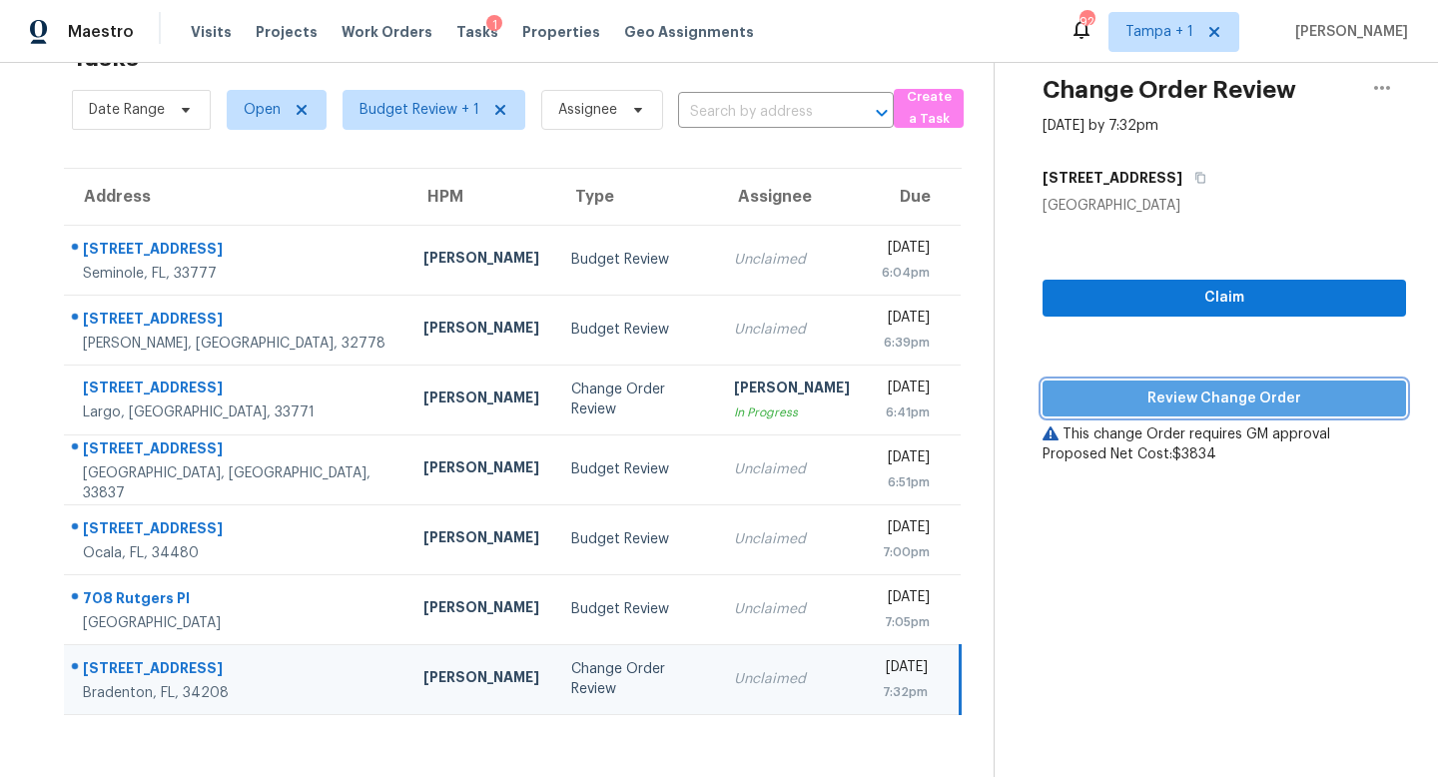
click at [1220, 405] on span "Review Change Order" at bounding box center [1225, 399] width 332 height 25
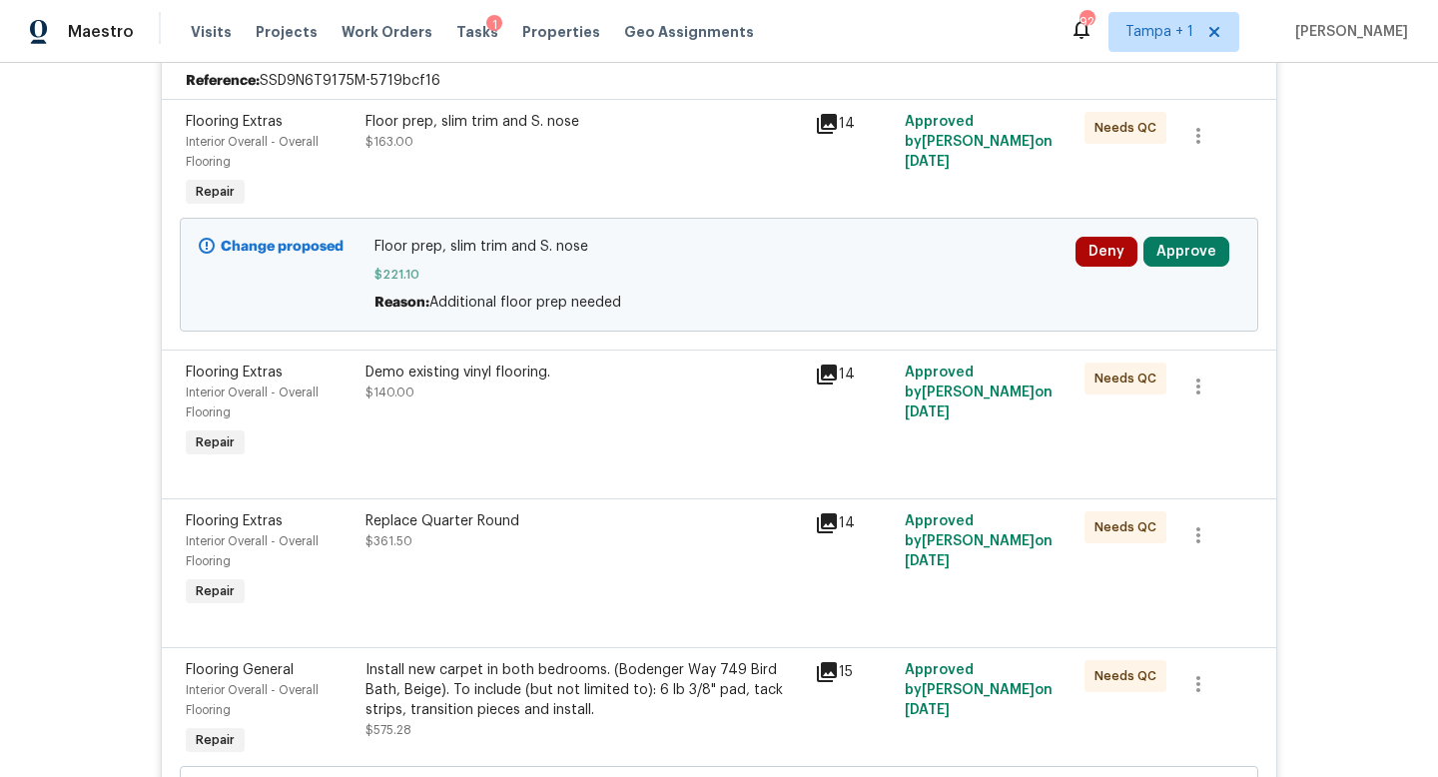
scroll to position [549, 0]
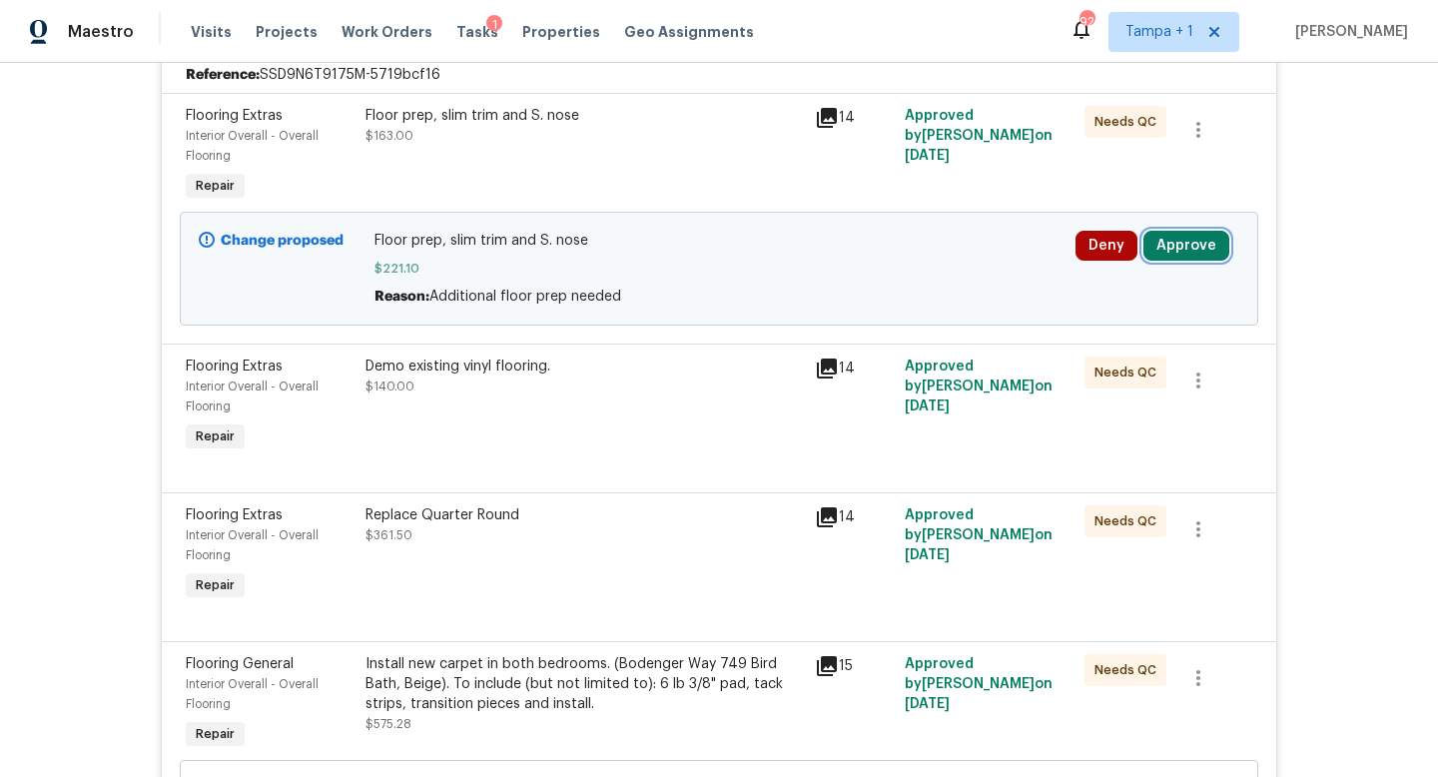
click at [1171, 247] on button "Approve" at bounding box center [1187, 246] width 86 height 30
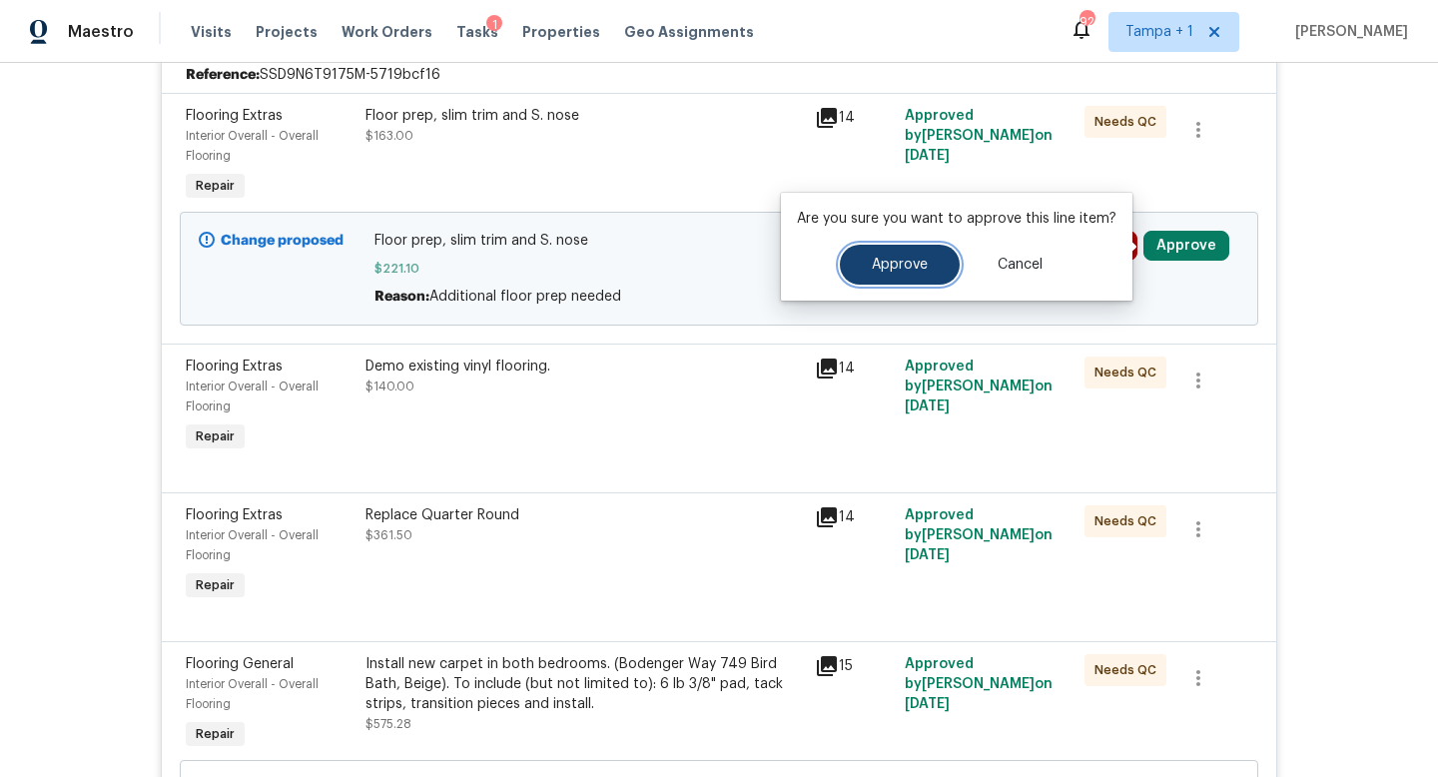
click at [893, 272] on span "Approve" at bounding box center [900, 265] width 56 height 15
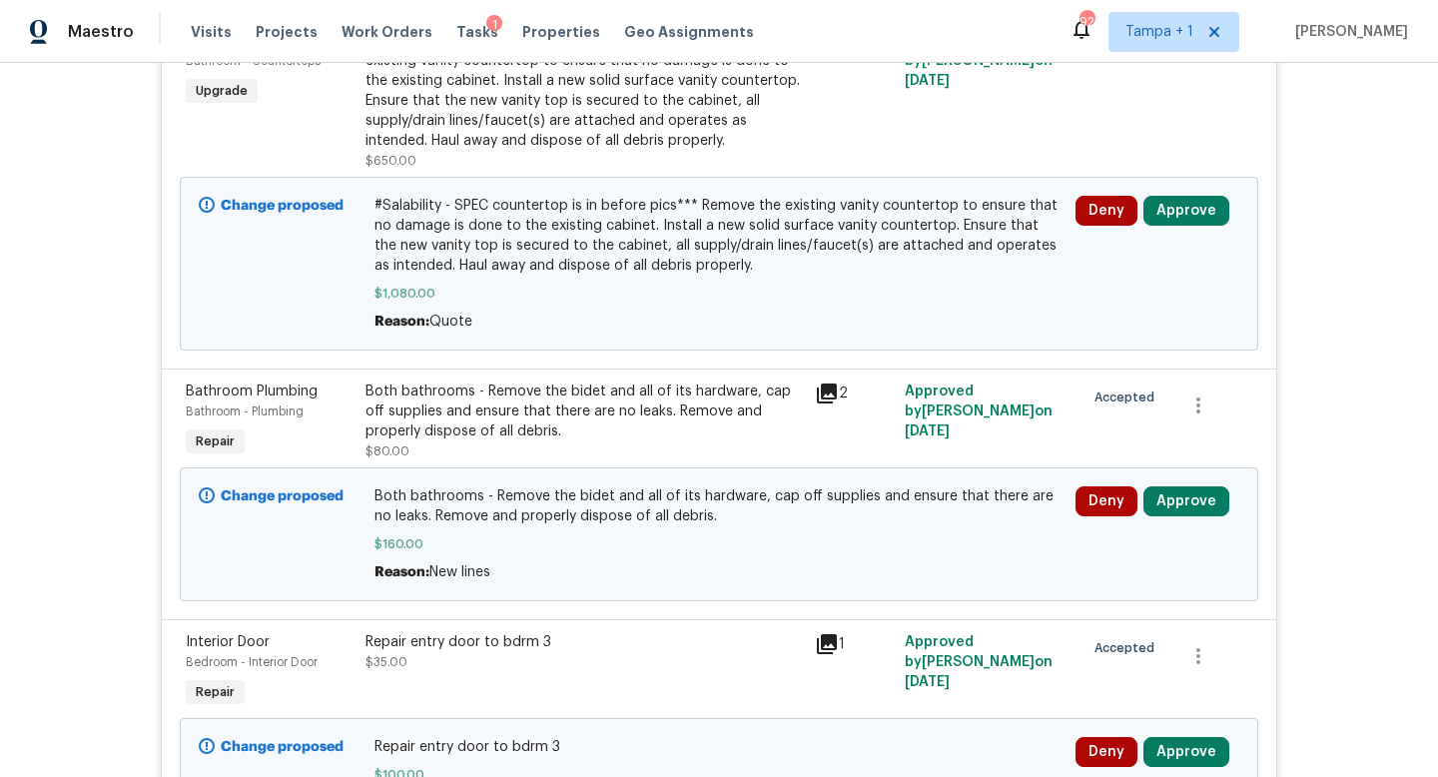
scroll to position [766, 0]
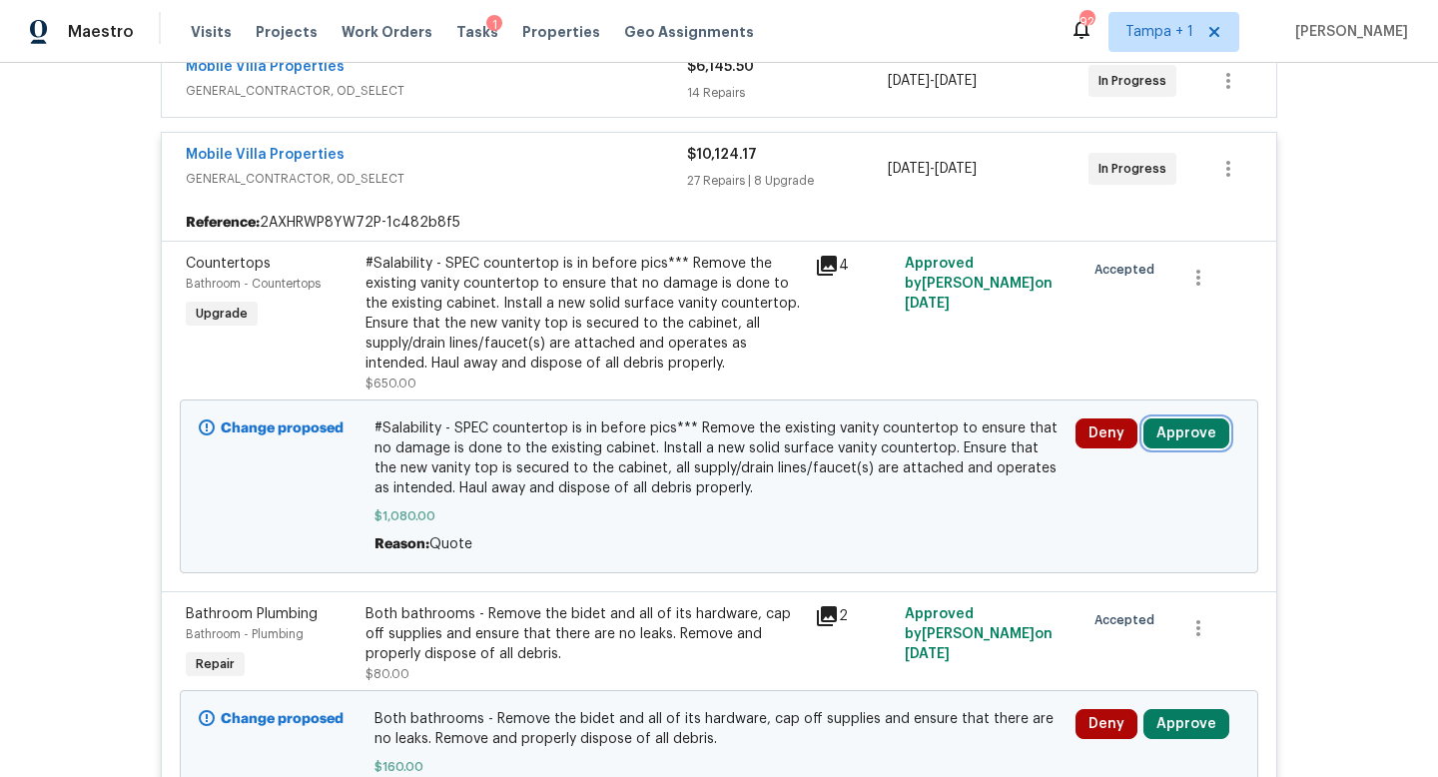
click at [1208, 427] on button "Approve" at bounding box center [1187, 433] width 86 height 30
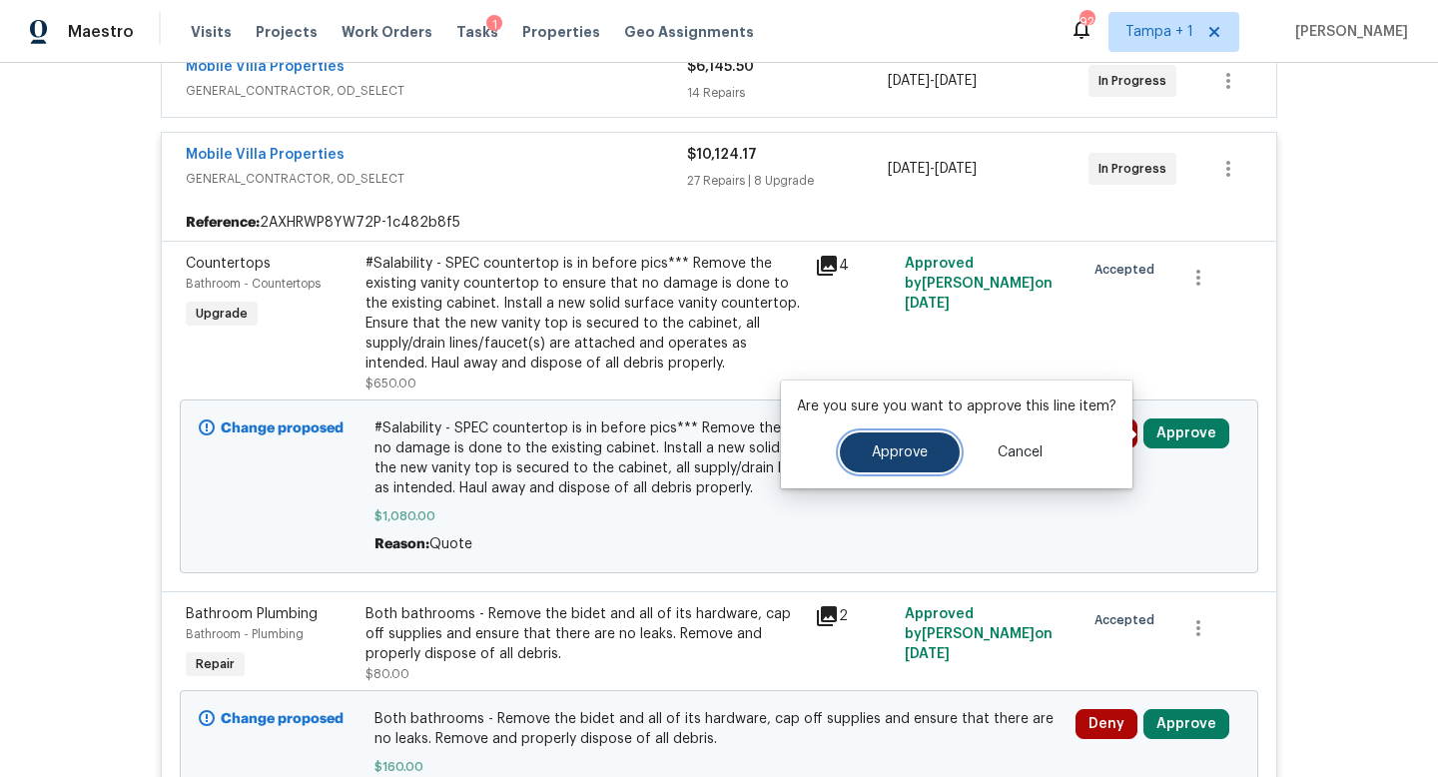
click at [894, 445] on span "Approve" at bounding box center [900, 452] width 56 height 15
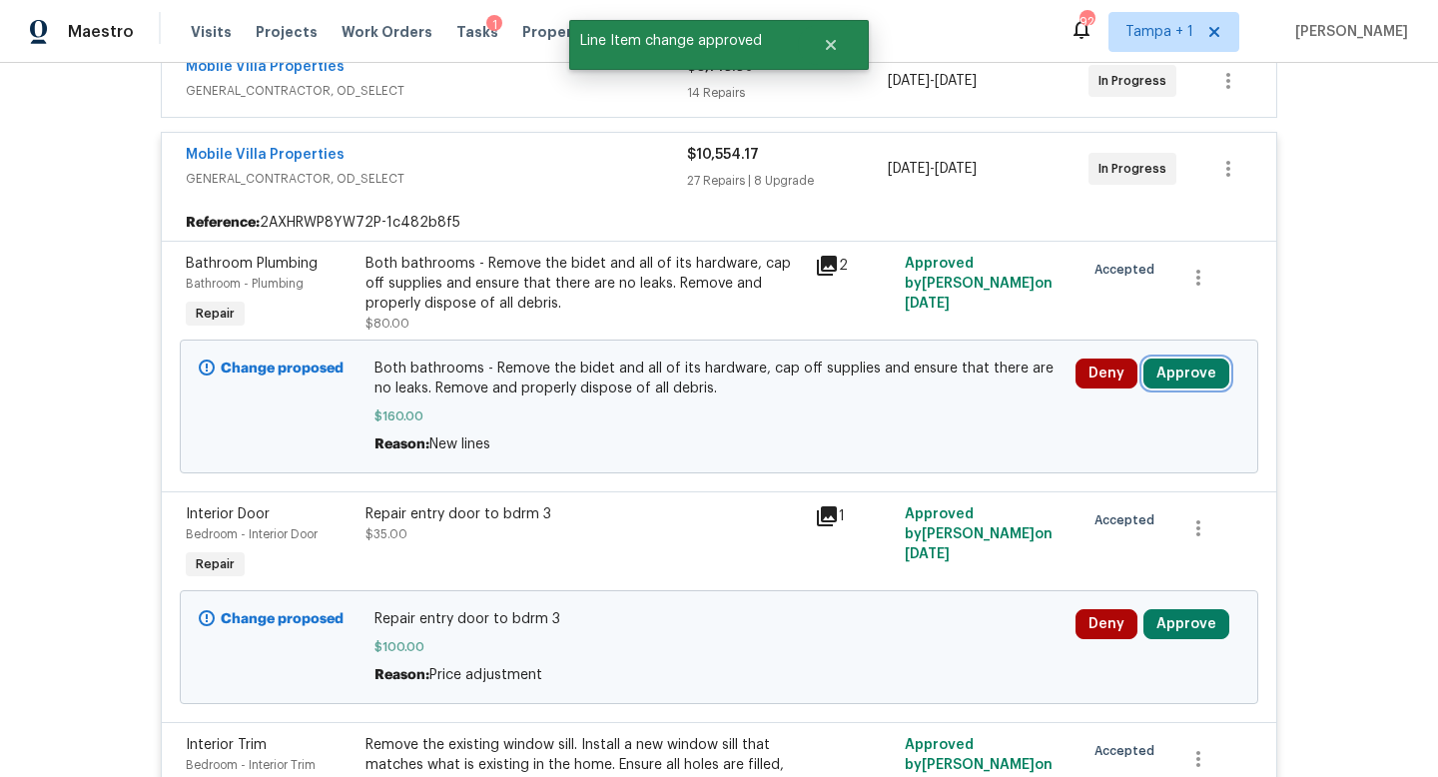
click at [1184, 379] on button "Approve" at bounding box center [1187, 374] width 86 height 30
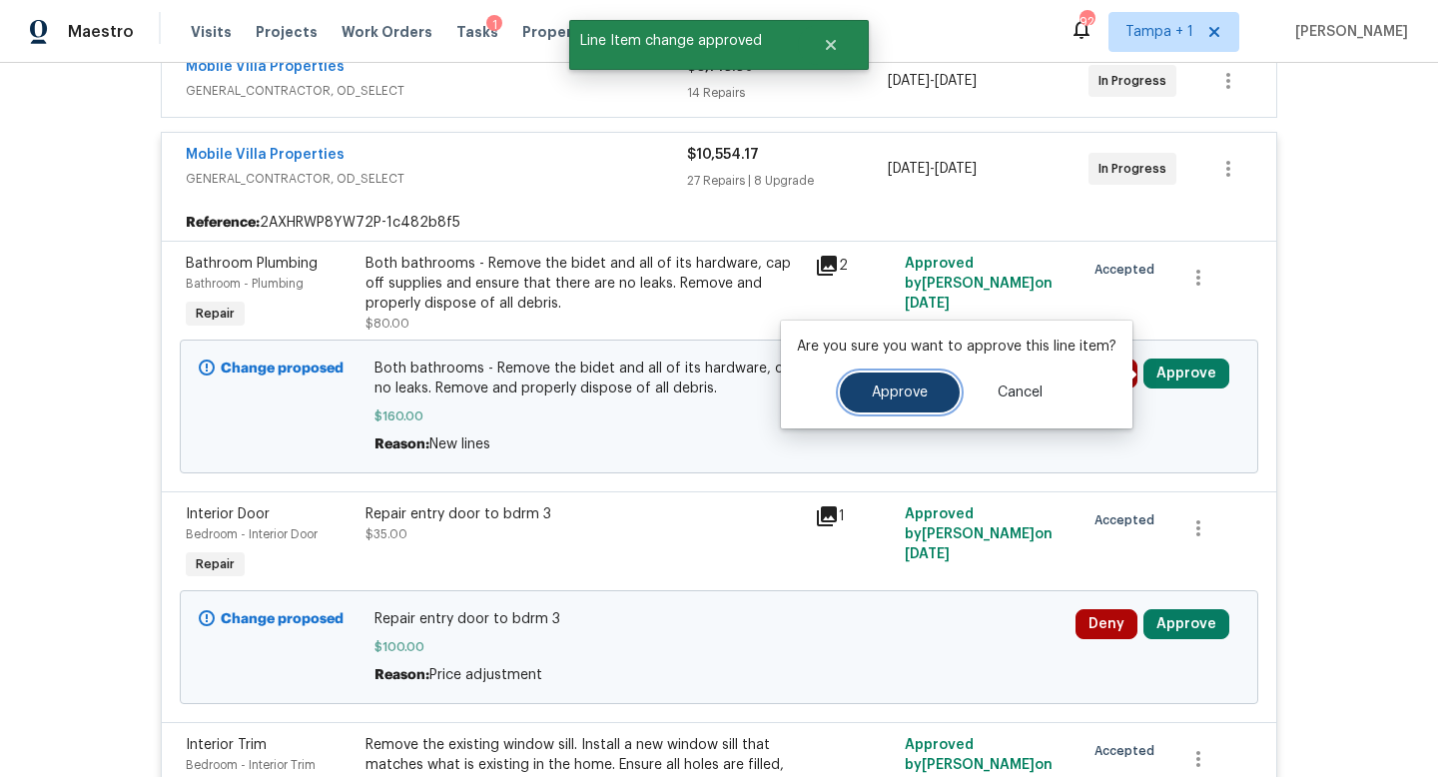
click at [898, 391] on span "Approve" at bounding box center [900, 393] width 56 height 15
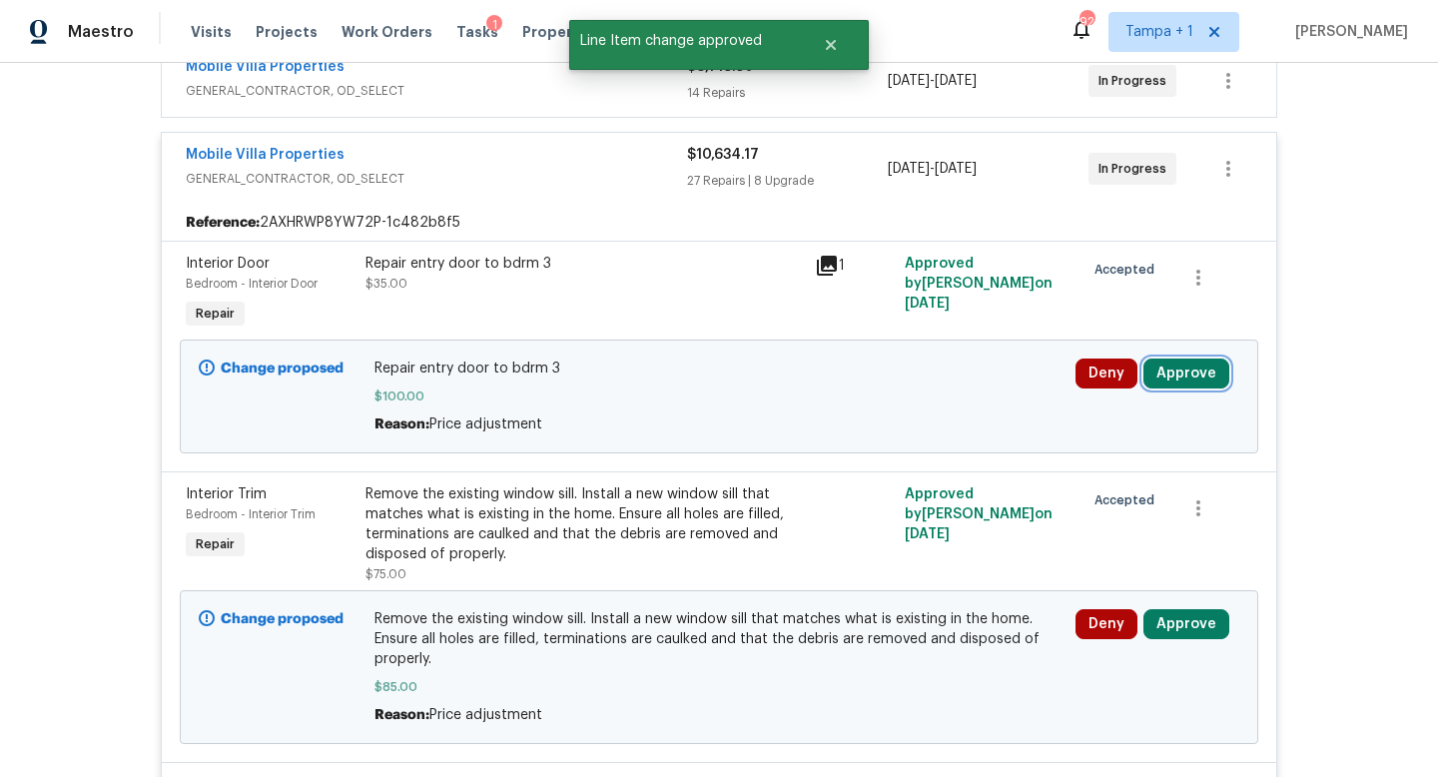
click at [1183, 372] on button "Approve" at bounding box center [1187, 374] width 86 height 30
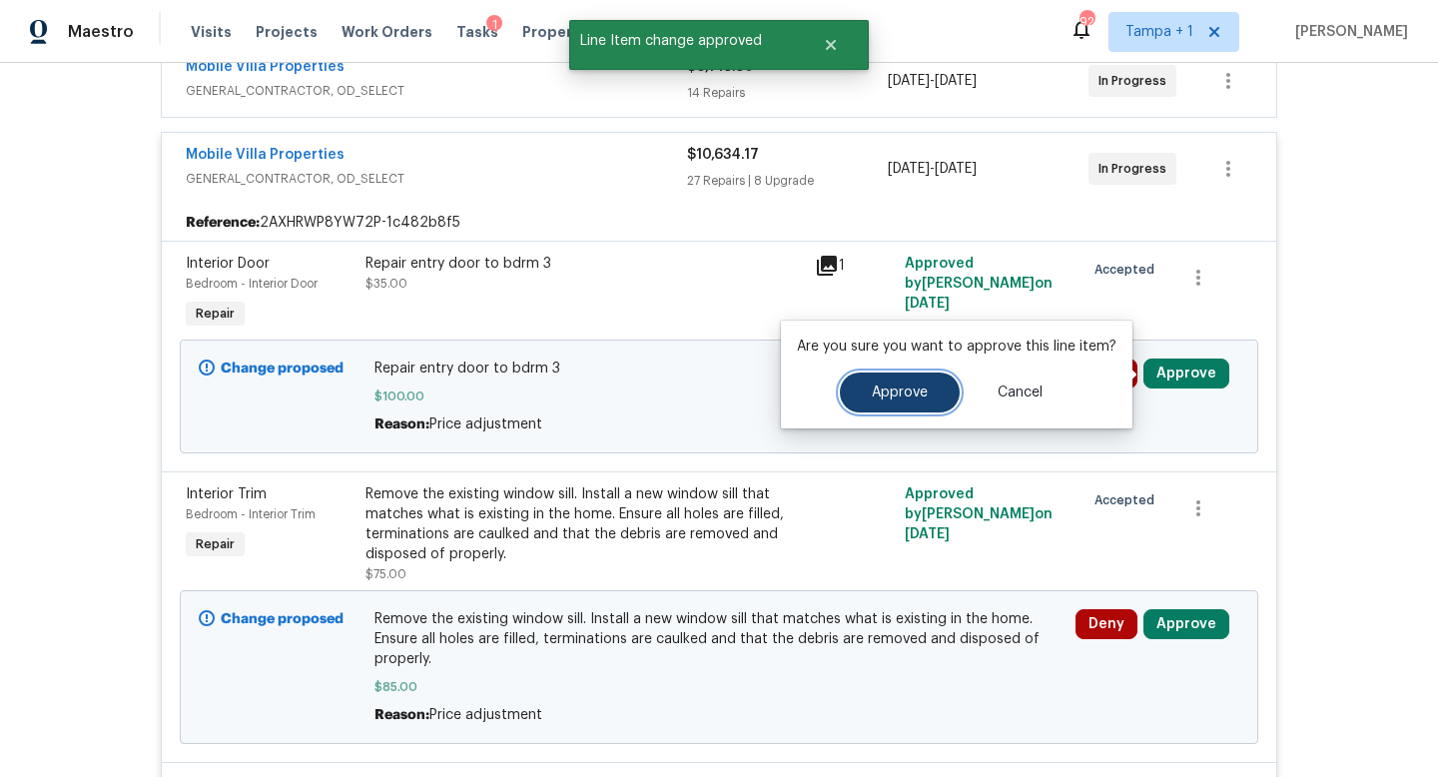
click at [875, 388] on span "Approve" at bounding box center [900, 393] width 56 height 15
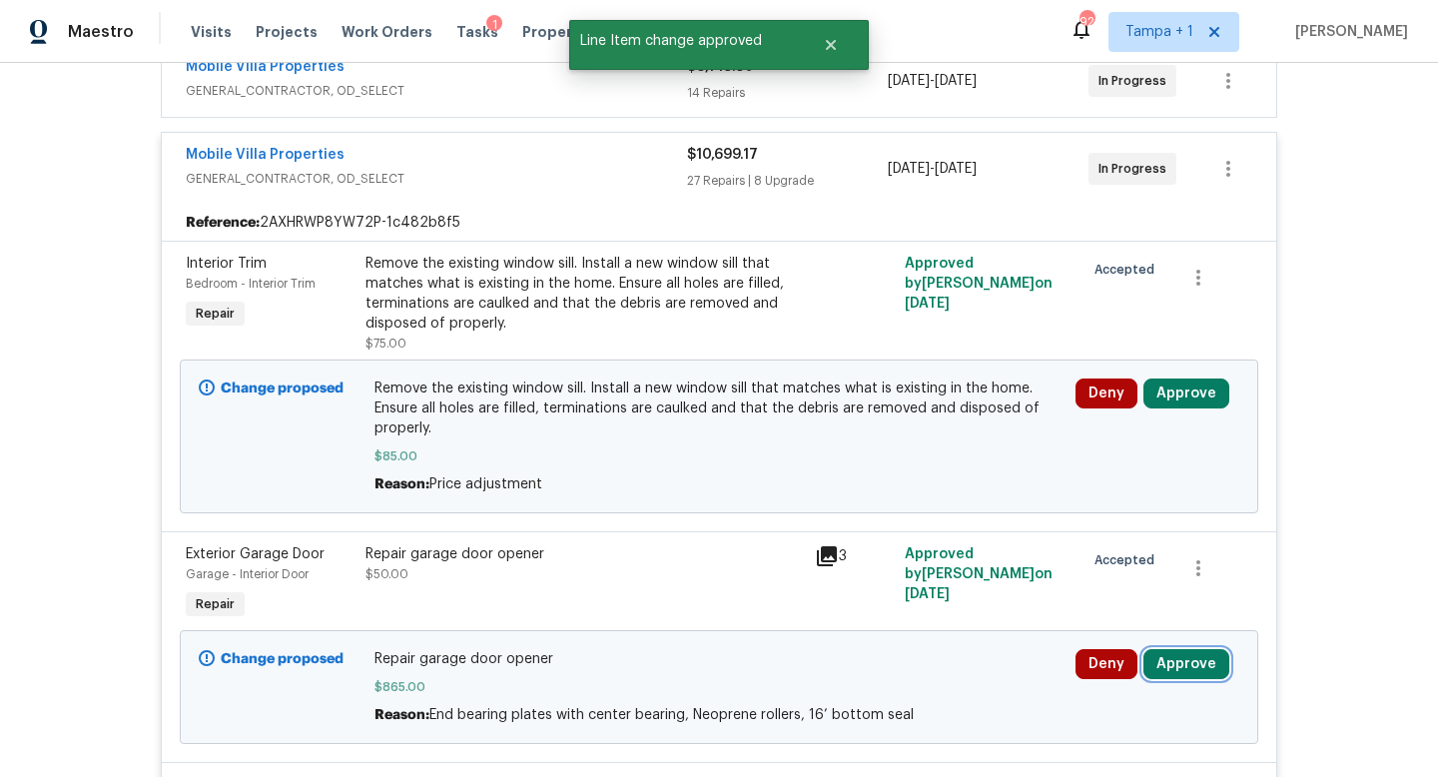
click at [1182, 657] on button "Approve" at bounding box center [1187, 664] width 86 height 30
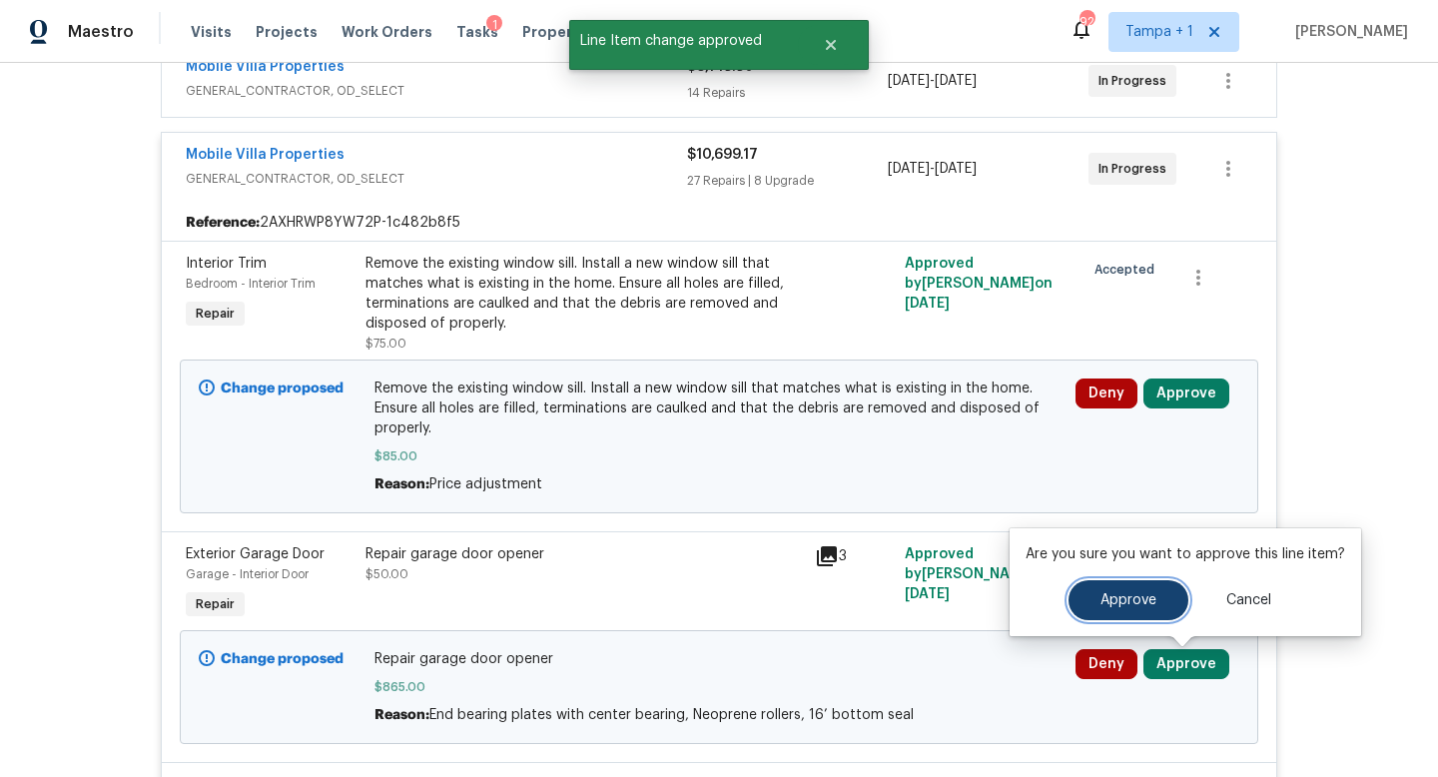
click at [1093, 600] on button "Approve" at bounding box center [1129, 600] width 120 height 40
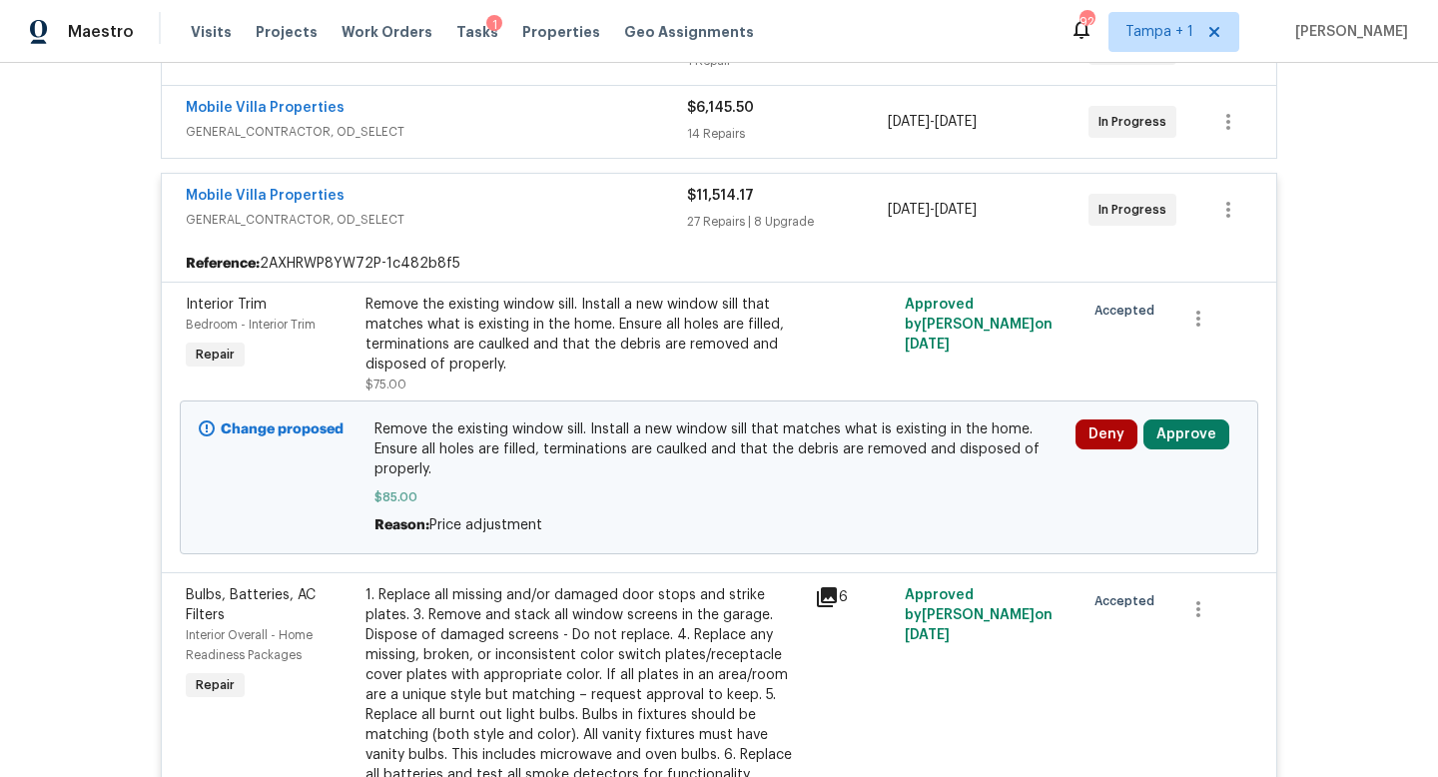
scroll to position [916, 0]
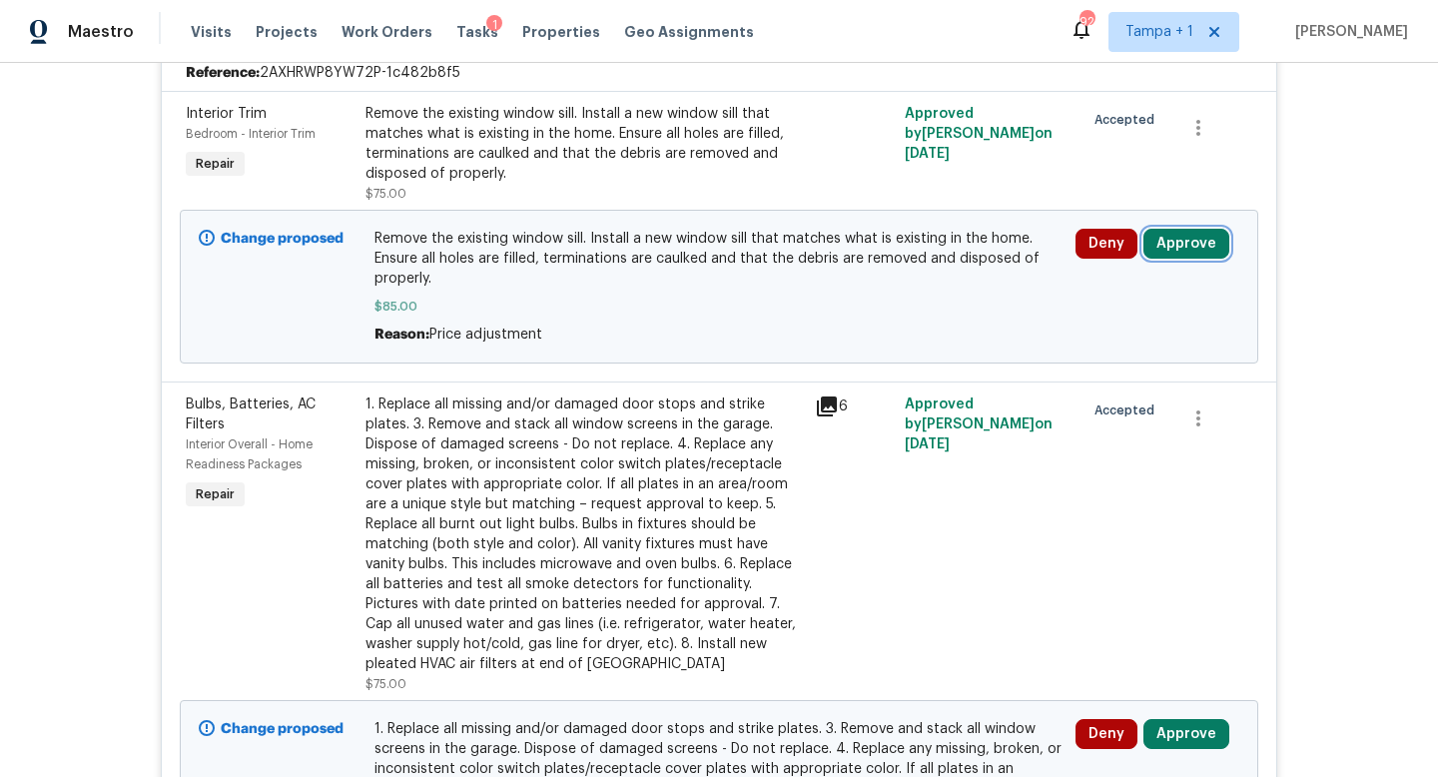
click at [1184, 244] on button "Approve" at bounding box center [1187, 244] width 86 height 30
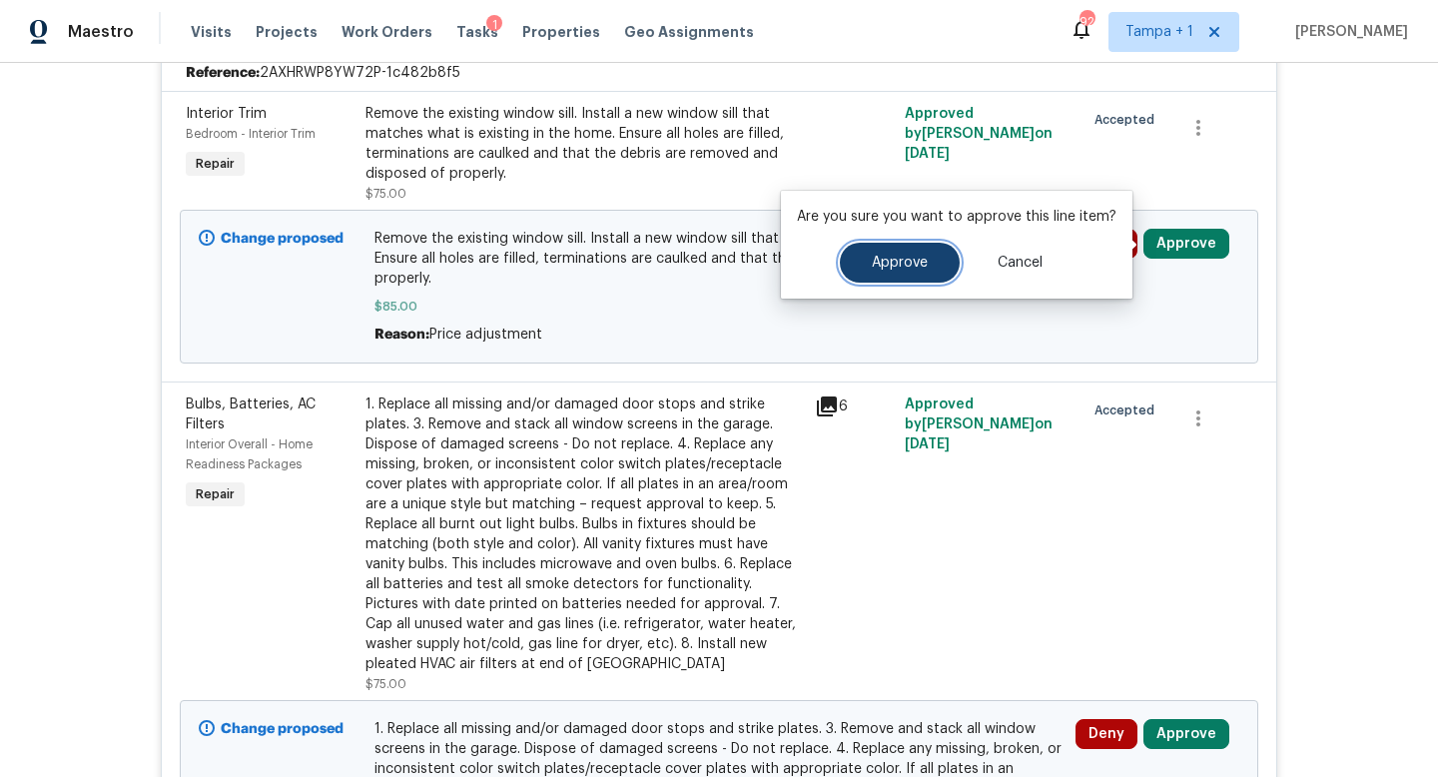
click at [885, 260] on span "Approve" at bounding box center [900, 263] width 56 height 15
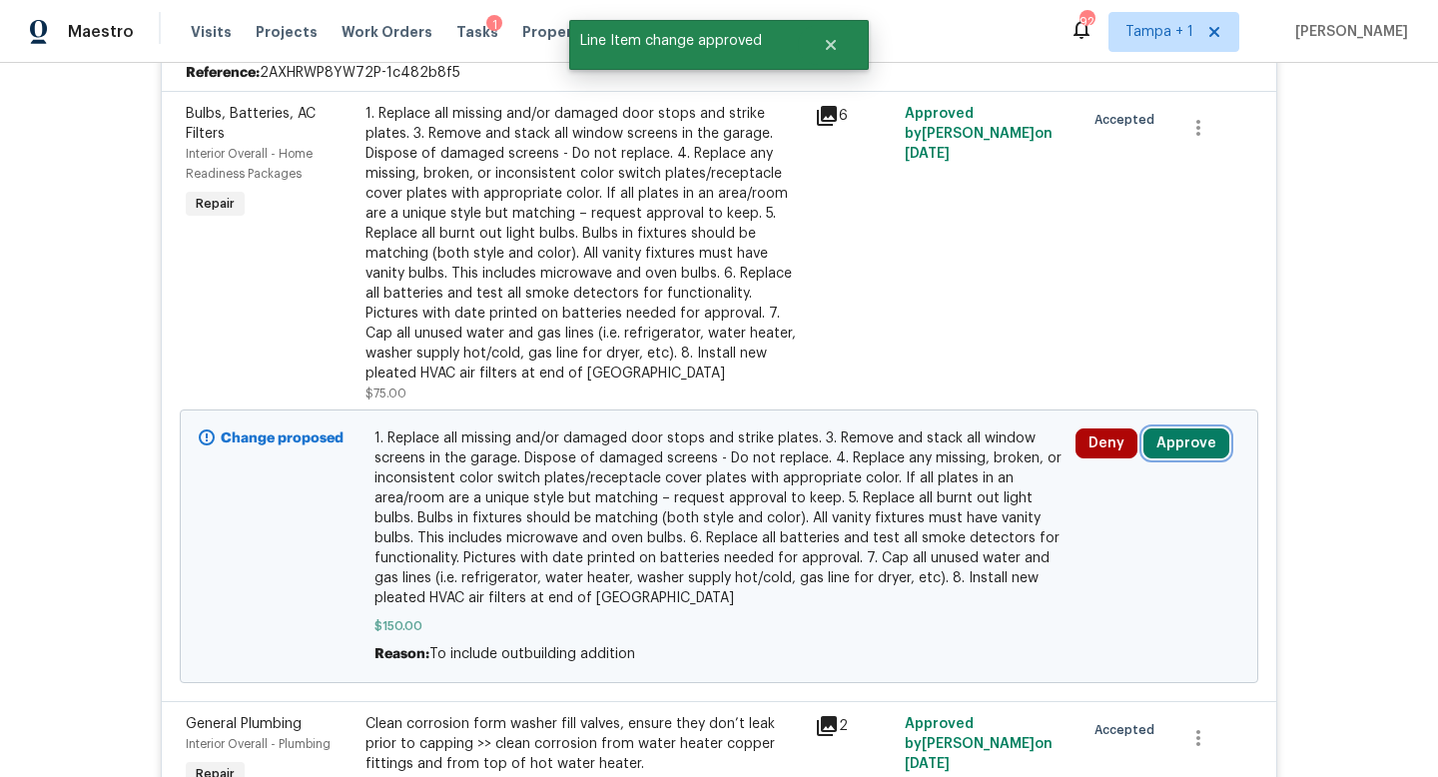
click at [1173, 443] on button "Approve" at bounding box center [1187, 443] width 86 height 30
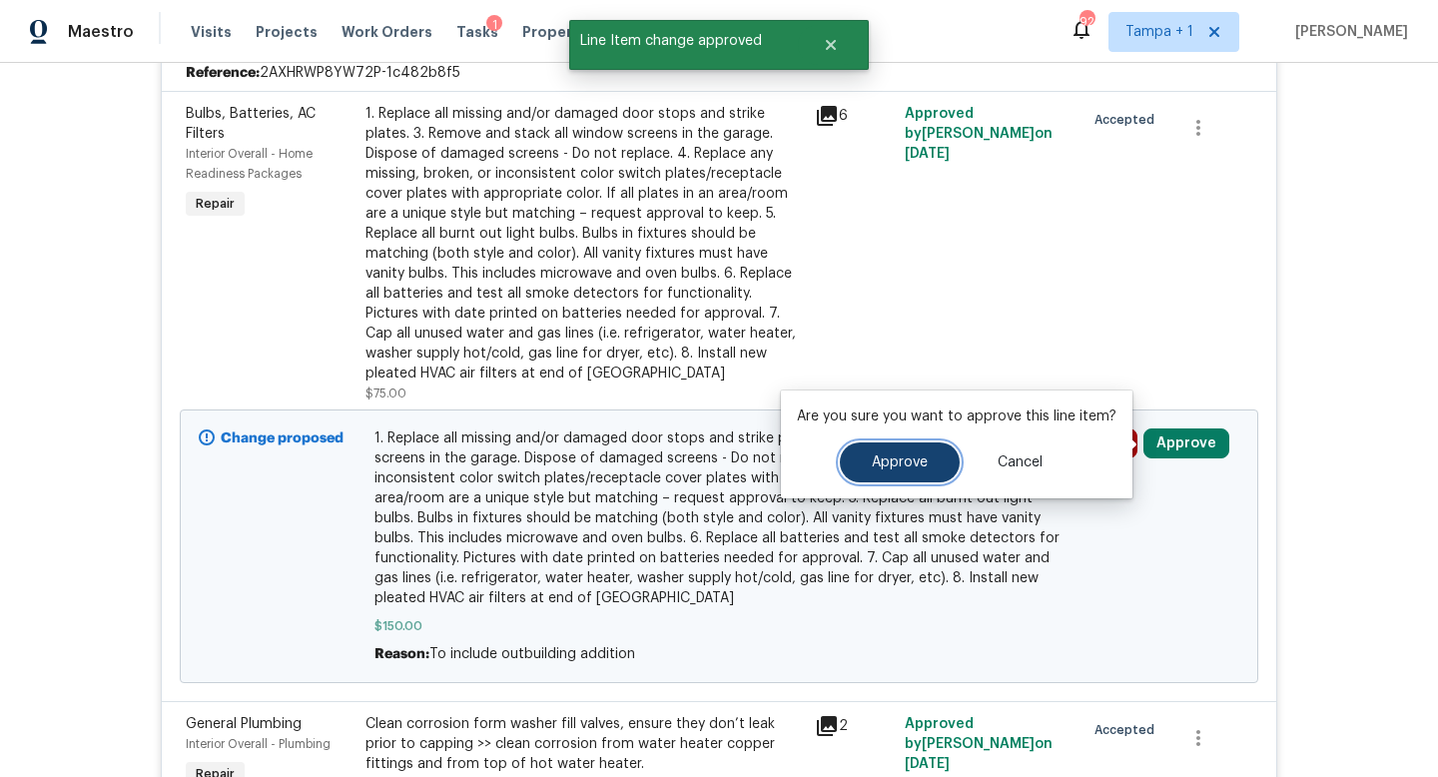
click at [903, 459] on span "Approve" at bounding box center [900, 462] width 56 height 15
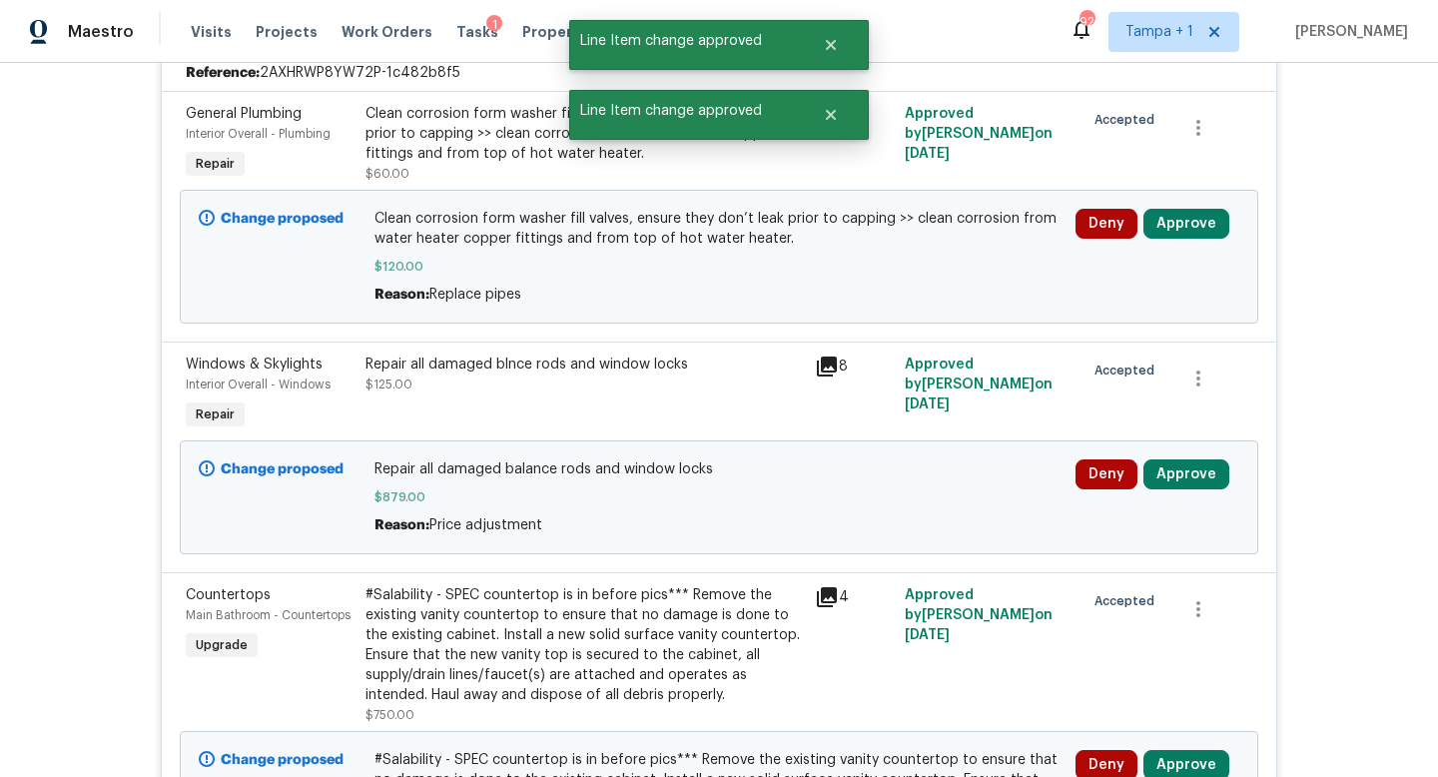
click at [1230, 480] on div "Deny Approve" at bounding box center [1158, 474] width 164 height 30
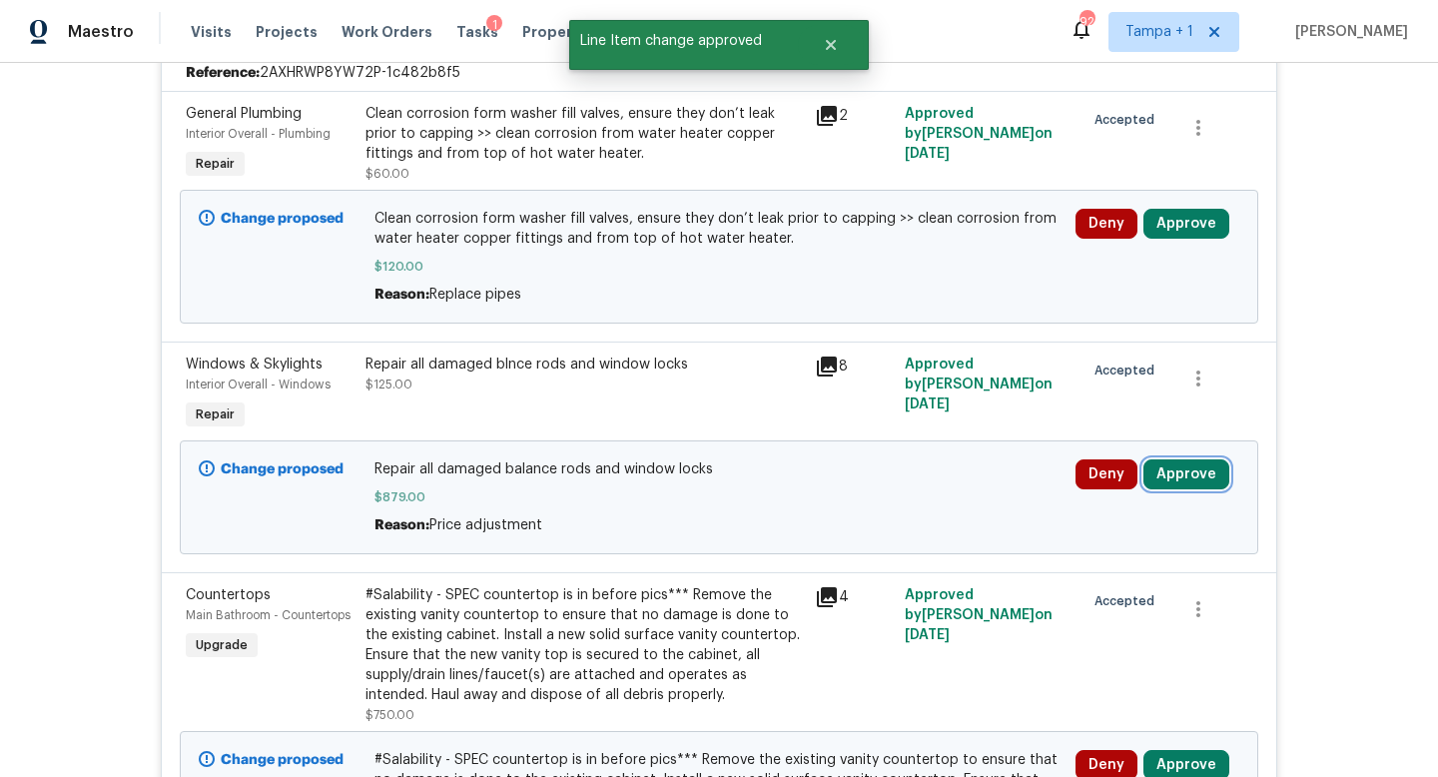
click at [1185, 483] on button "Approve" at bounding box center [1187, 474] width 86 height 30
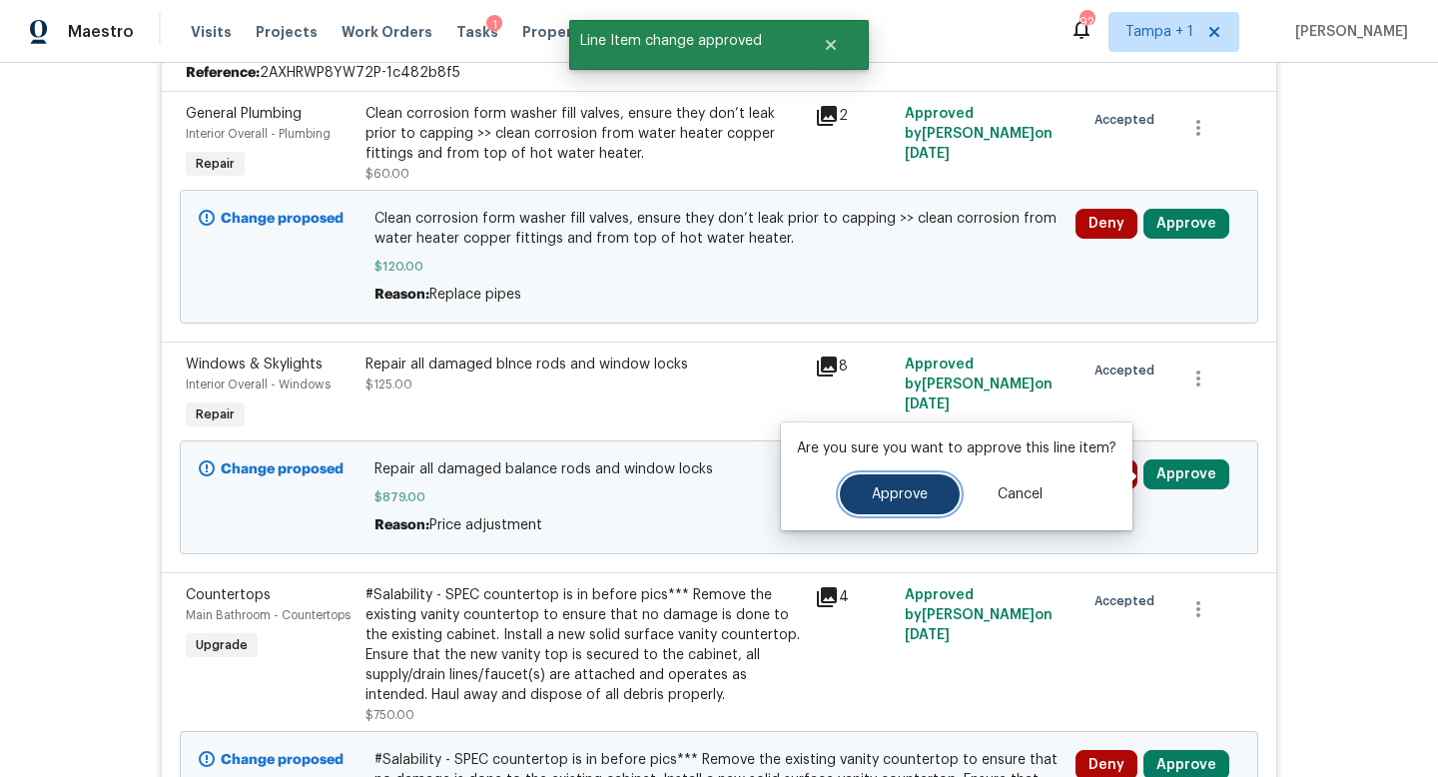
click at [913, 491] on span "Approve" at bounding box center [900, 494] width 56 height 15
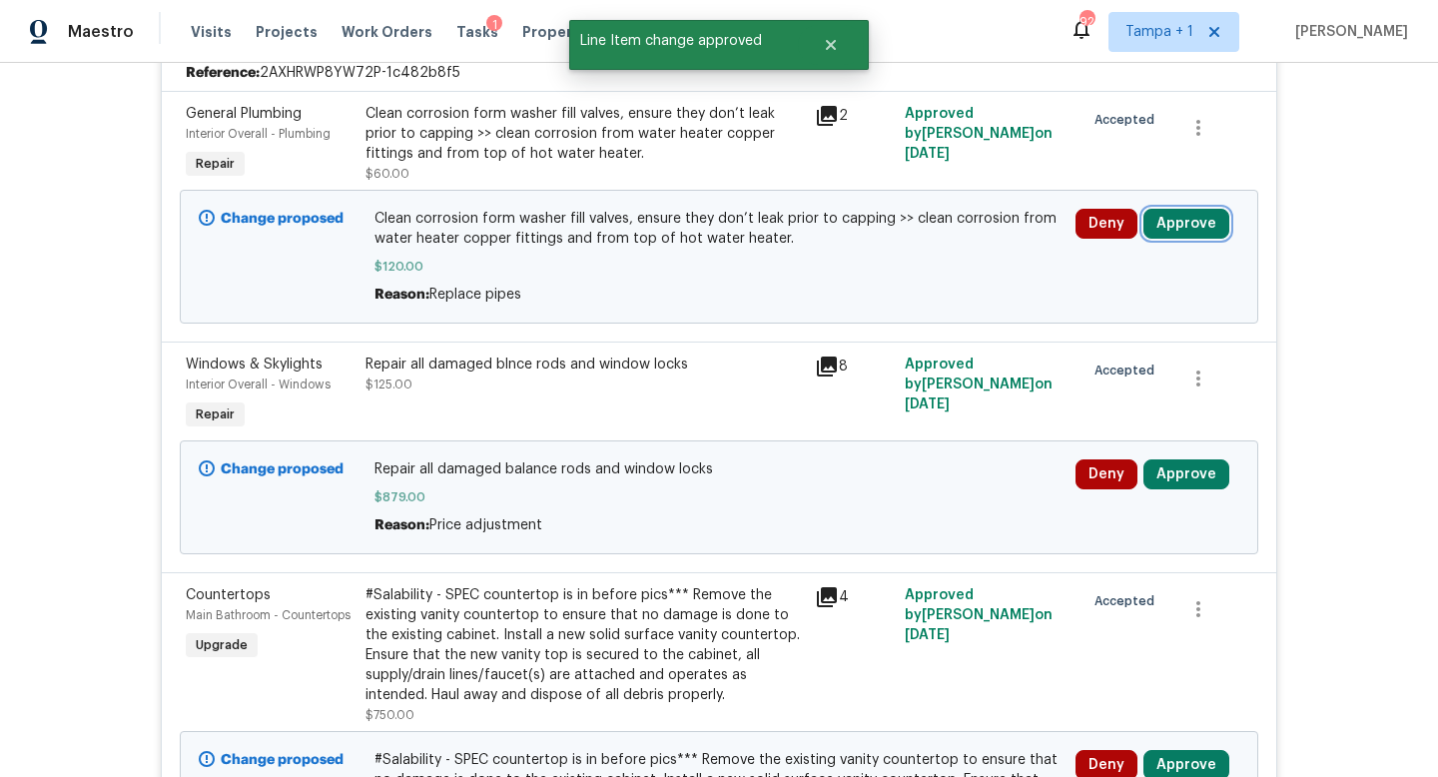
click at [1176, 224] on button "Approve" at bounding box center [1187, 224] width 86 height 30
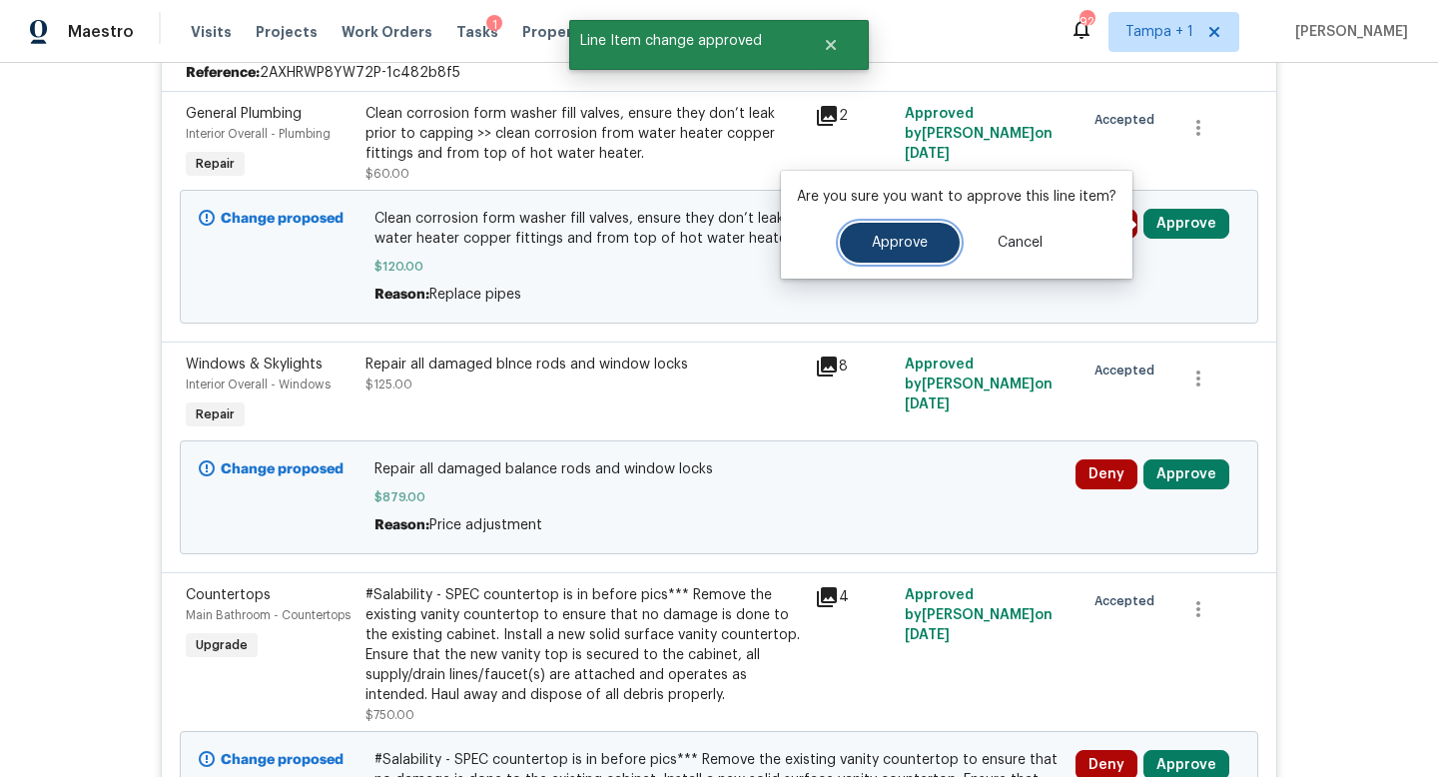
click at [885, 251] on button "Approve" at bounding box center [900, 243] width 120 height 40
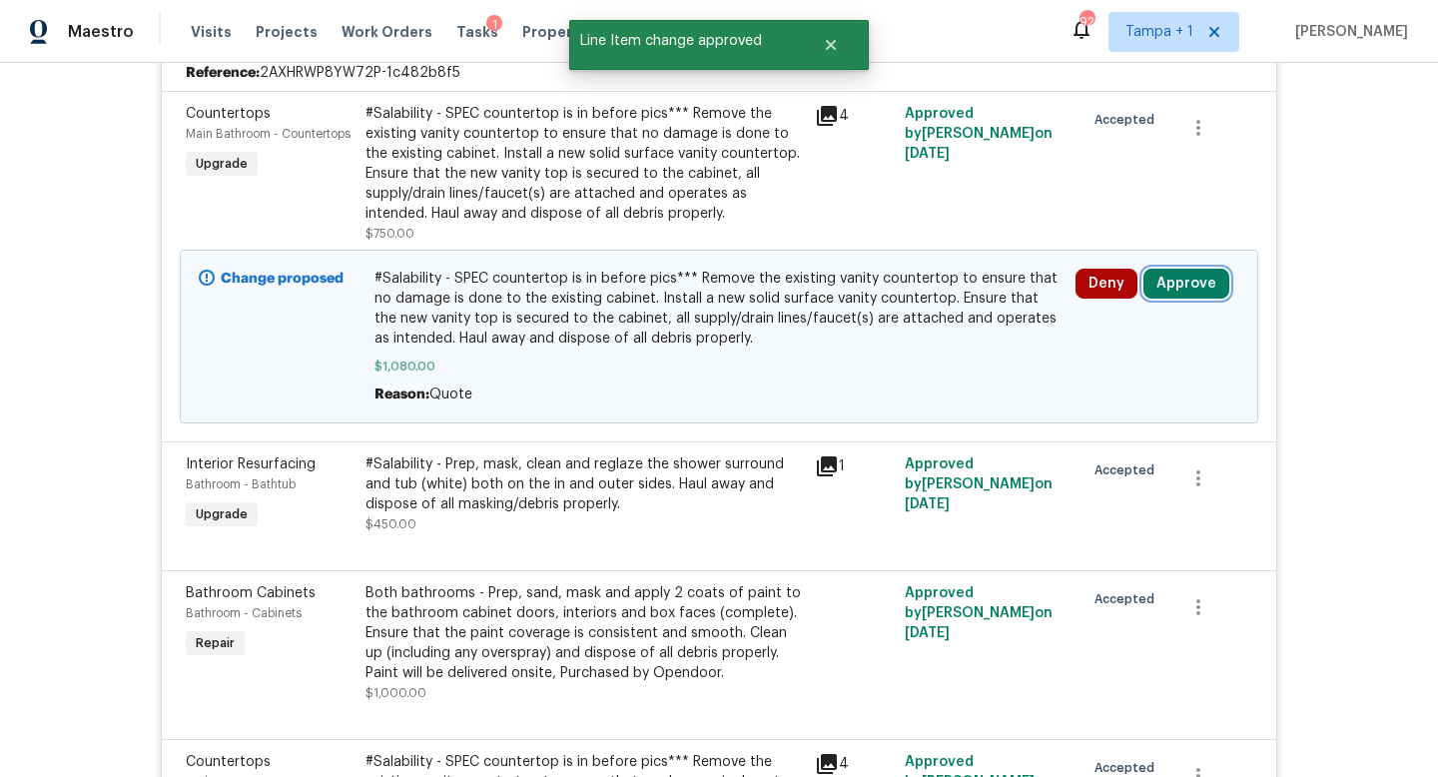
click at [1180, 275] on button "Approve" at bounding box center [1187, 284] width 86 height 30
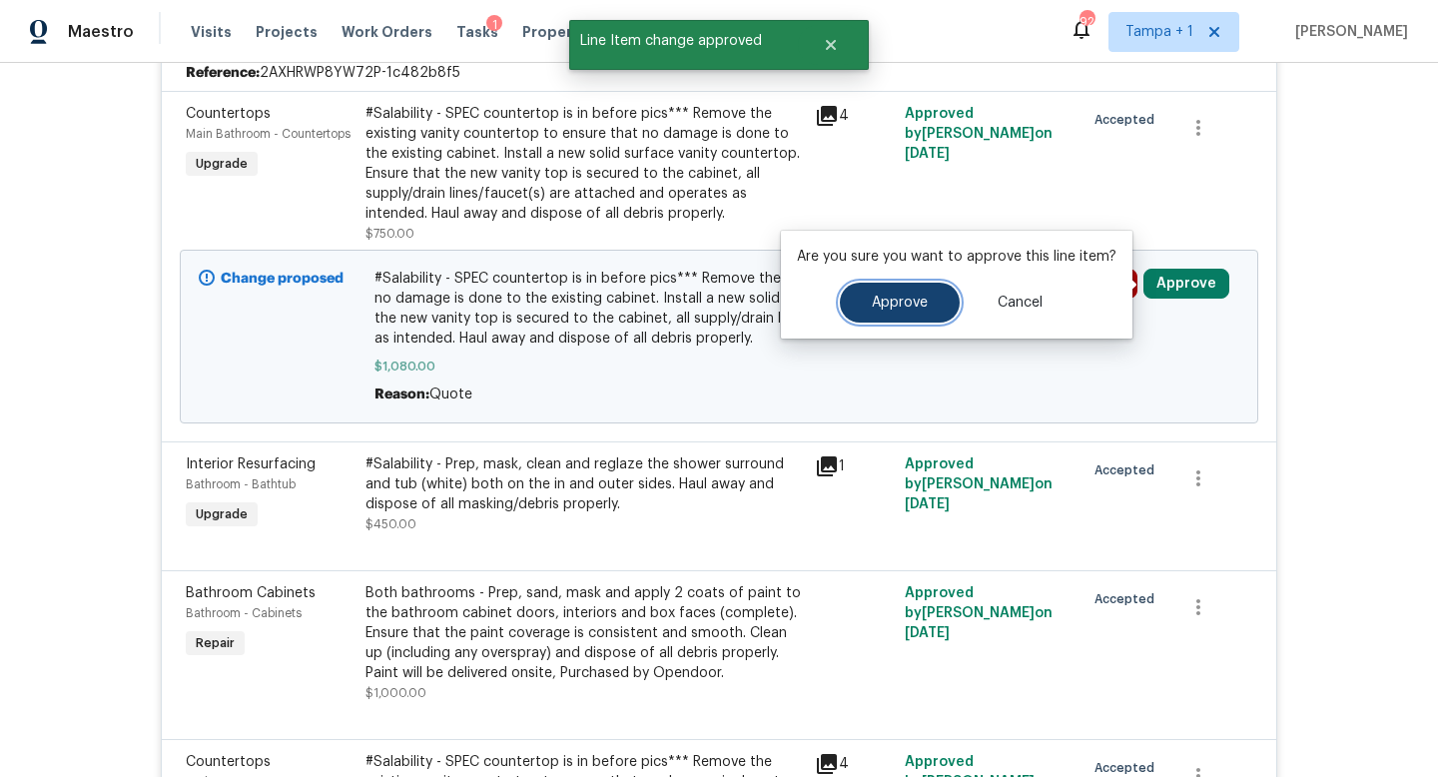
click at [914, 302] on span "Approve" at bounding box center [900, 303] width 56 height 15
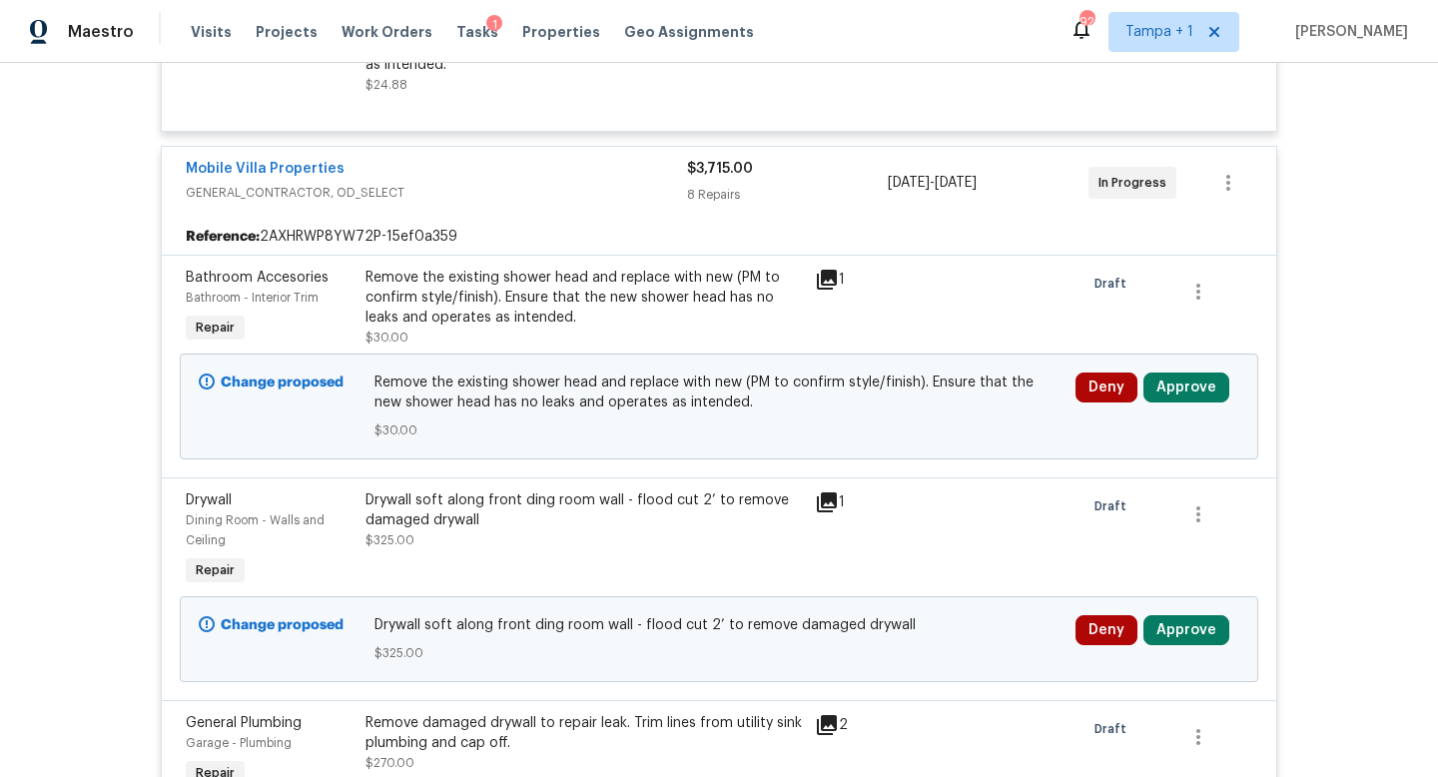
scroll to position [7597, 0]
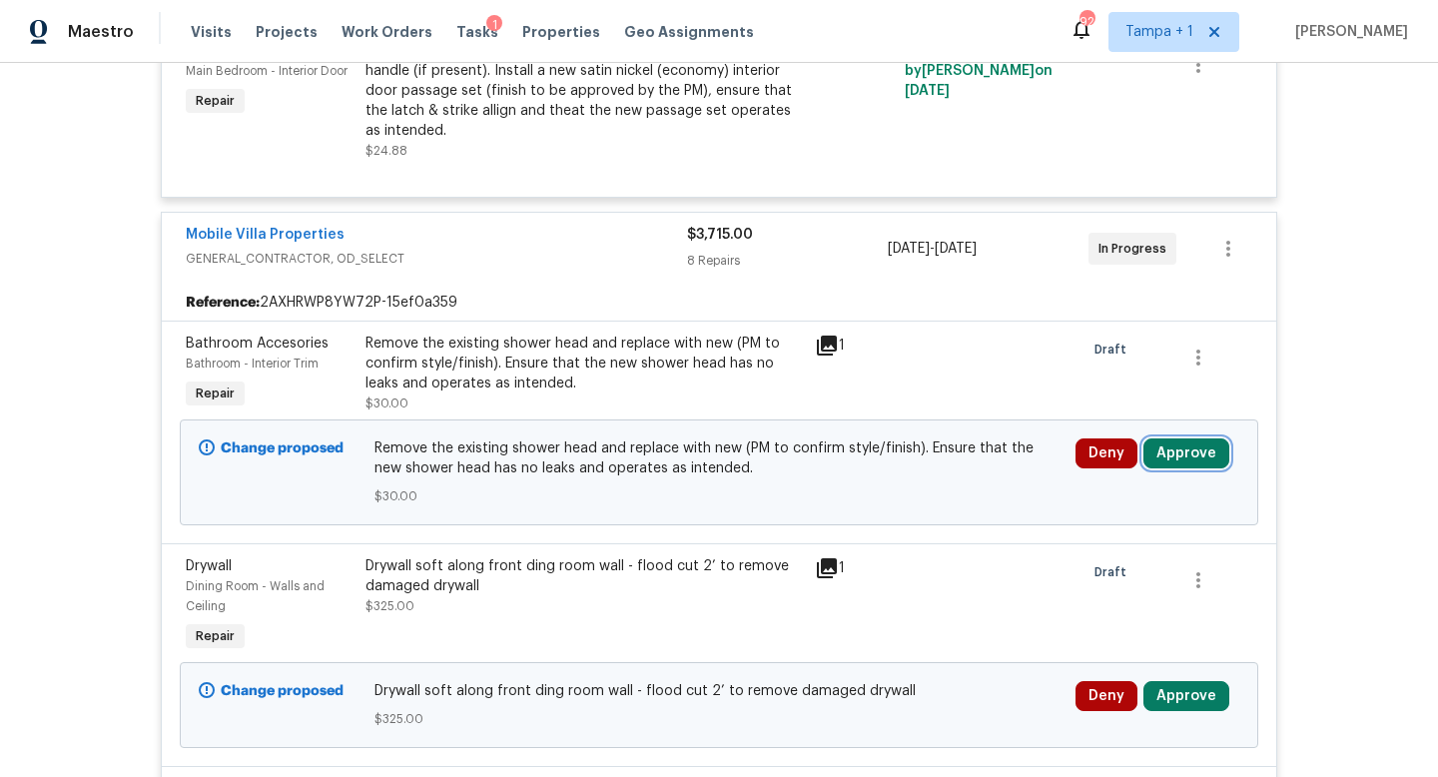
click at [1187, 460] on button "Approve" at bounding box center [1187, 453] width 86 height 30
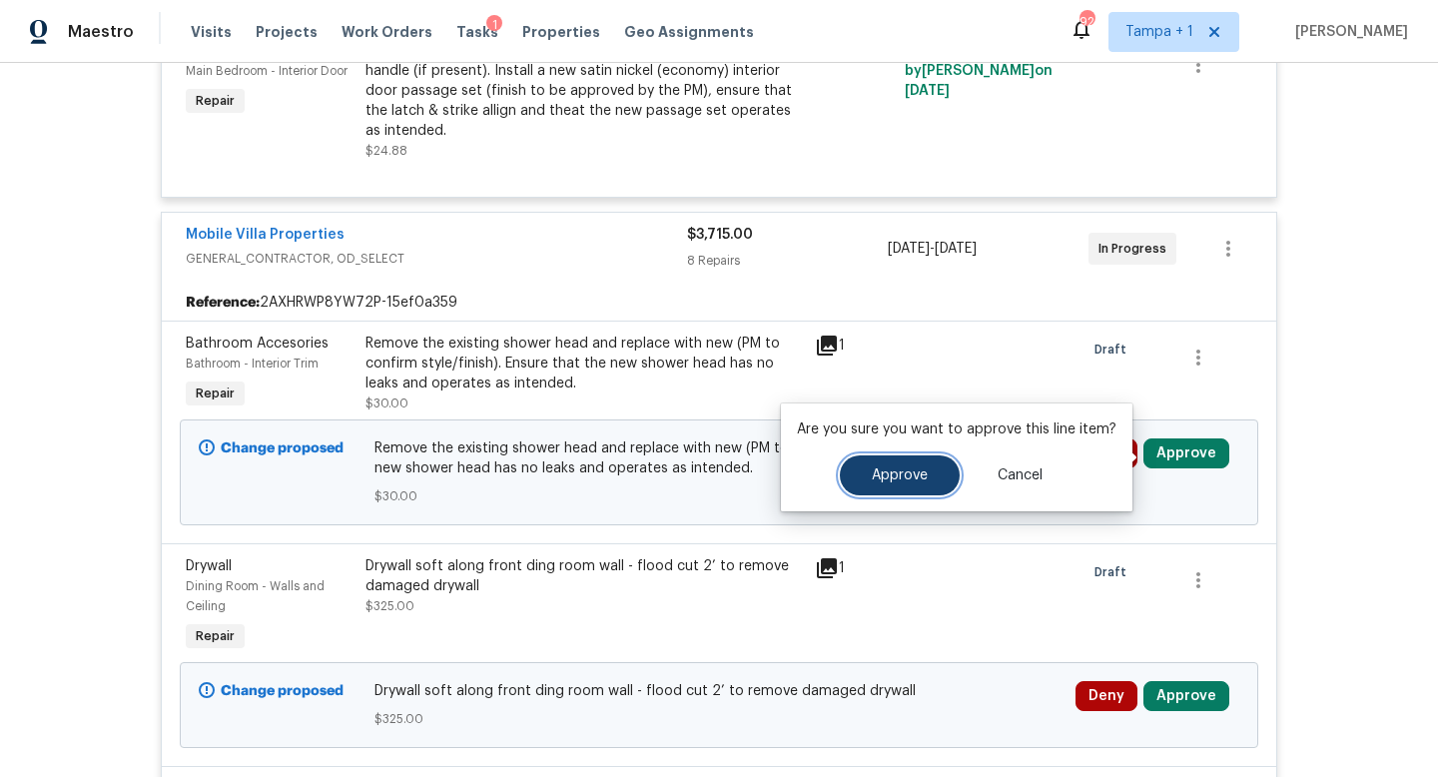
click at [914, 474] on span "Approve" at bounding box center [900, 475] width 56 height 15
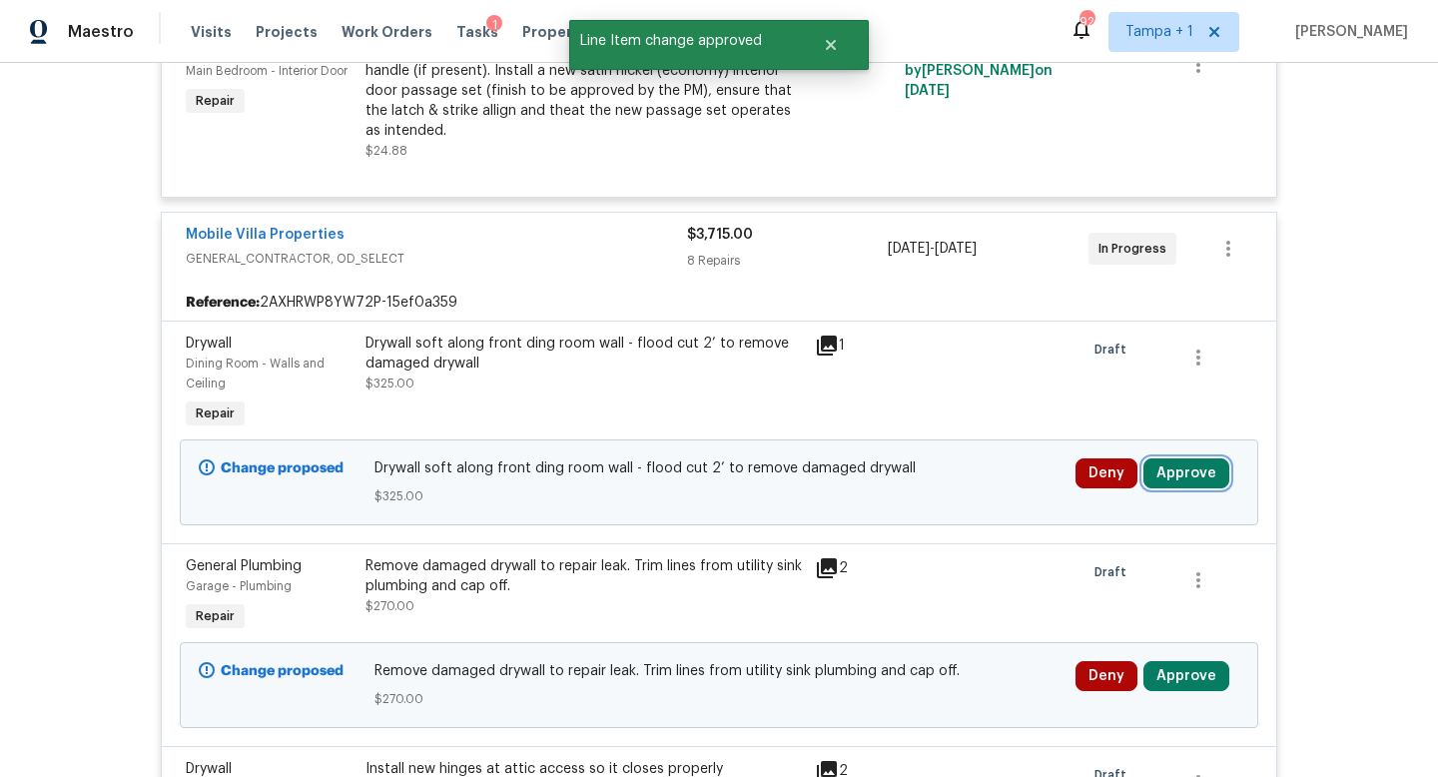
click at [1182, 481] on button "Approve" at bounding box center [1187, 473] width 86 height 30
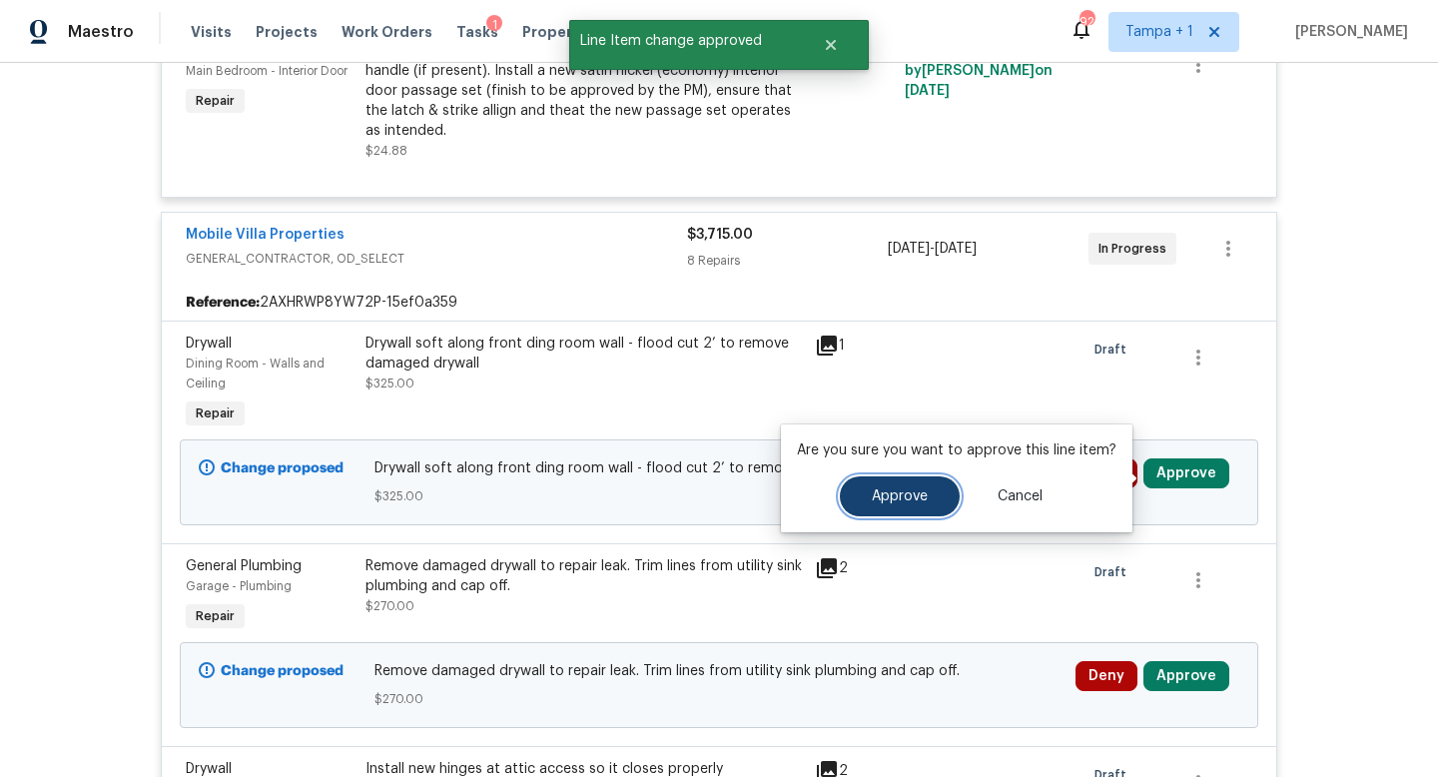
click at [915, 496] on span "Approve" at bounding box center [900, 496] width 56 height 15
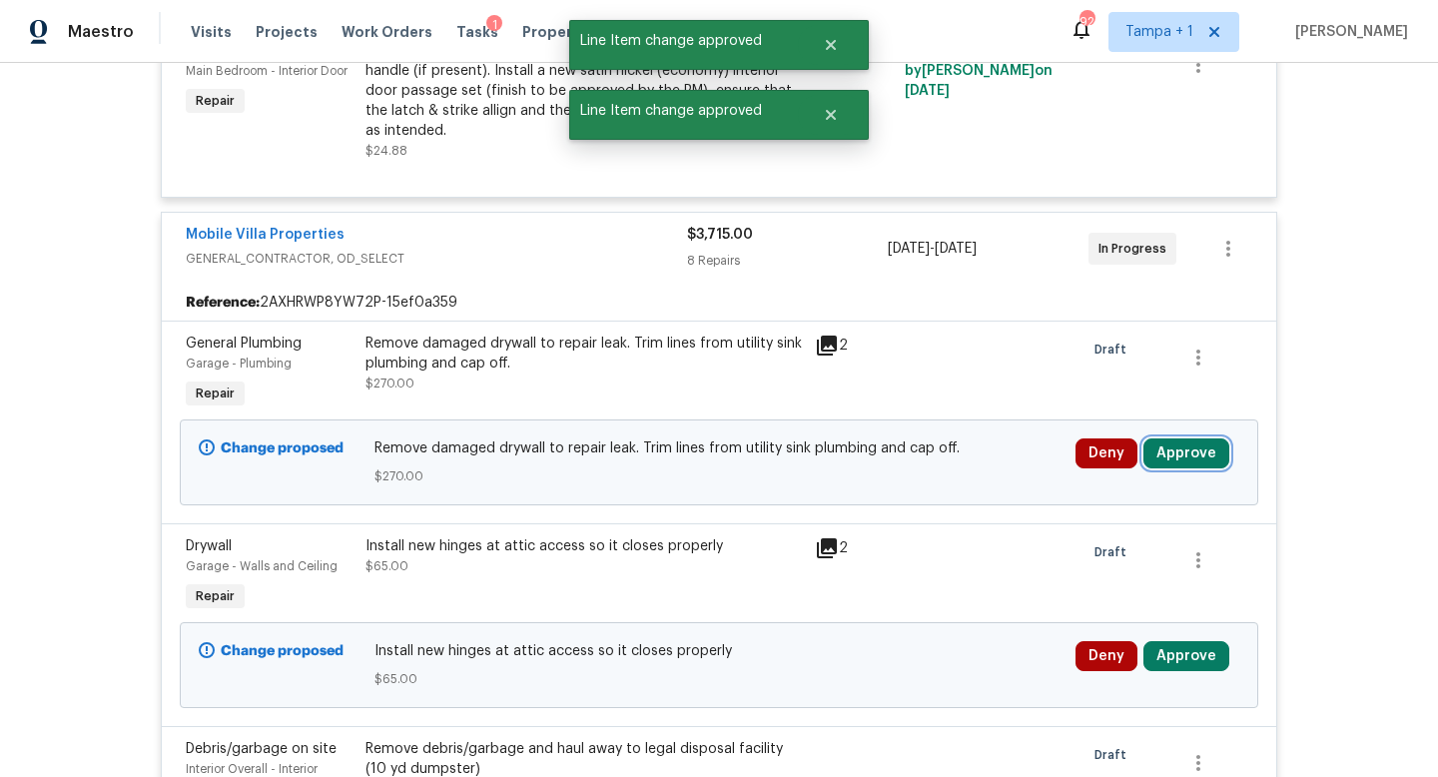
click at [1182, 463] on button "Approve" at bounding box center [1187, 453] width 86 height 30
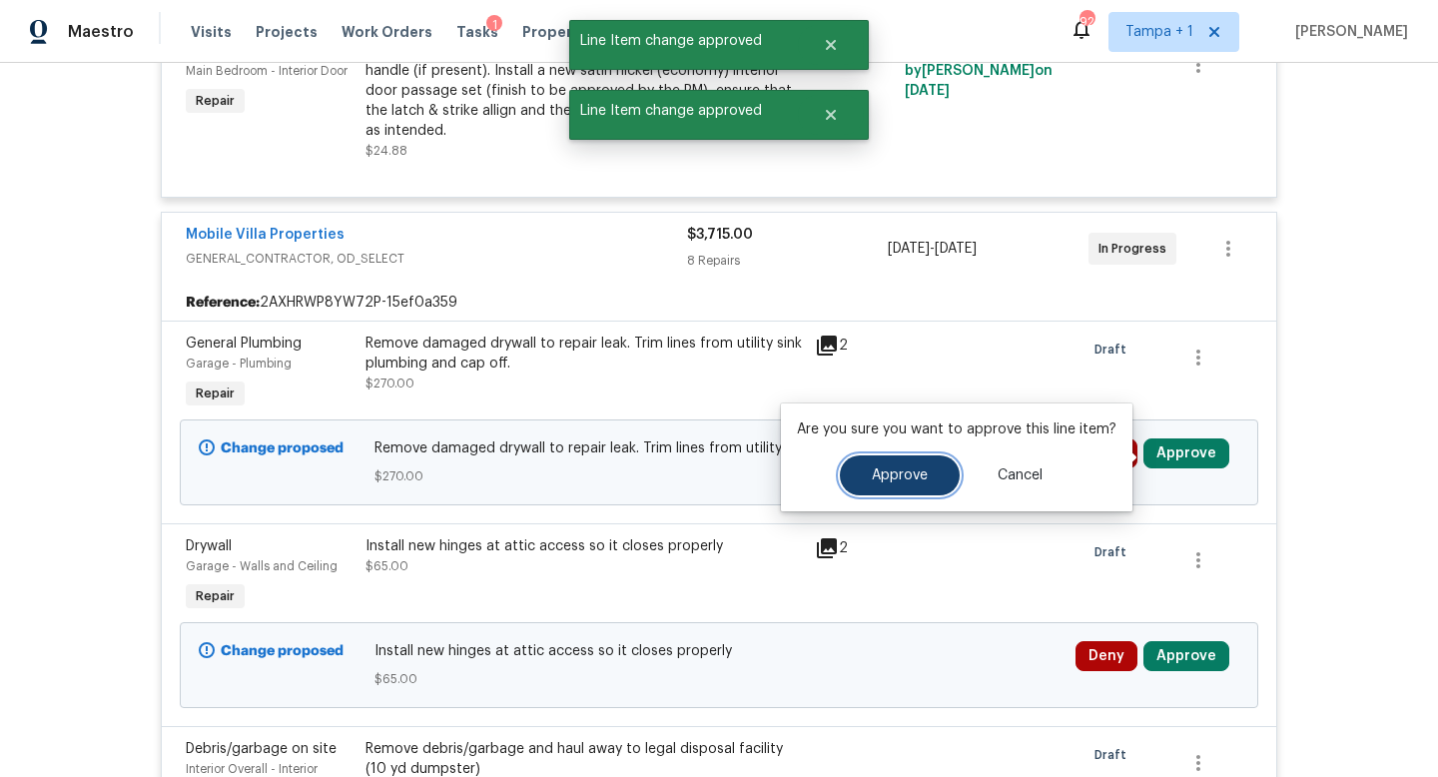
click at [918, 476] on span "Approve" at bounding box center [900, 475] width 56 height 15
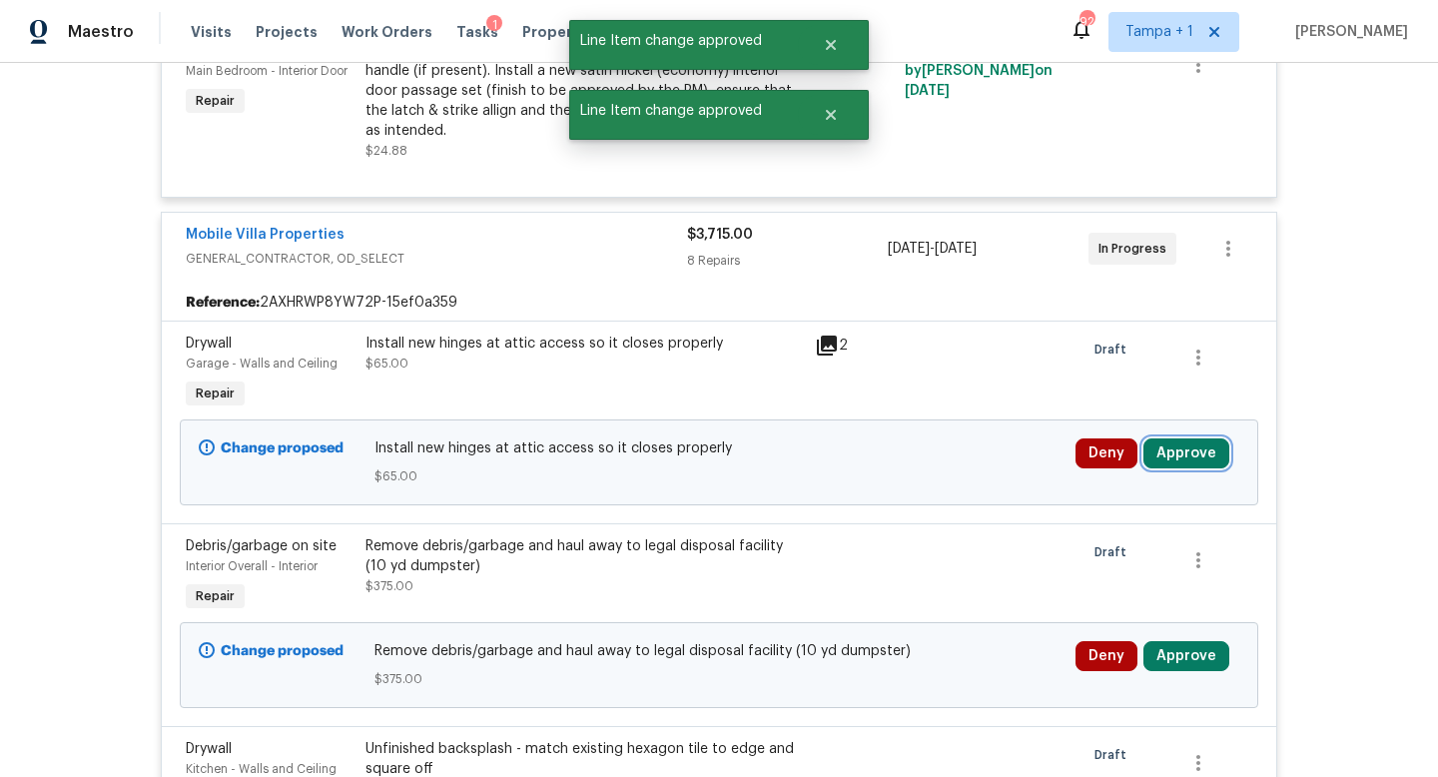
click at [1179, 458] on button "Approve" at bounding box center [1187, 453] width 86 height 30
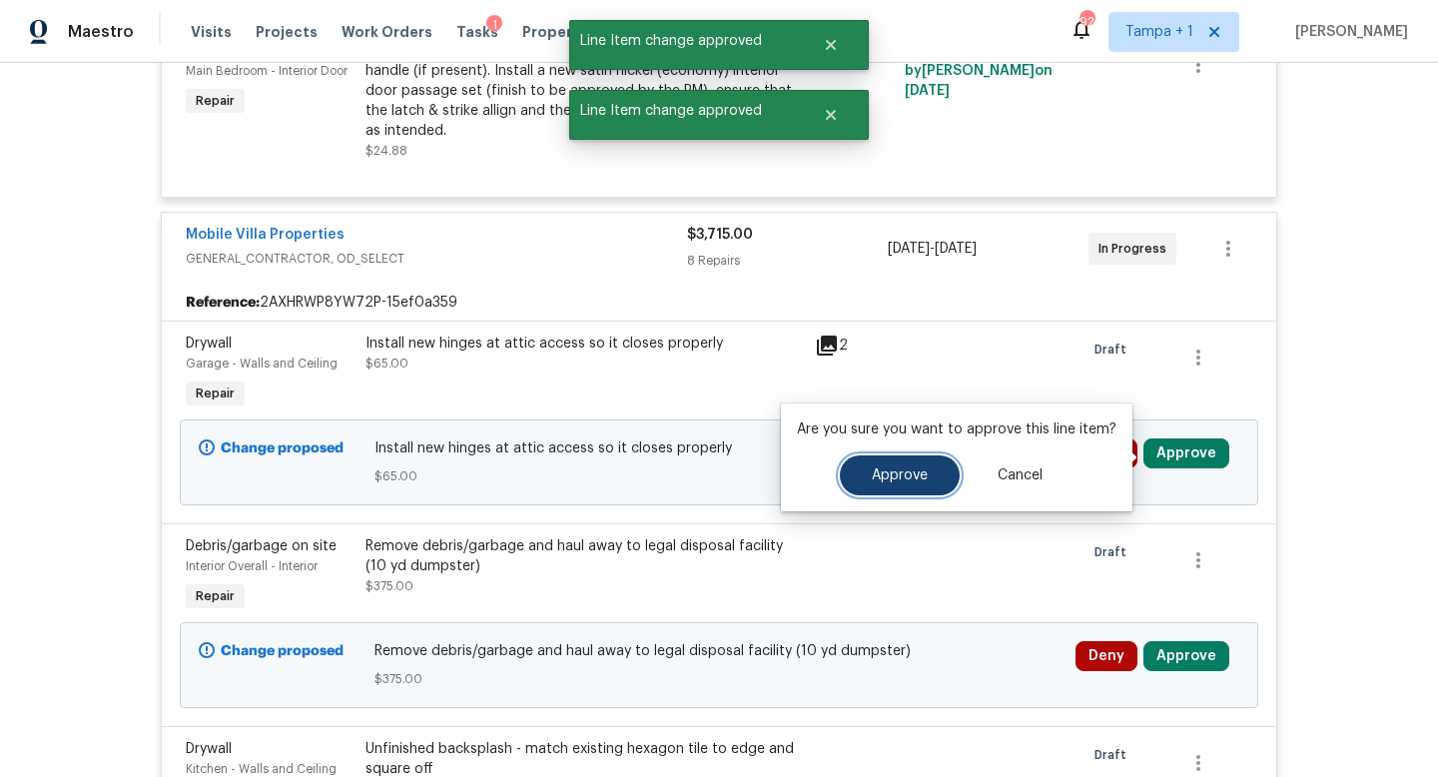
click at [870, 484] on button "Approve" at bounding box center [900, 475] width 120 height 40
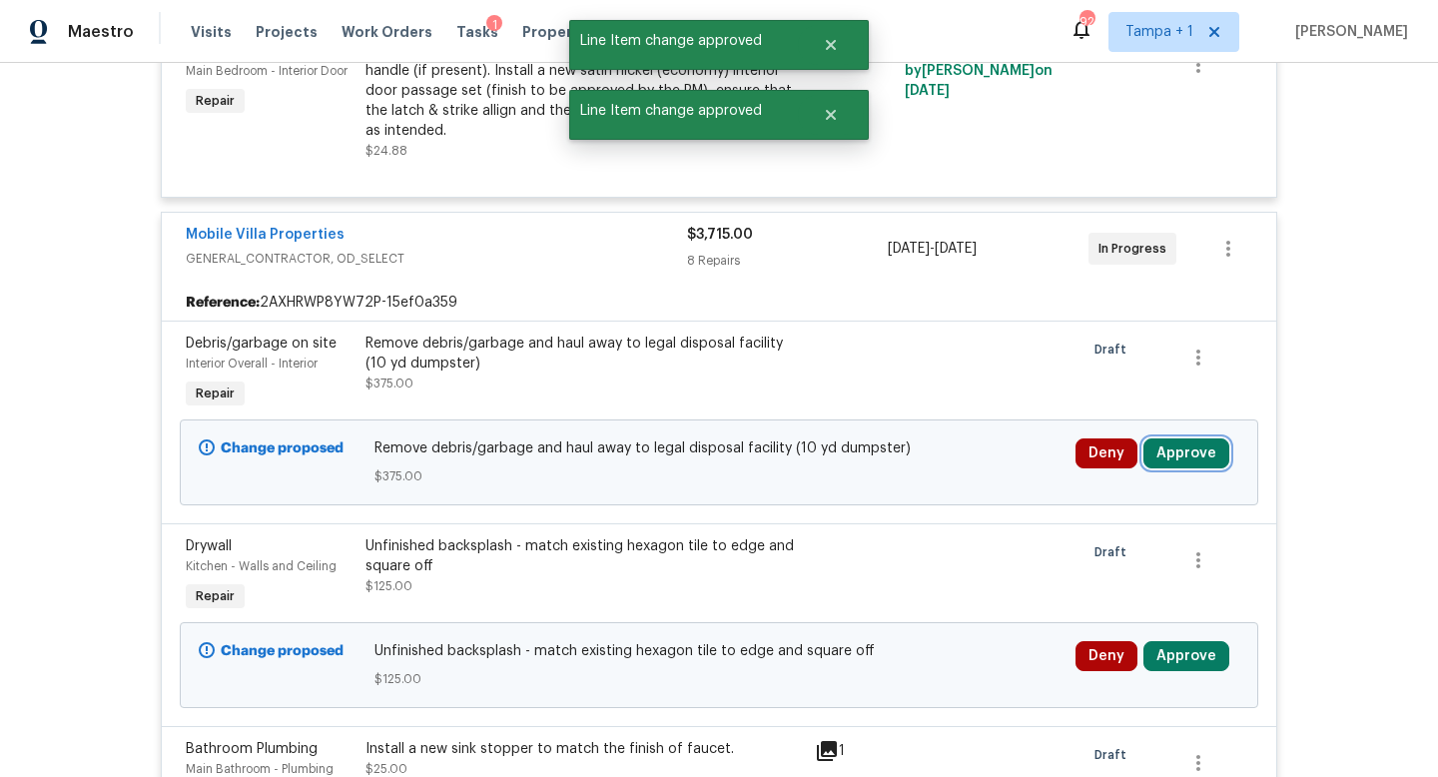
click at [1180, 459] on button "Approve" at bounding box center [1187, 453] width 86 height 30
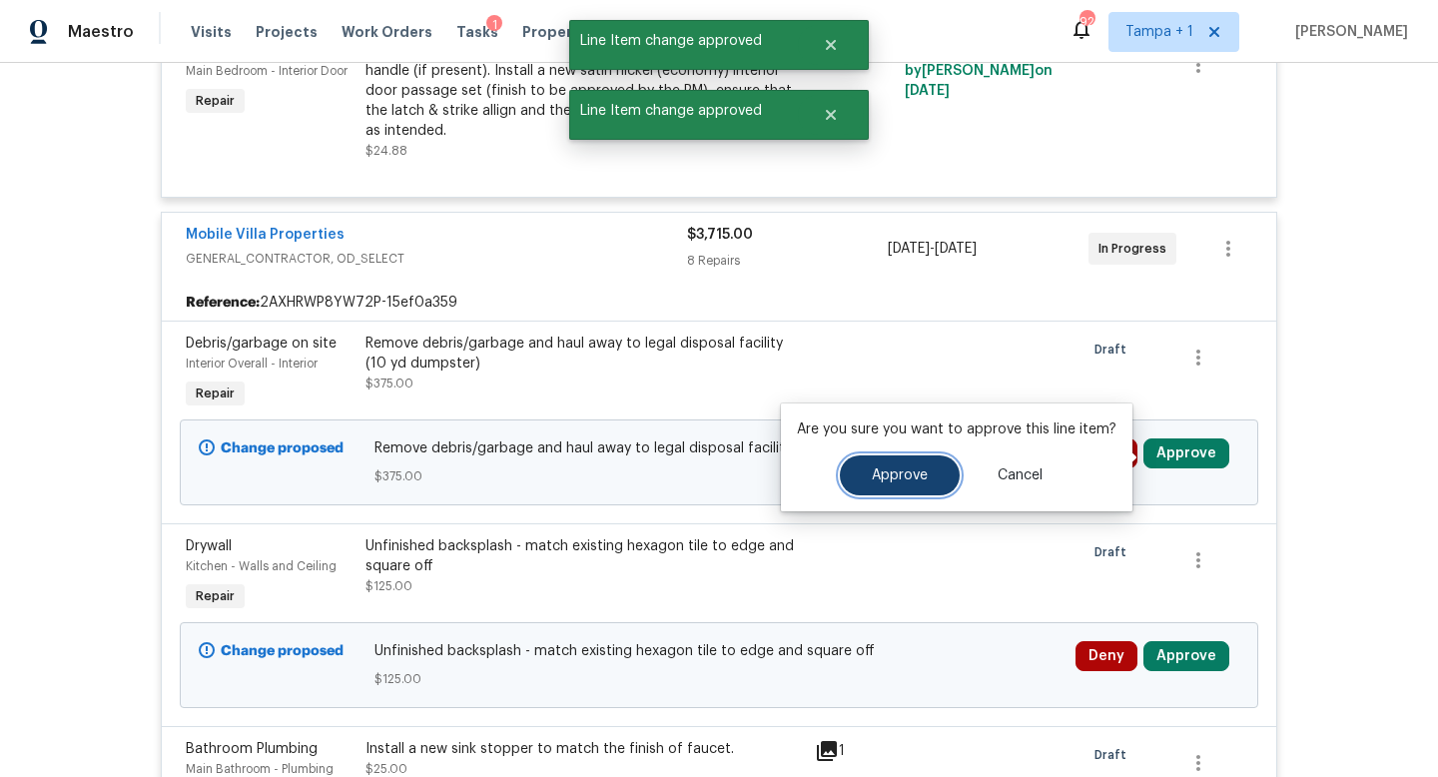
click at [896, 468] on span "Approve" at bounding box center [900, 475] width 56 height 15
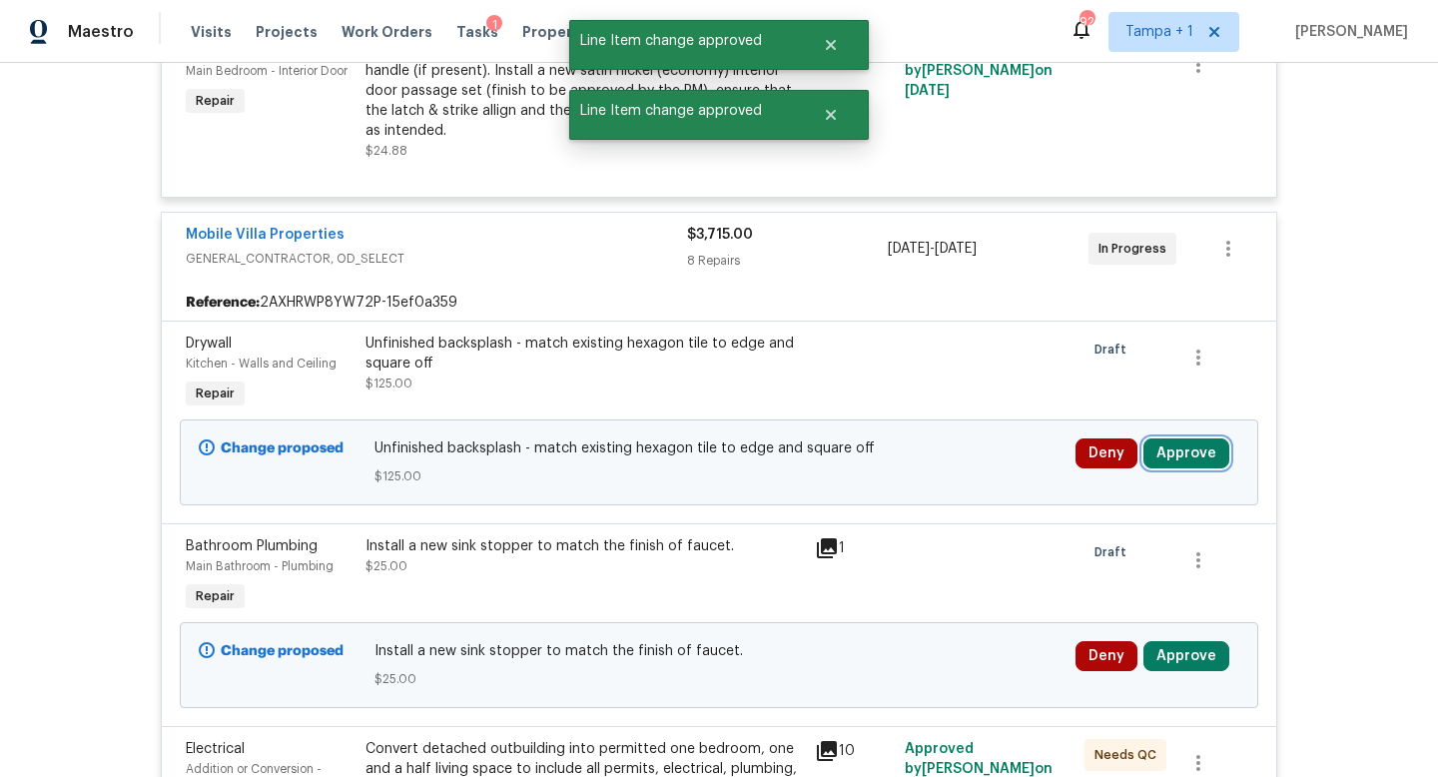
click at [1174, 458] on button "Approve" at bounding box center [1187, 453] width 86 height 30
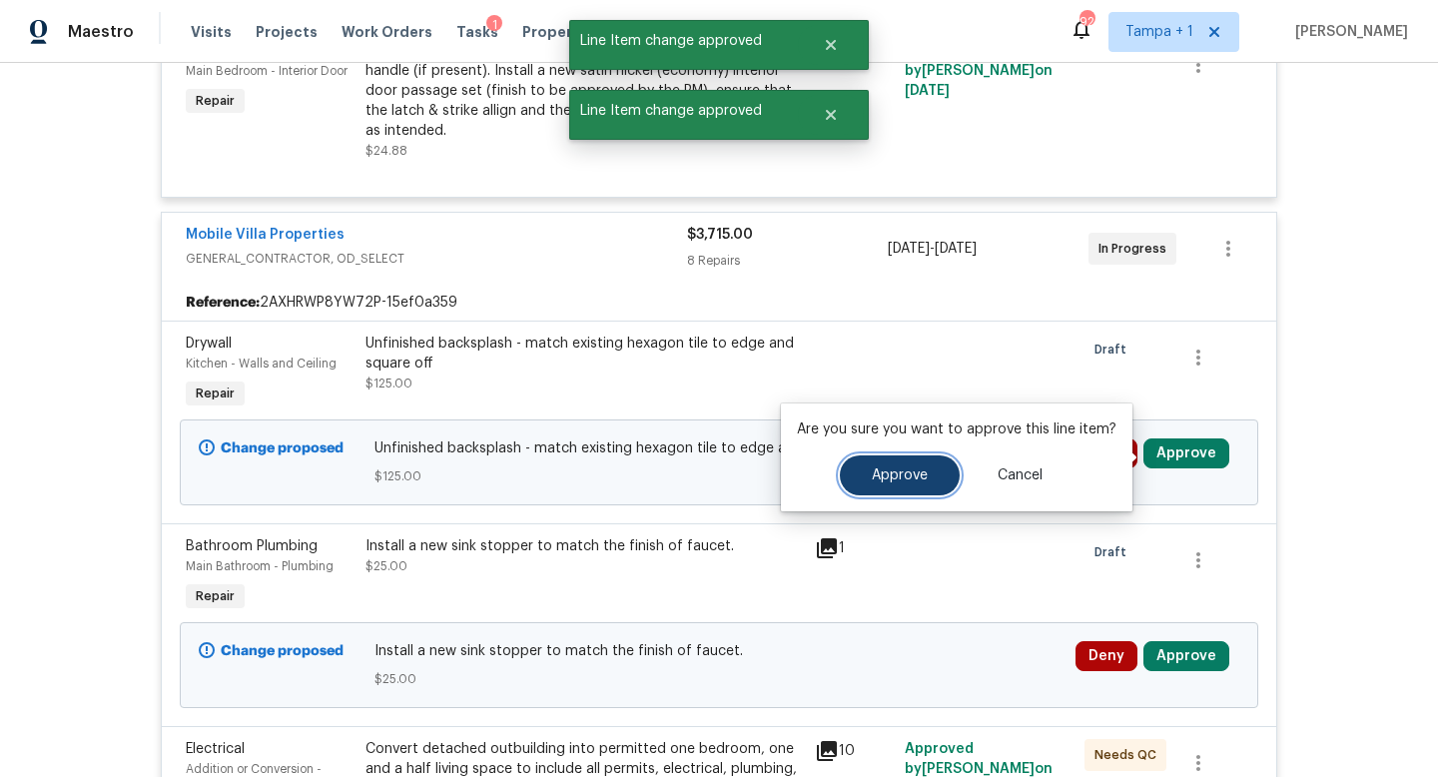
click at [887, 475] on span "Approve" at bounding box center [900, 475] width 56 height 15
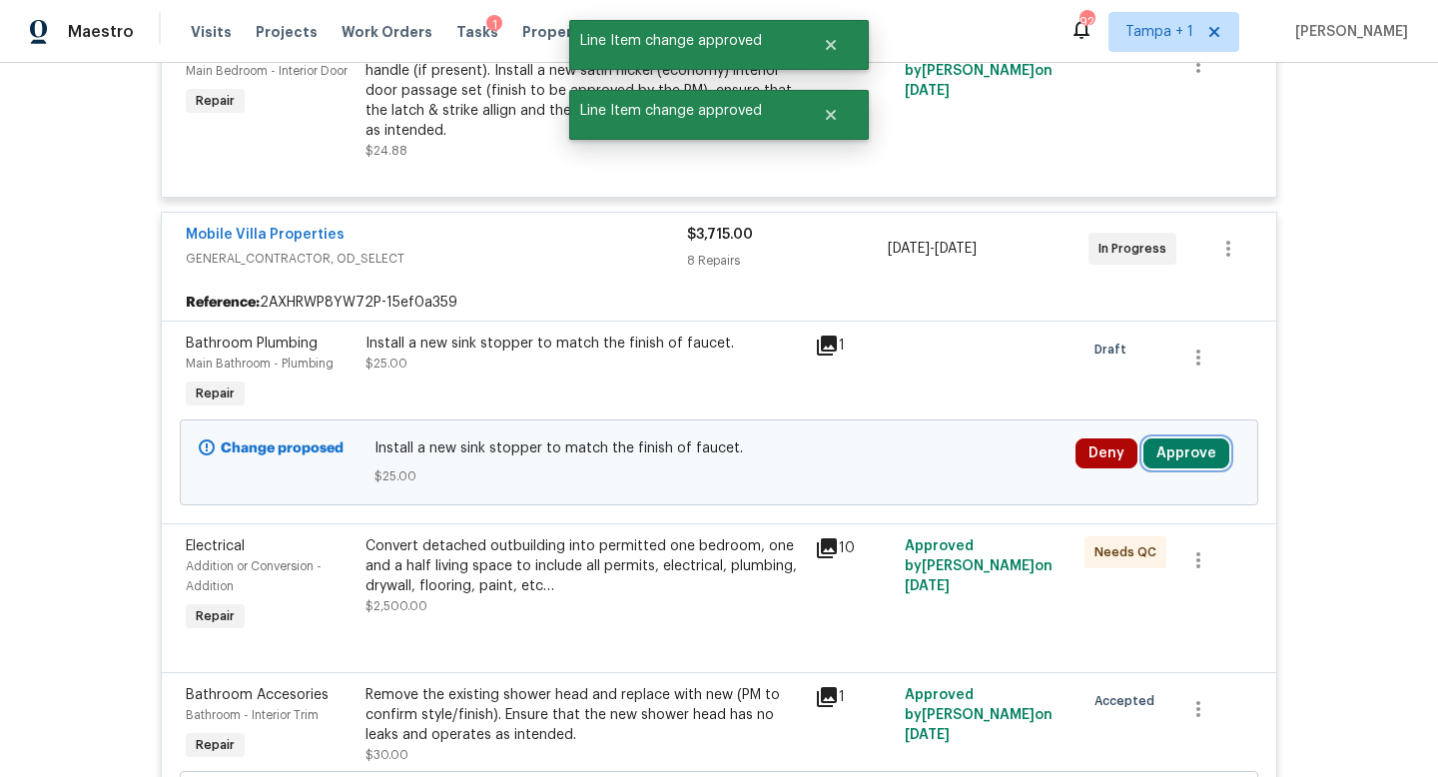
click at [1190, 460] on button "Approve" at bounding box center [1187, 453] width 86 height 30
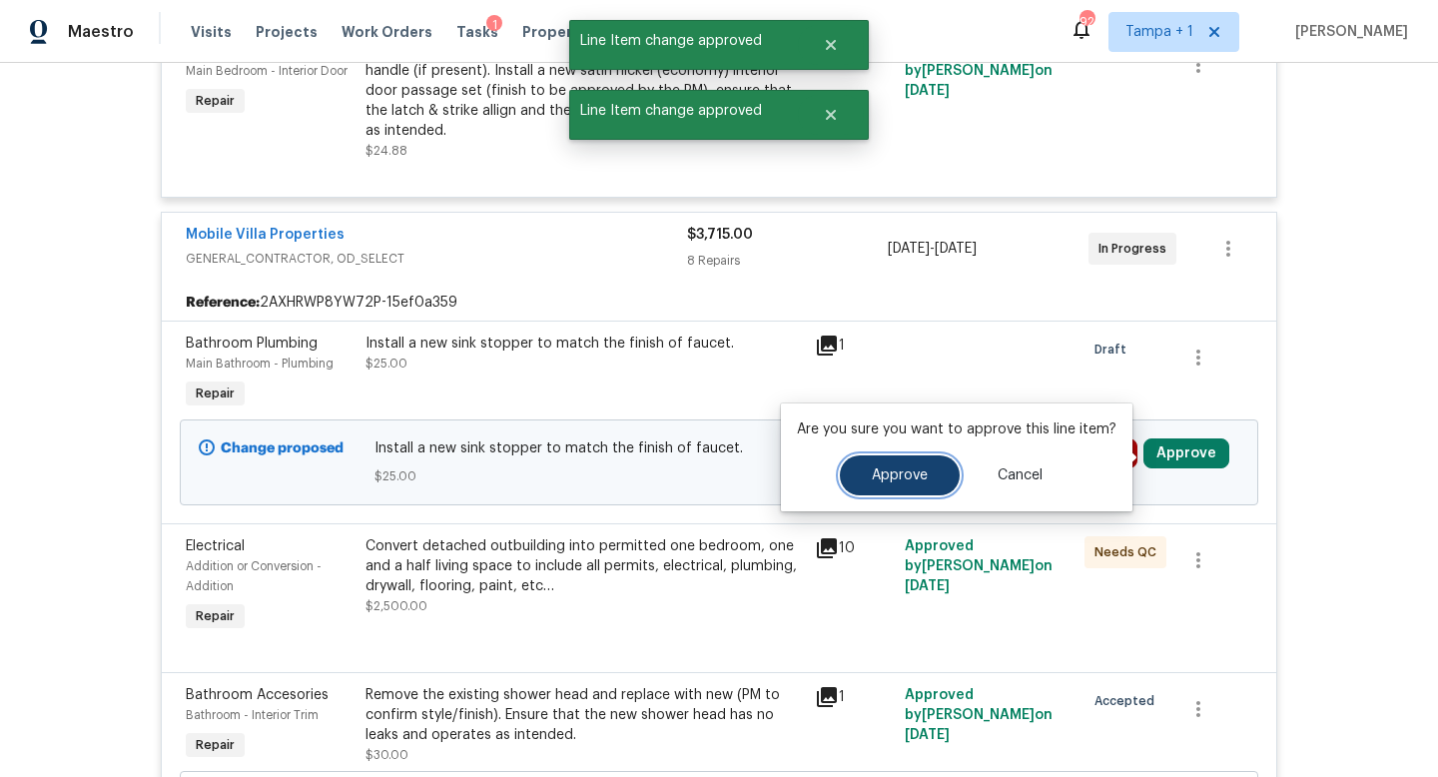
click at [914, 477] on span "Approve" at bounding box center [900, 475] width 56 height 15
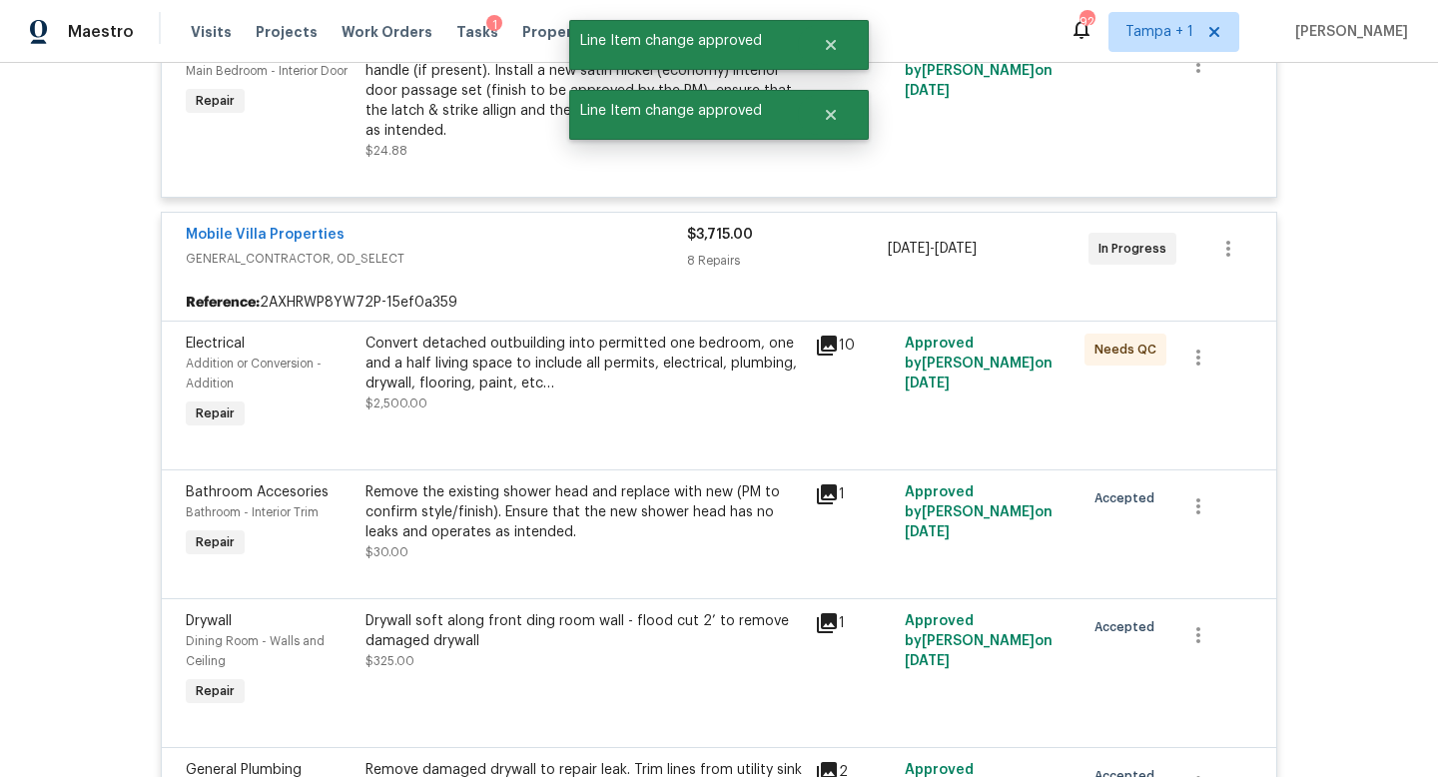
click at [590, 252] on span "GENERAL_CONTRACTOR, OD_SELECT" at bounding box center [436, 259] width 501 height 20
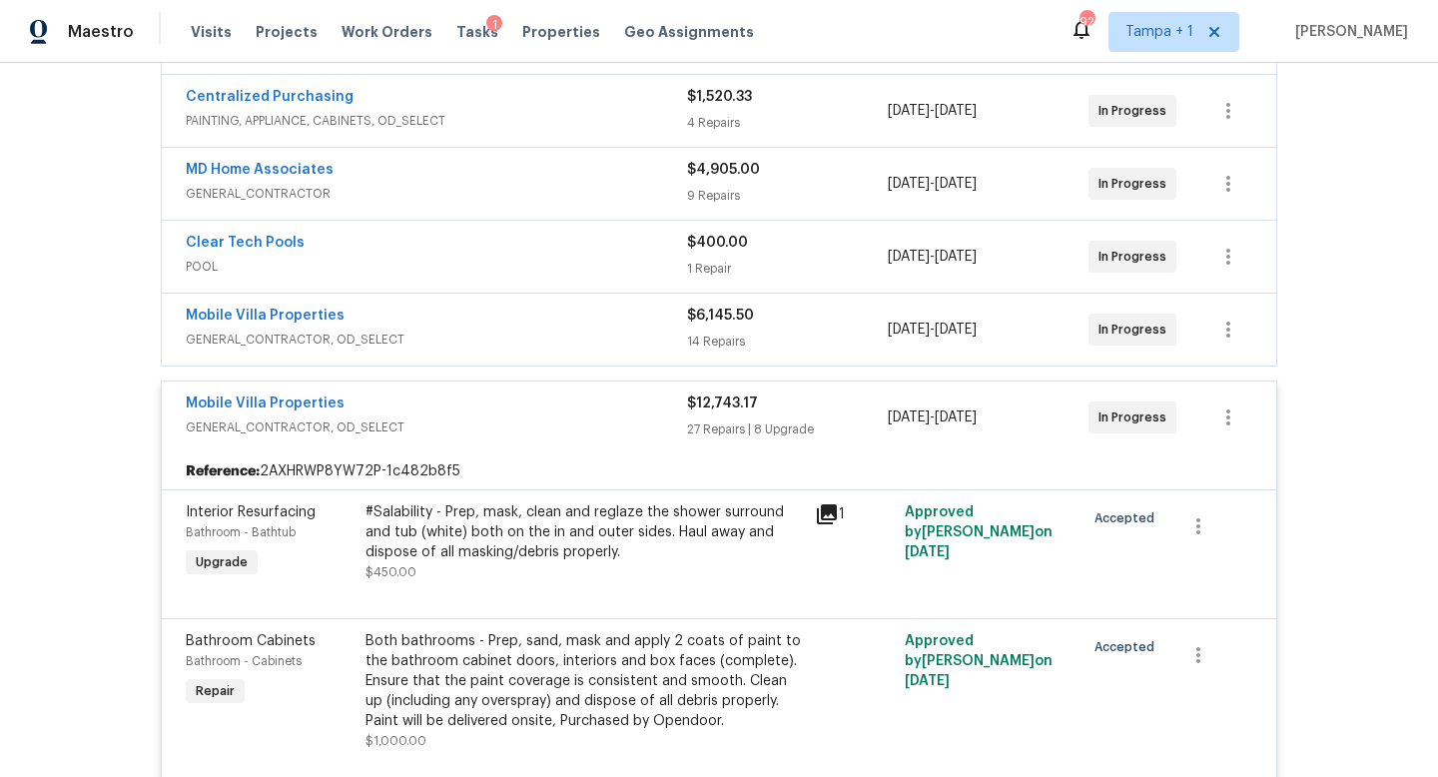
scroll to position [520, 0]
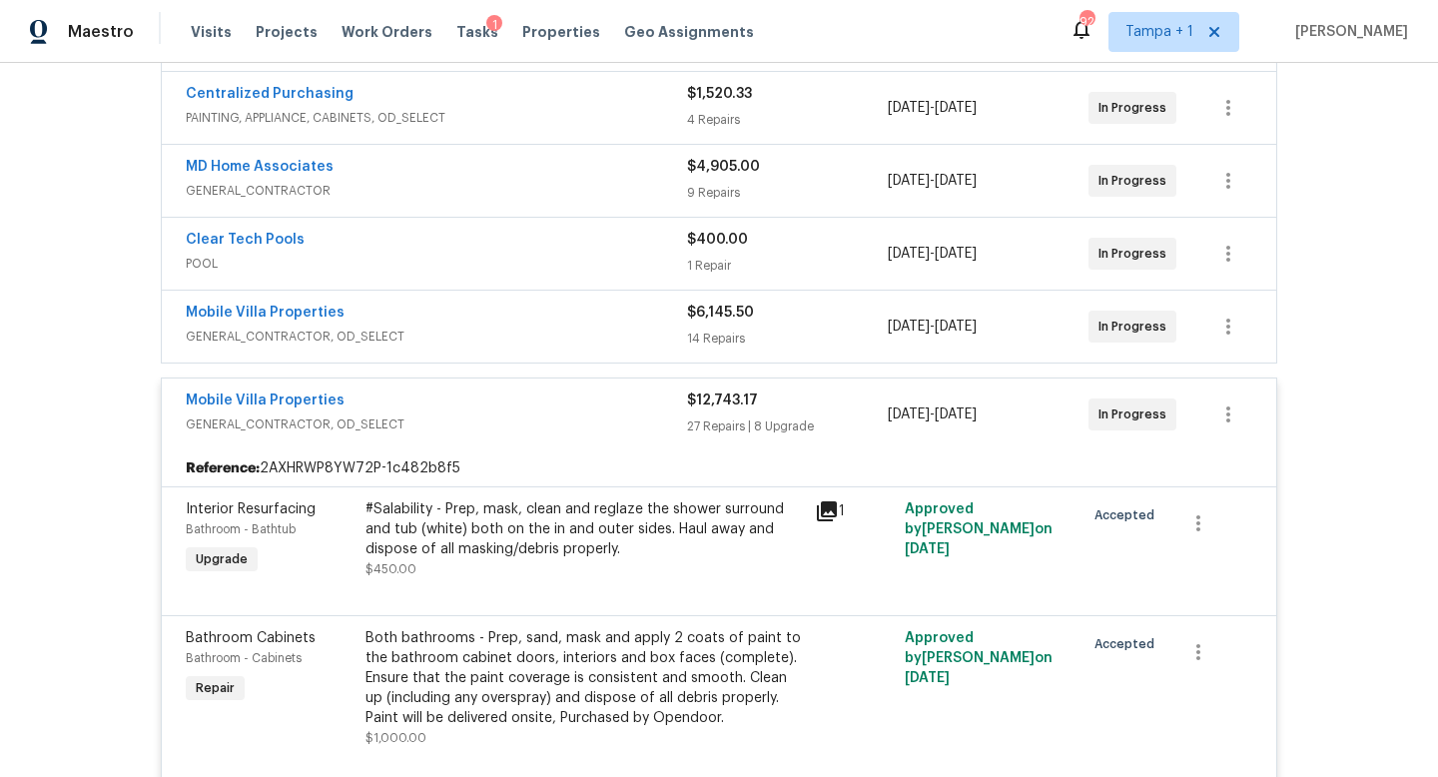
click at [601, 409] on div "Mobile Villa Properties" at bounding box center [436, 403] width 501 height 24
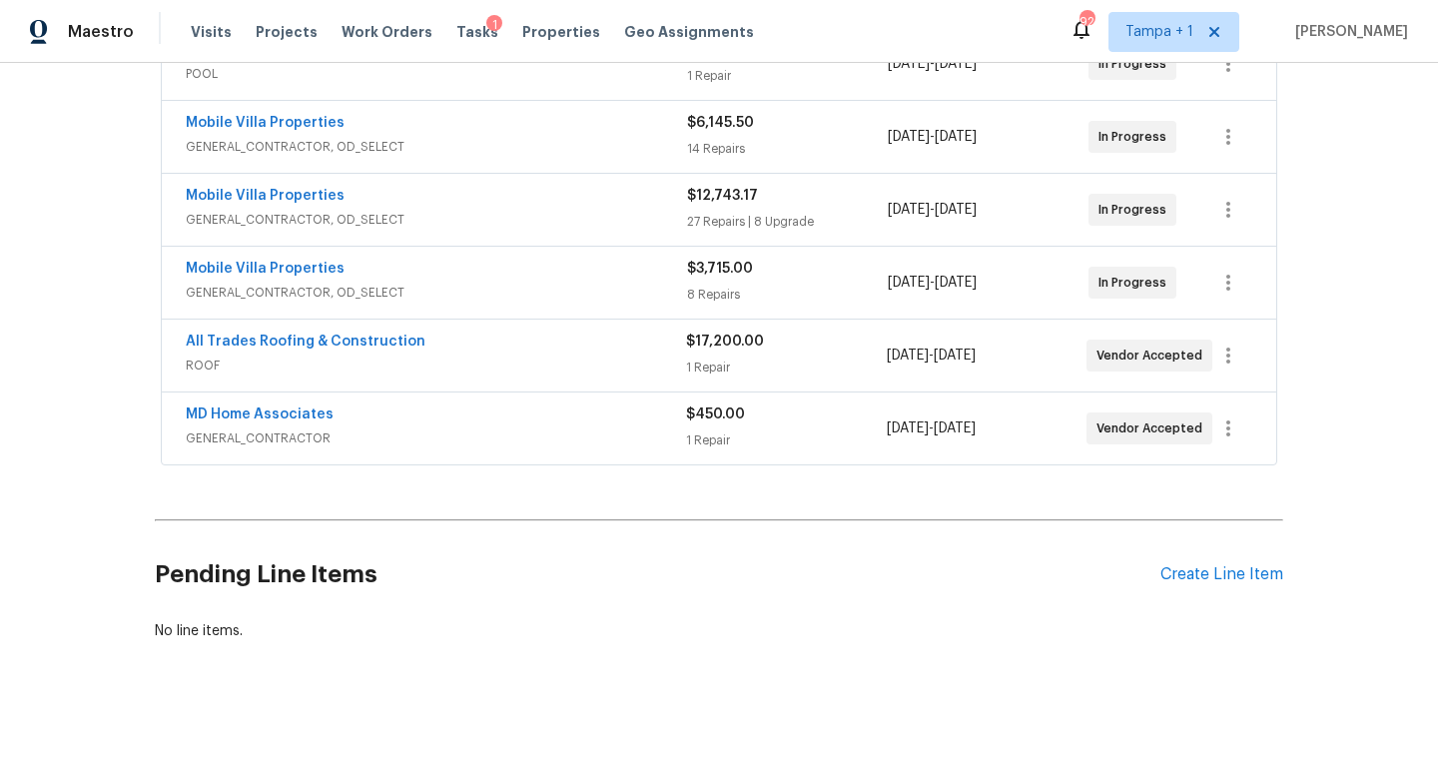
scroll to position [0, 0]
